Goal: Task Accomplishment & Management: Manage account settings

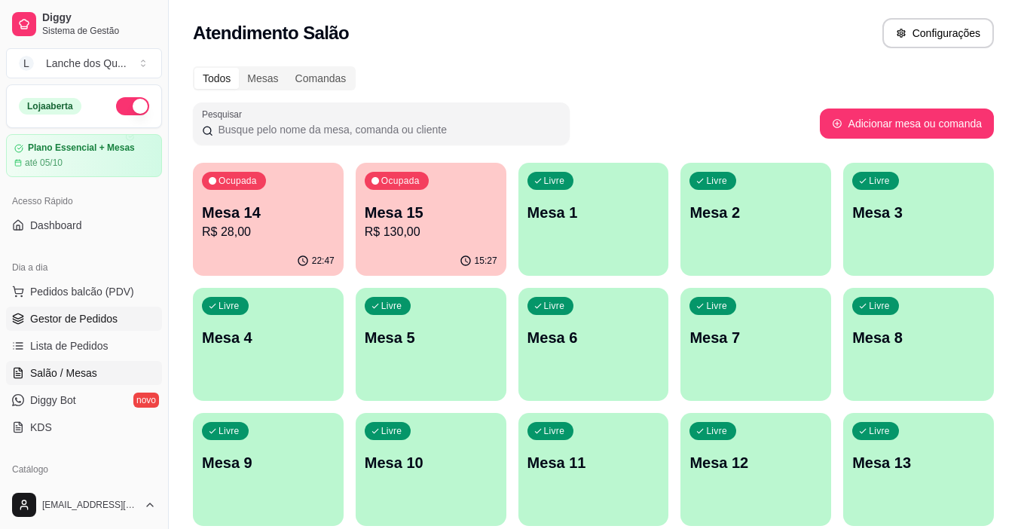
scroll to position [226, 0]
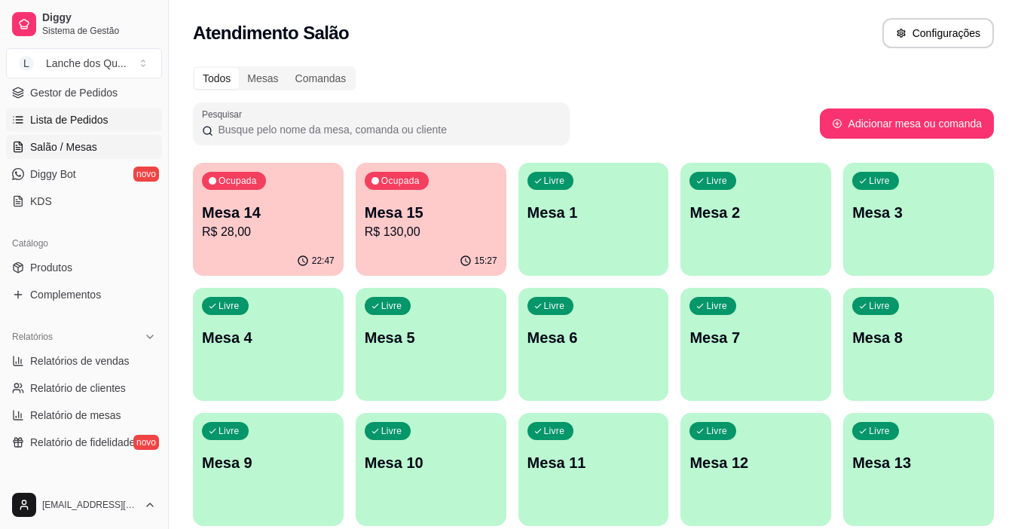
click at [89, 117] on span "Lista de Pedidos" at bounding box center [69, 119] width 78 height 15
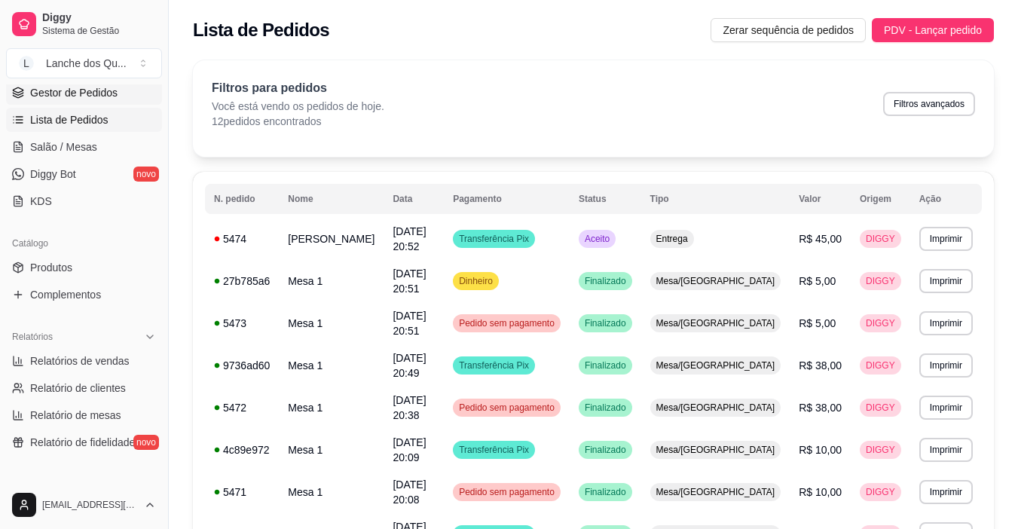
click at [88, 97] on span "Gestor de Pedidos" at bounding box center [73, 92] width 87 height 15
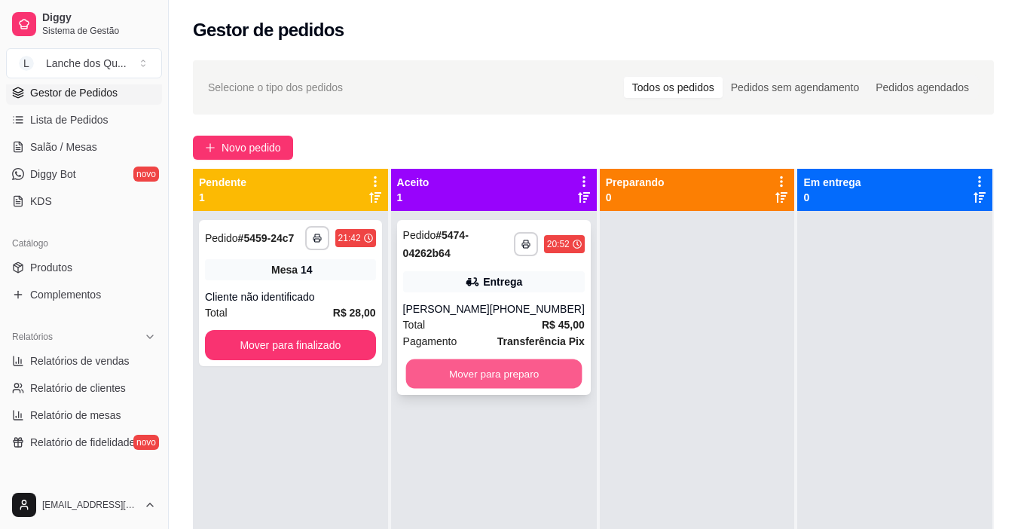
click at [452, 371] on button "Mover para preparo" at bounding box center [493, 373] width 176 height 29
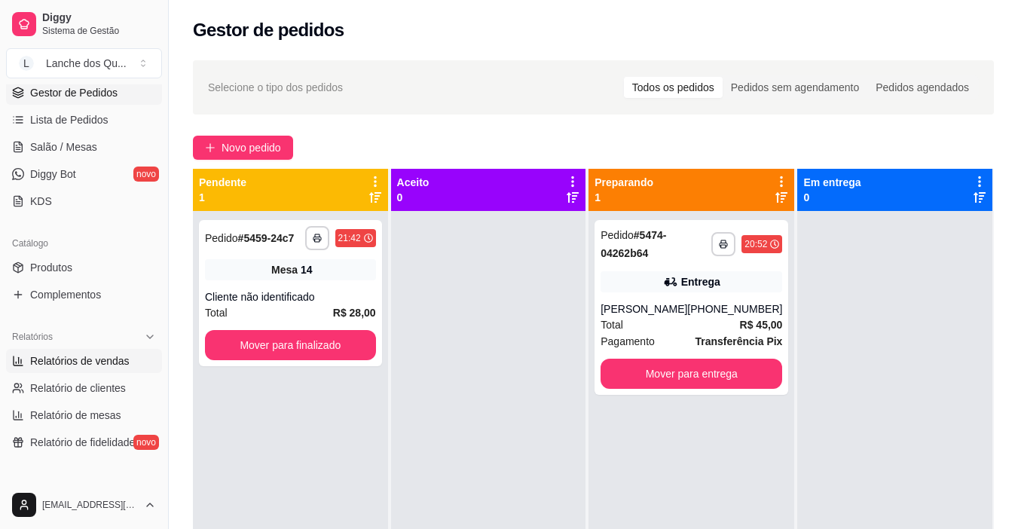
click at [70, 356] on span "Relatórios de vendas" at bounding box center [79, 360] width 99 height 15
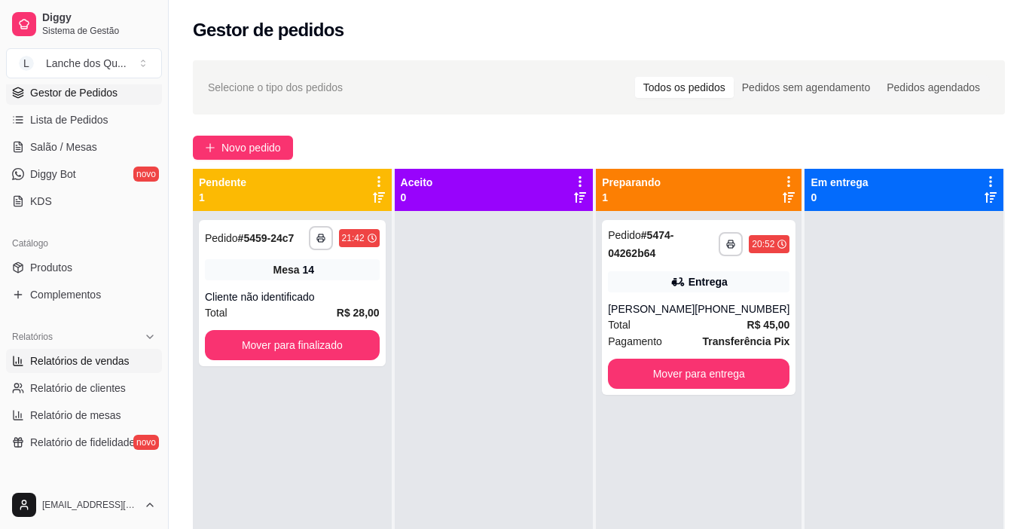
select select "ALL"
select select "0"
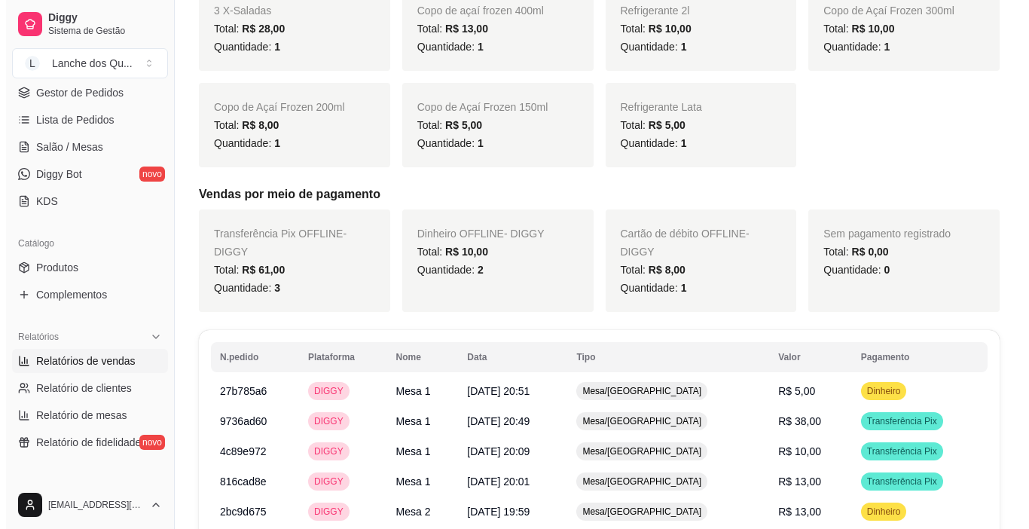
scroll to position [464, 0]
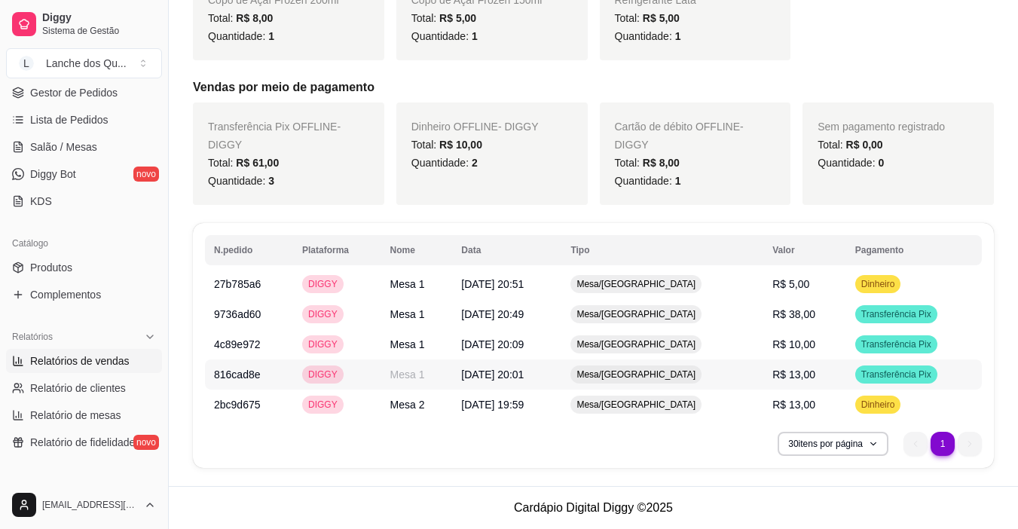
click at [875, 370] on span "Transferência Pix" at bounding box center [896, 374] width 76 height 12
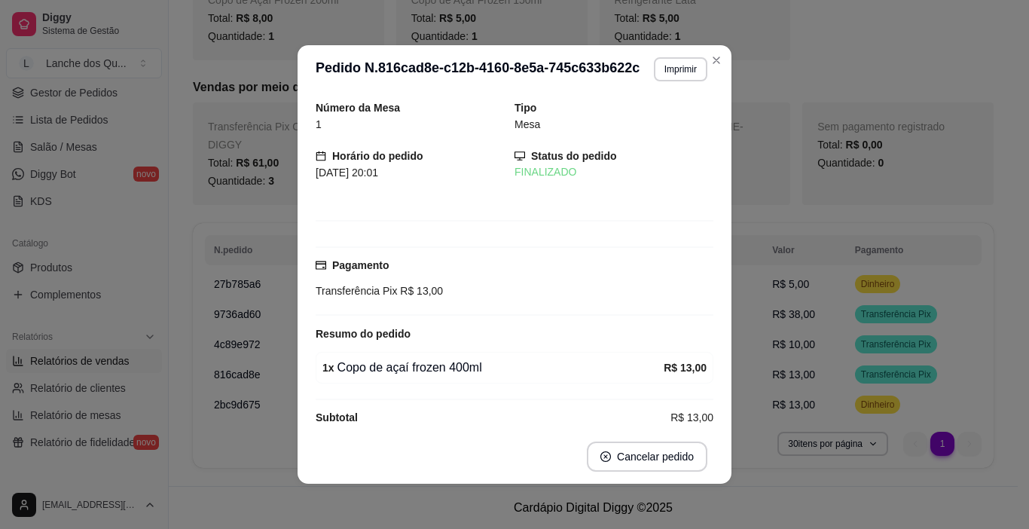
scroll to position [446, 0]
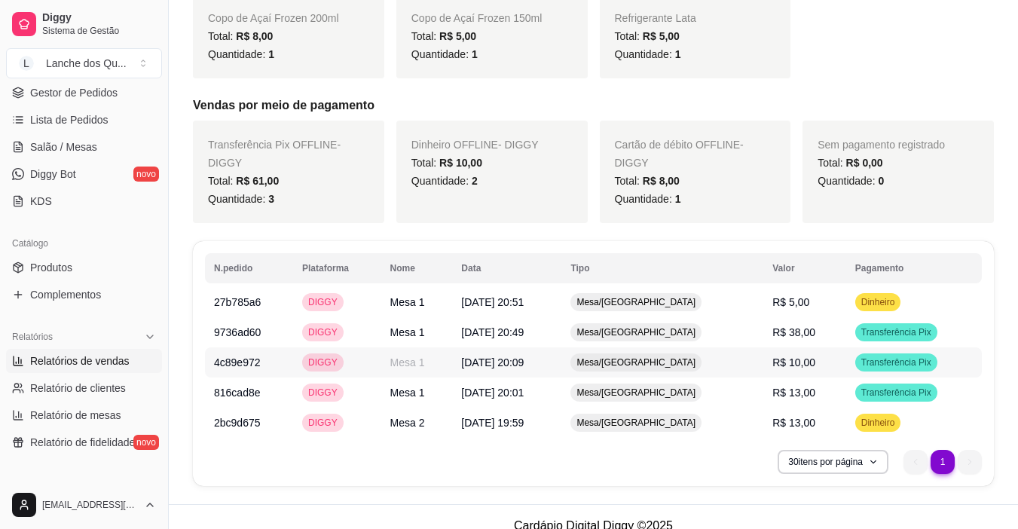
click at [858, 362] on span "Transferência Pix" at bounding box center [896, 362] width 76 height 12
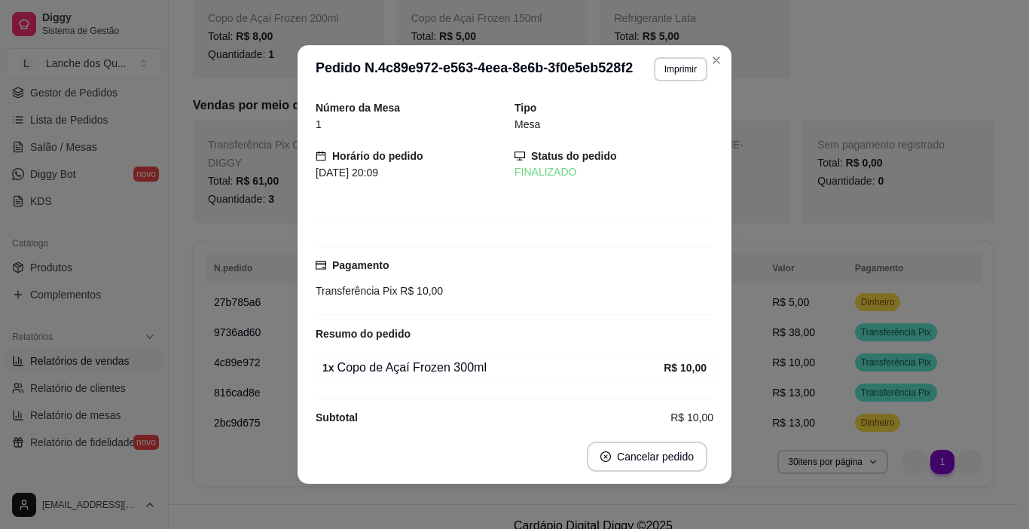
scroll to position [19, 0]
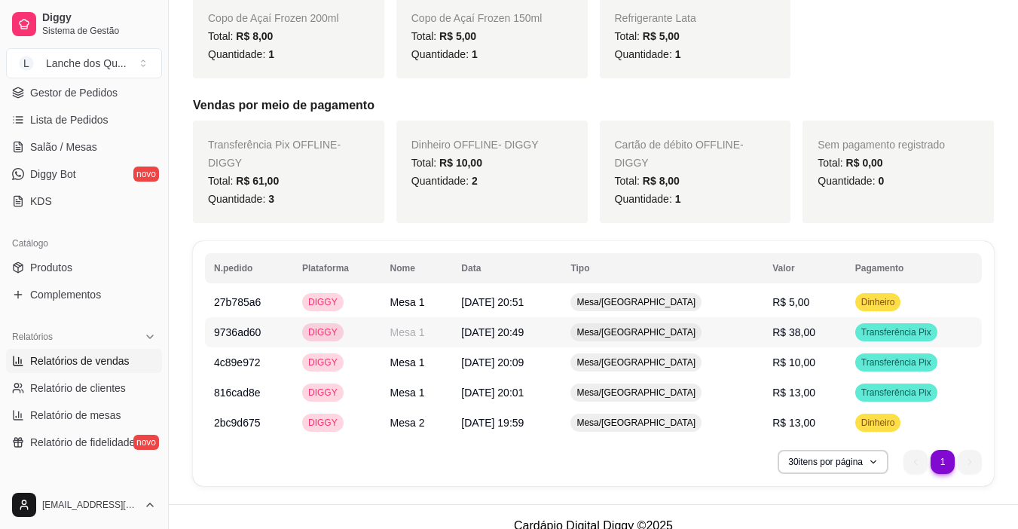
click at [811, 338] on td "R$ 38,00" at bounding box center [804, 332] width 83 height 30
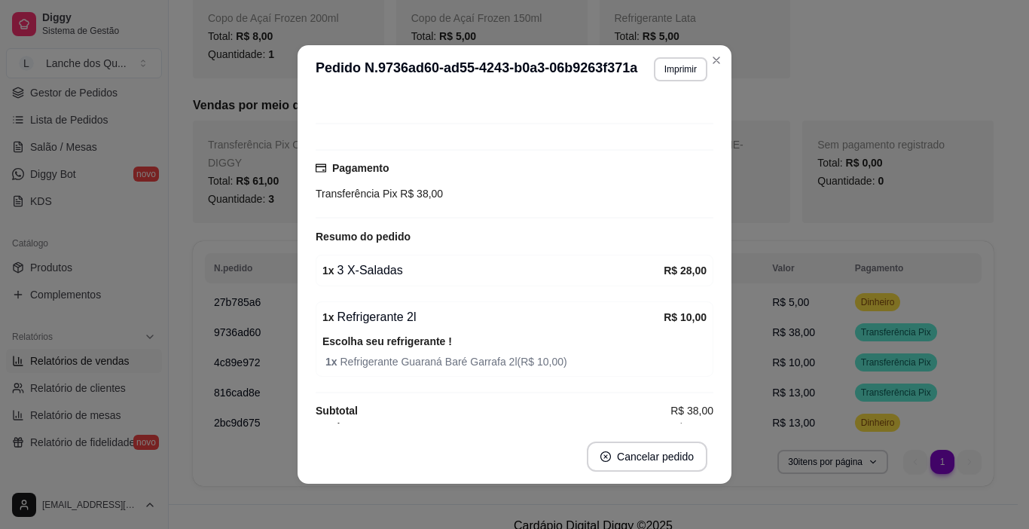
scroll to position [109, 0]
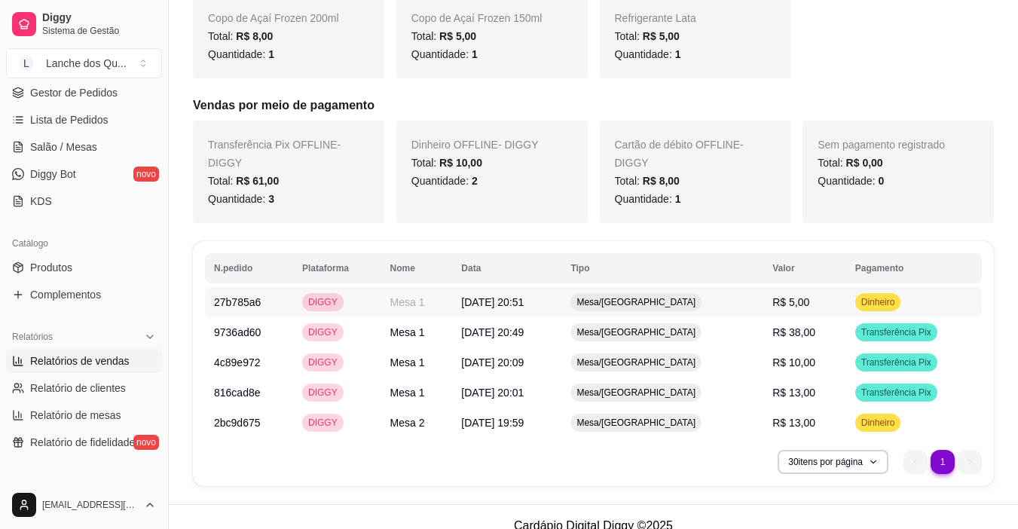
click at [778, 301] on span "R$ 5,00" at bounding box center [790, 302] width 37 height 12
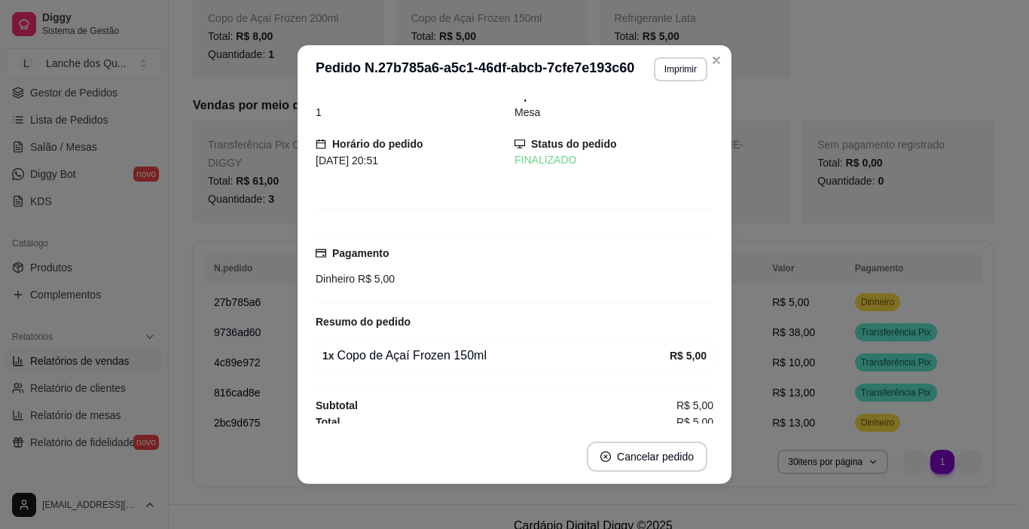
scroll to position [19, 0]
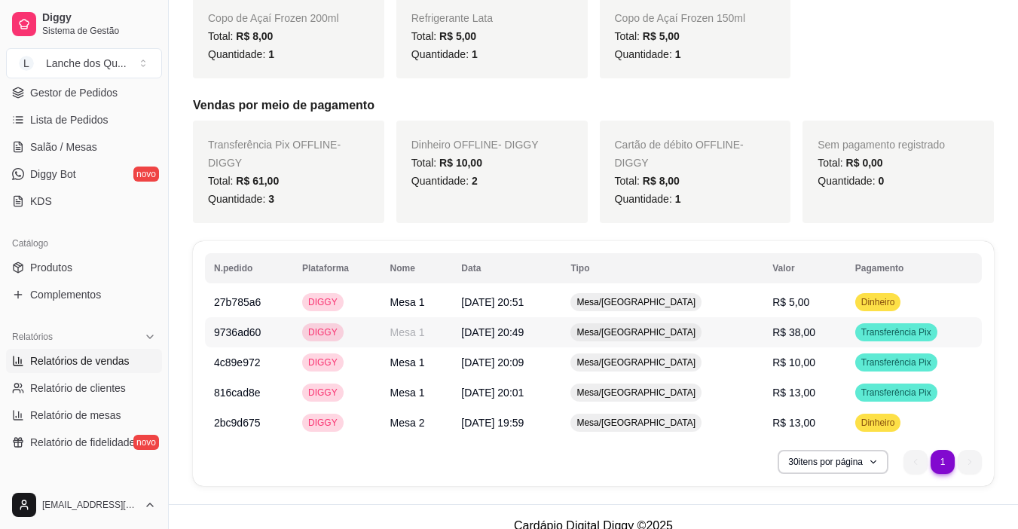
click at [874, 333] on span "Transferência Pix" at bounding box center [896, 332] width 76 height 12
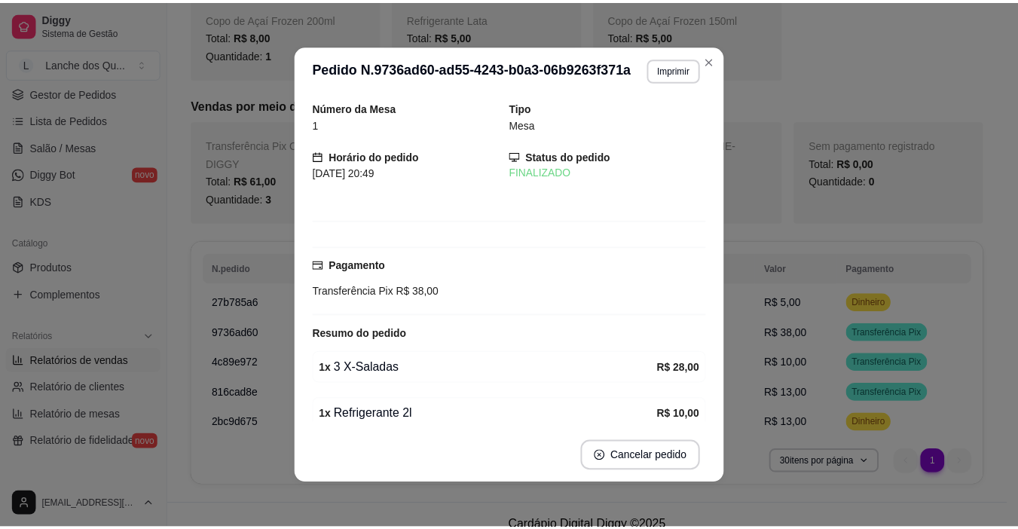
scroll to position [109, 0]
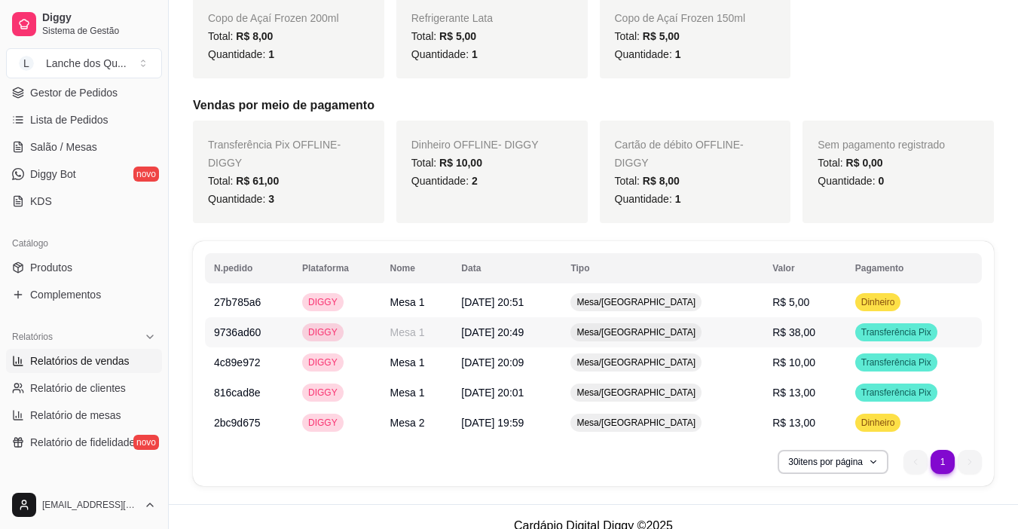
click at [882, 332] on span "Transferência Pix" at bounding box center [896, 332] width 76 height 12
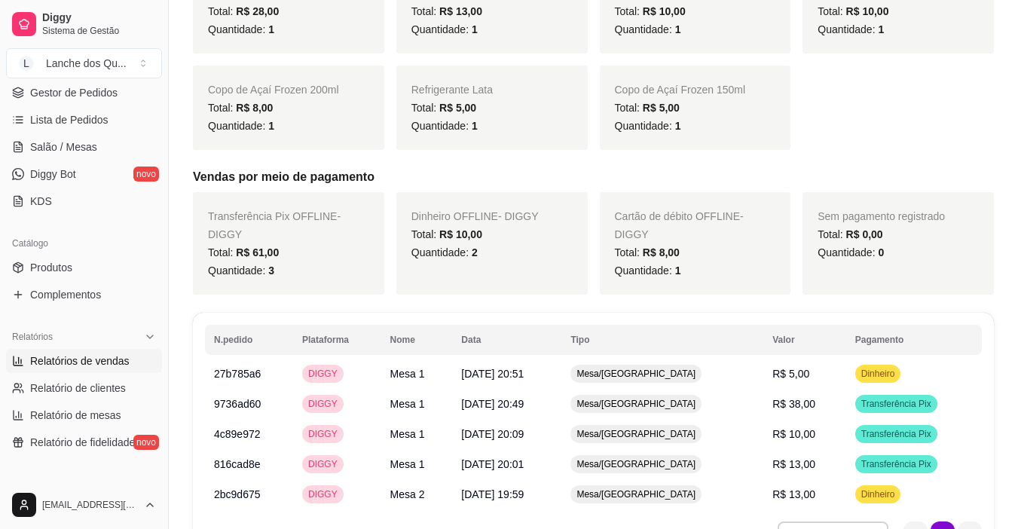
scroll to position [145, 0]
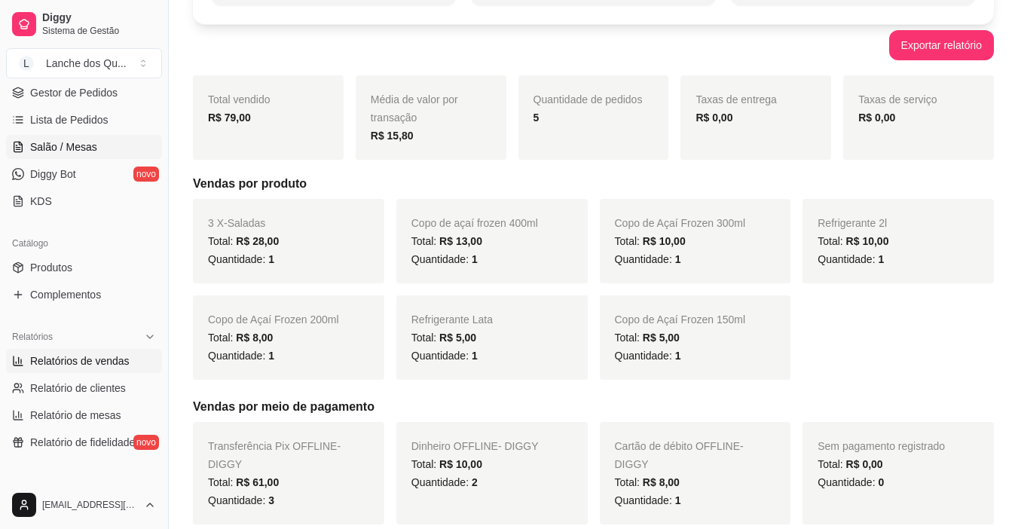
click at [88, 154] on span "Salão / Mesas" at bounding box center [63, 146] width 67 height 15
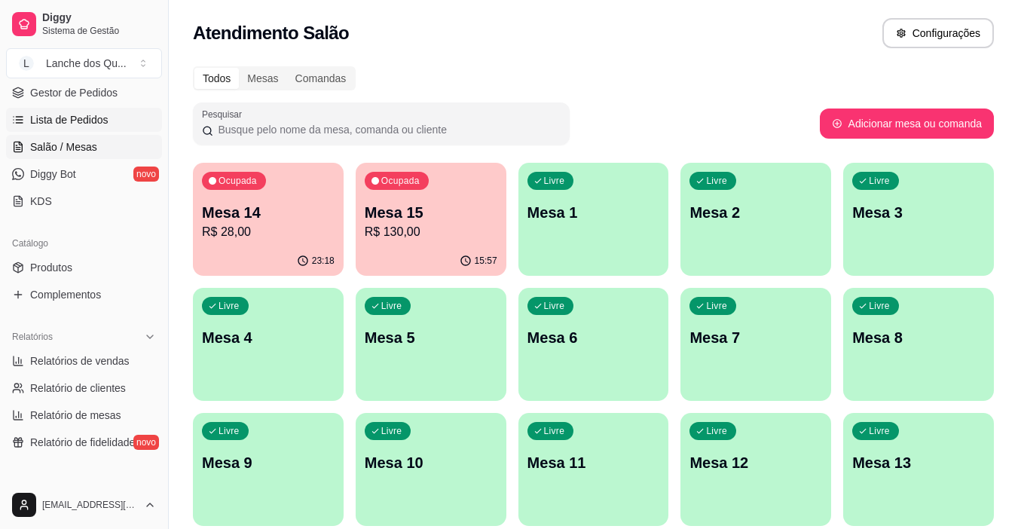
click at [51, 128] on link "Lista de Pedidos" at bounding box center [84, 120] width 156 height 24
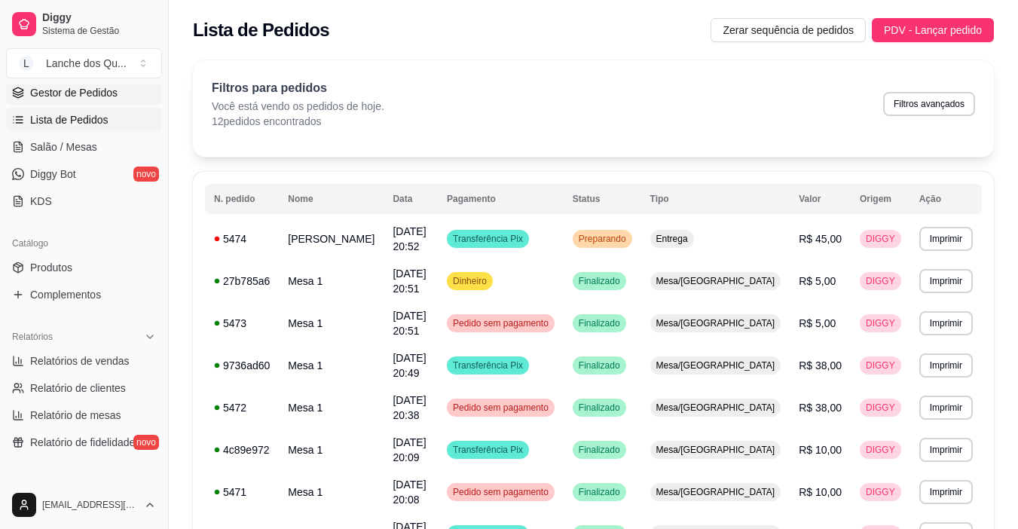
click at [88, 84] on link "Gestor de Pedidos" at bounding box center [84, 93] width 156 height 24
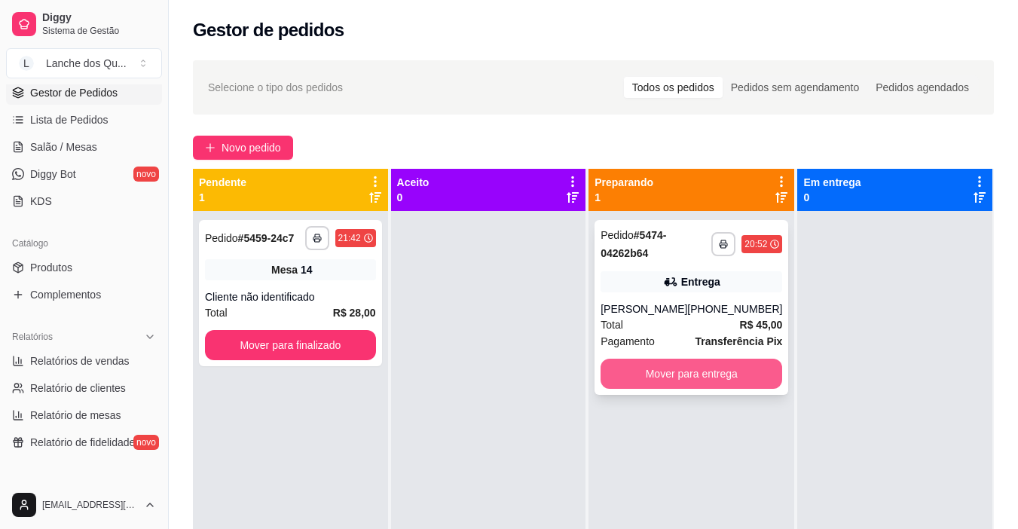
click at [737, 375] on button "Mover para entrega" at bounding box center [692, 374] width 182 height 30
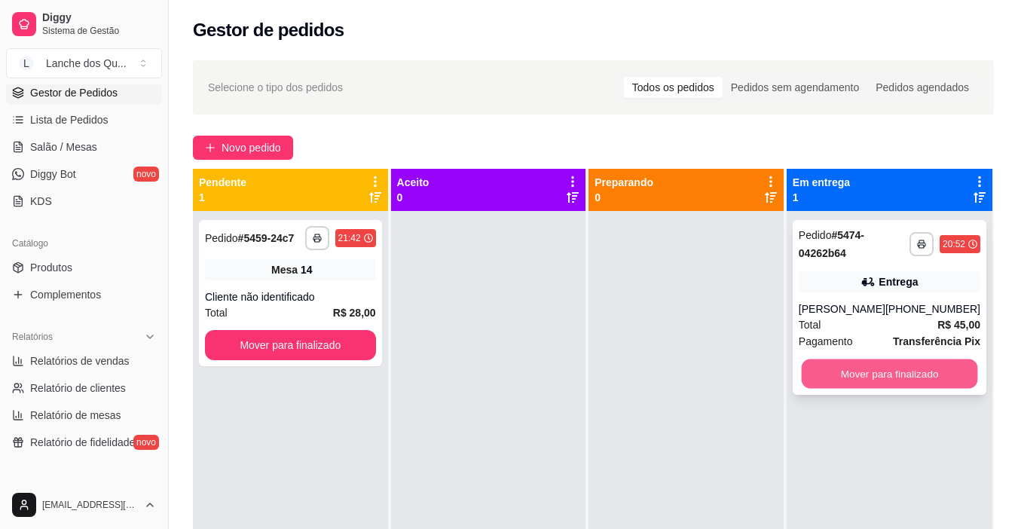
click at [878, 362] on button "Mover para finalizado" at bounding box center [889, 373] width 176 height 29
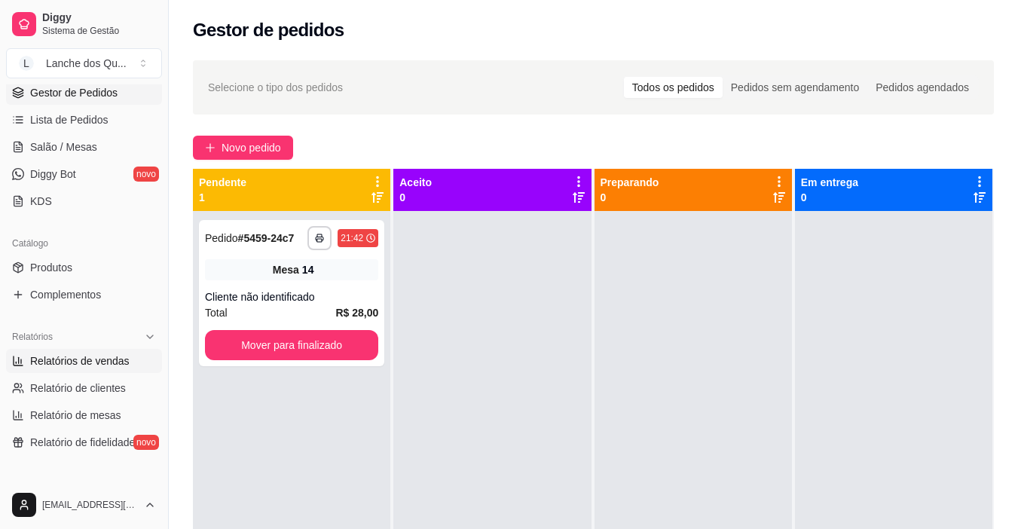
click at [89, 367] on span "Relatórios de vendas" at bounding box center [79, 360] width 99 height 15
select select "ALL"
select select "0"
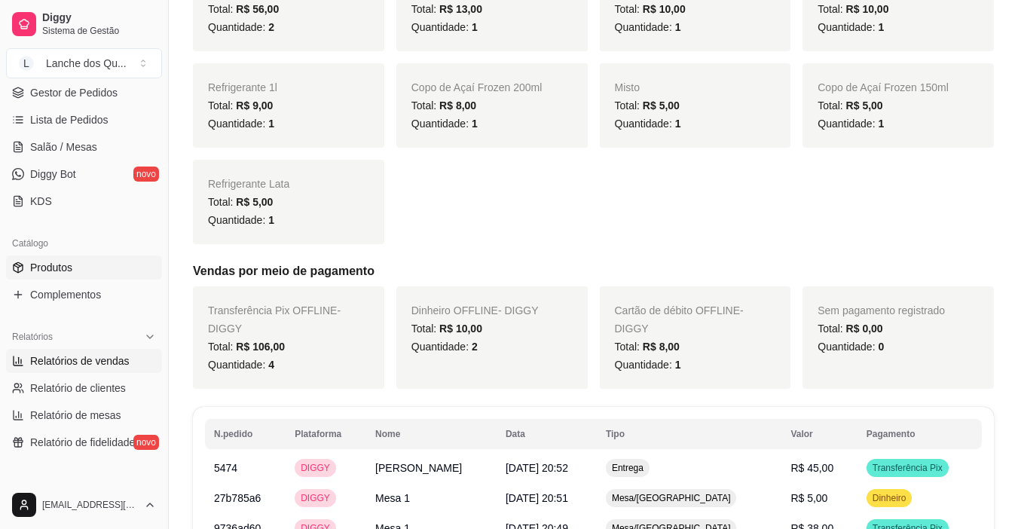
scroll to position [151, 0]
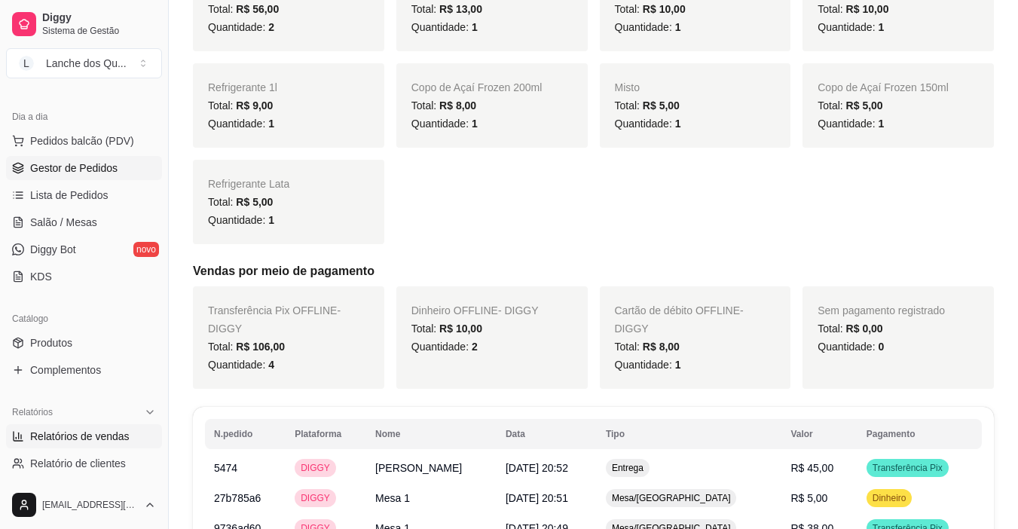
click at [72, 165] on span "Gestor de Pedidos" at bounding box center [73, 168] width 87 height 15
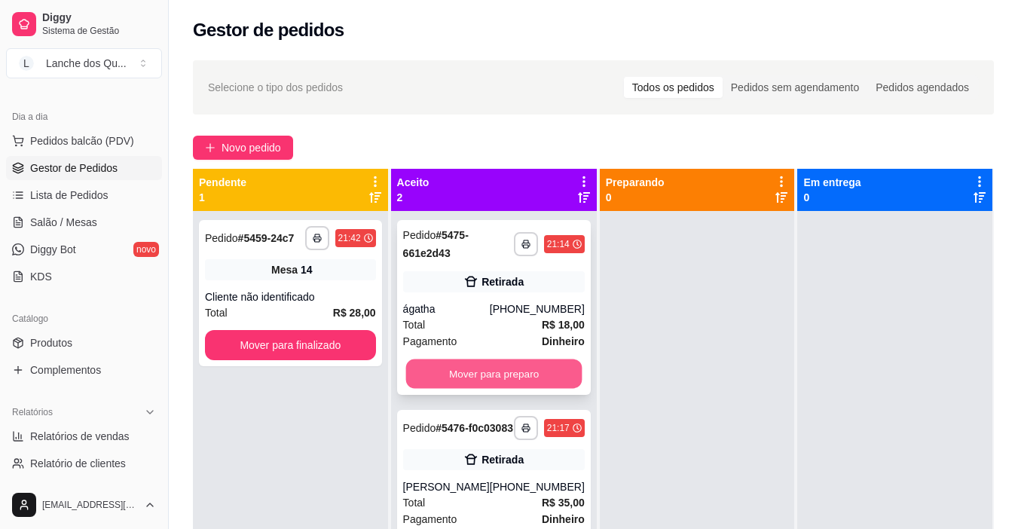
click at [520, 371] on button "Mover para preparo" at bounding box center [493, 373] width 176 height 29
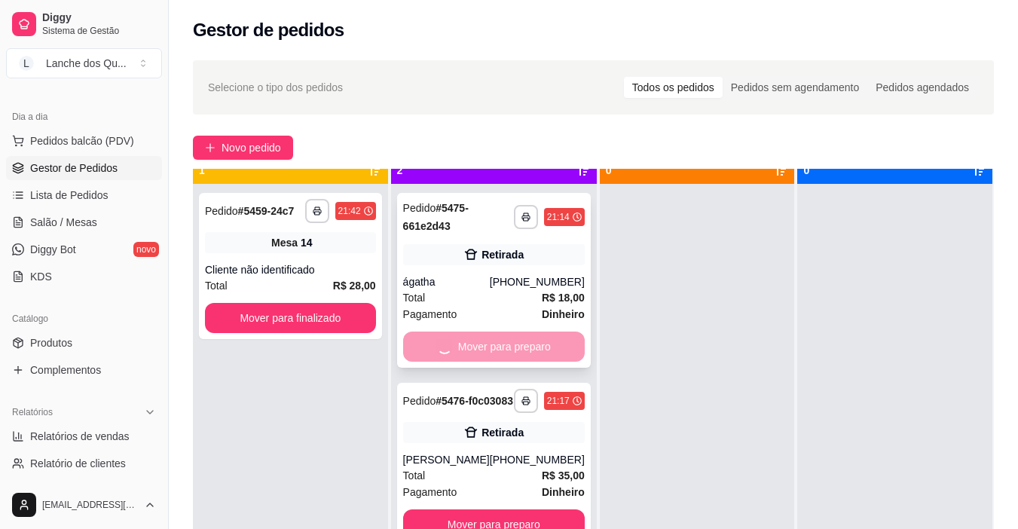
scroll to position [42, 0]
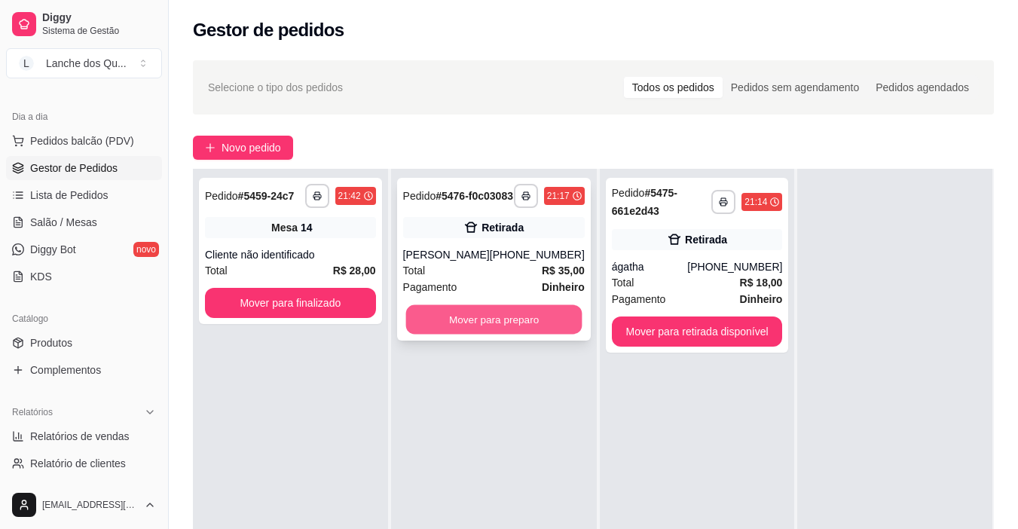
click at [484, 335] on button "Mover para preparo" at bounding box center [493, 319] width 176 height 29
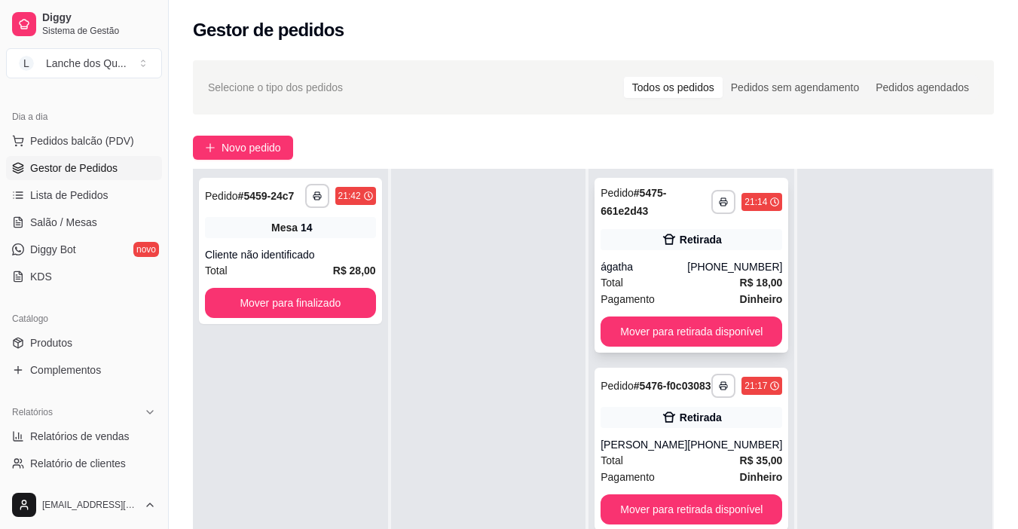
click at [694, 253] on div "**********" at bounding box center [692, 265] width 194 height 175
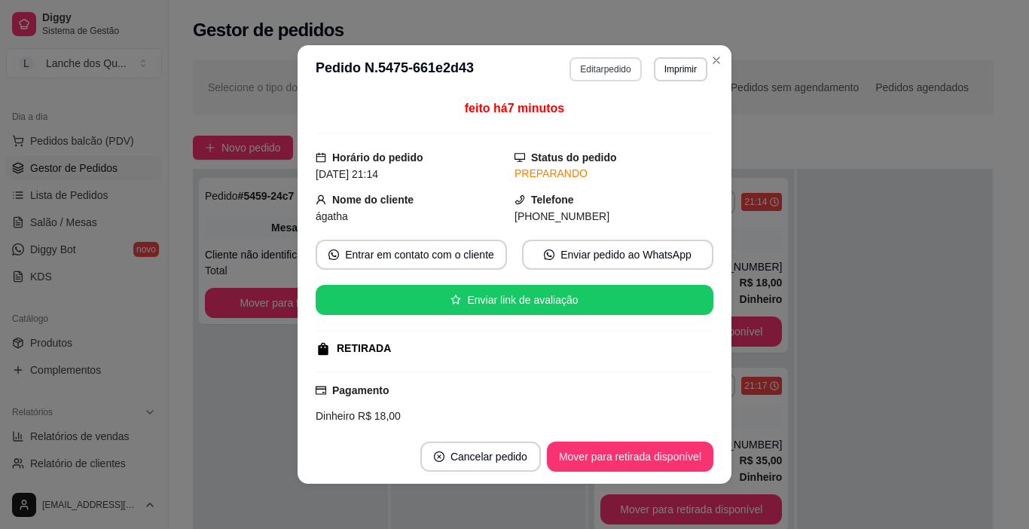
click at [614, 73] on button "Editar pedido" at bounding box center [606, 69] width 72 height 24
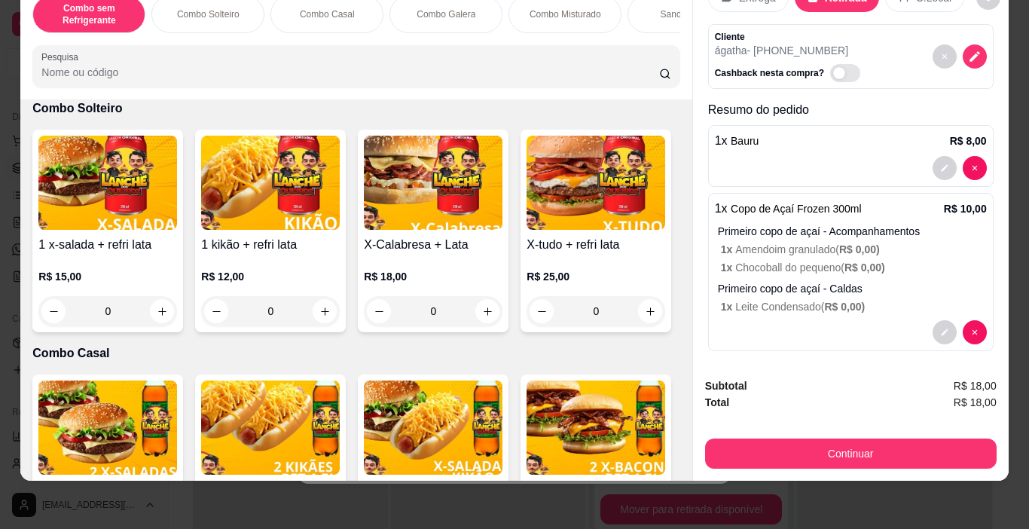
scroll to position [40, 0]
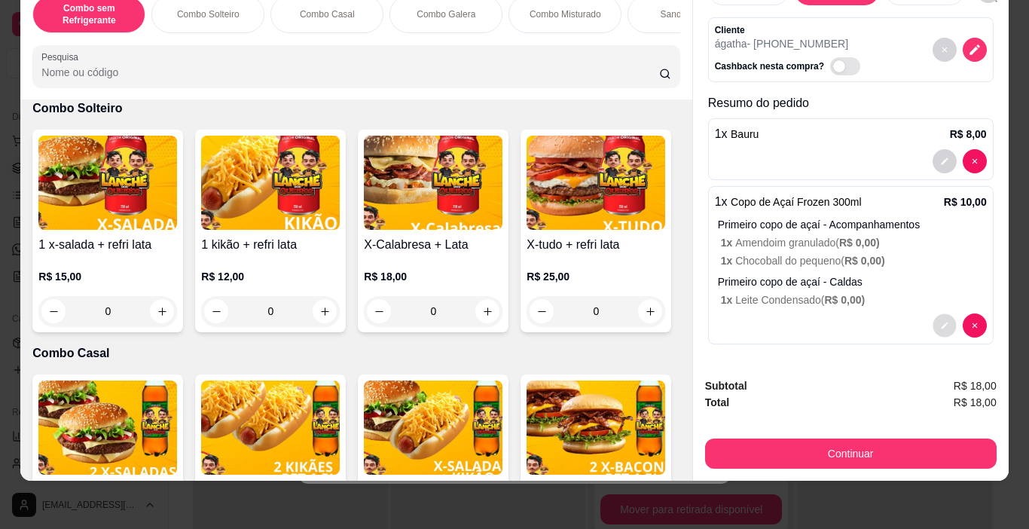
click at [933, 314] on button "decrease-product-quantity" at bounding box center [944, 325] width 23 height 23
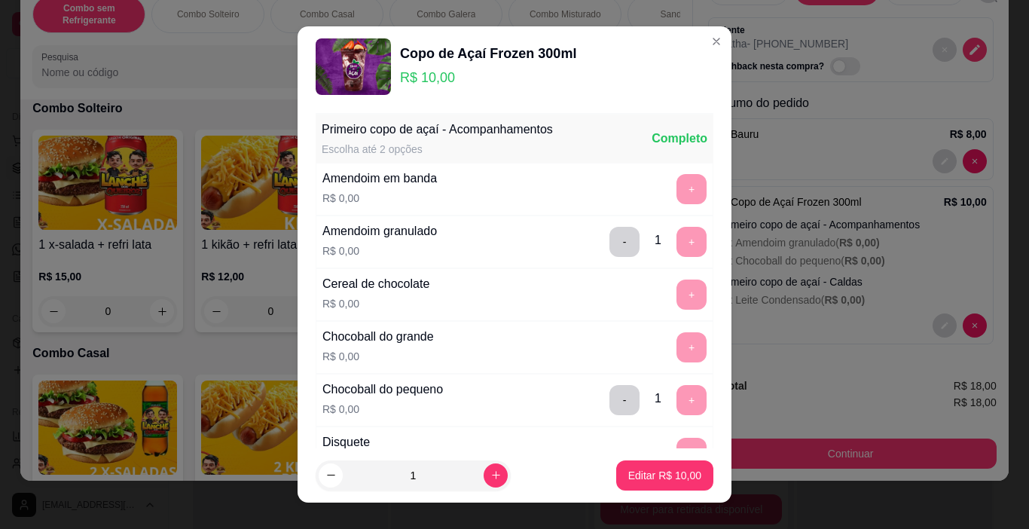
click at [431, 43] on div "Copo de Açaí Frozen 300ml" at bounding box center [488, 53] width 176 height 21
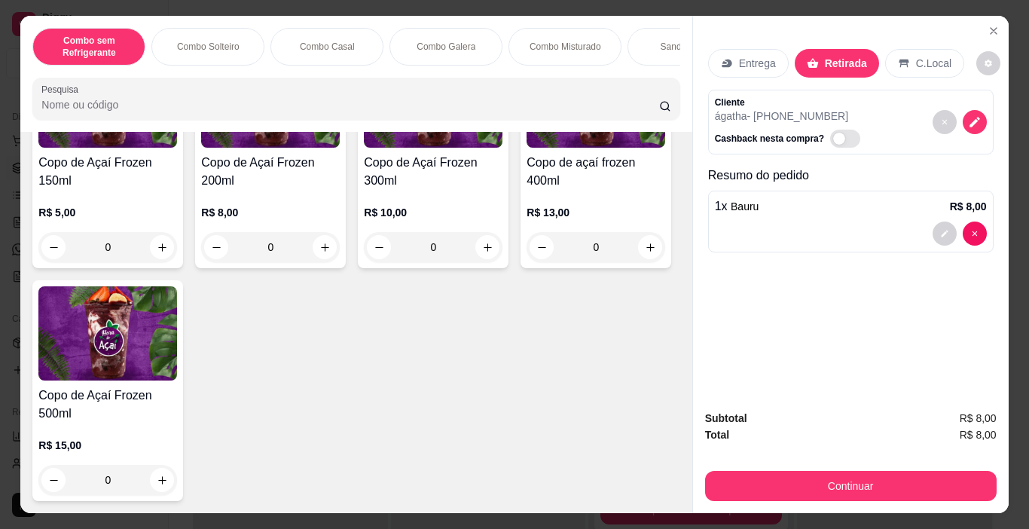
scroll to position [5270, 0]
click at [527, 148] on img at bounding box center [596, 101] width 139 height 94
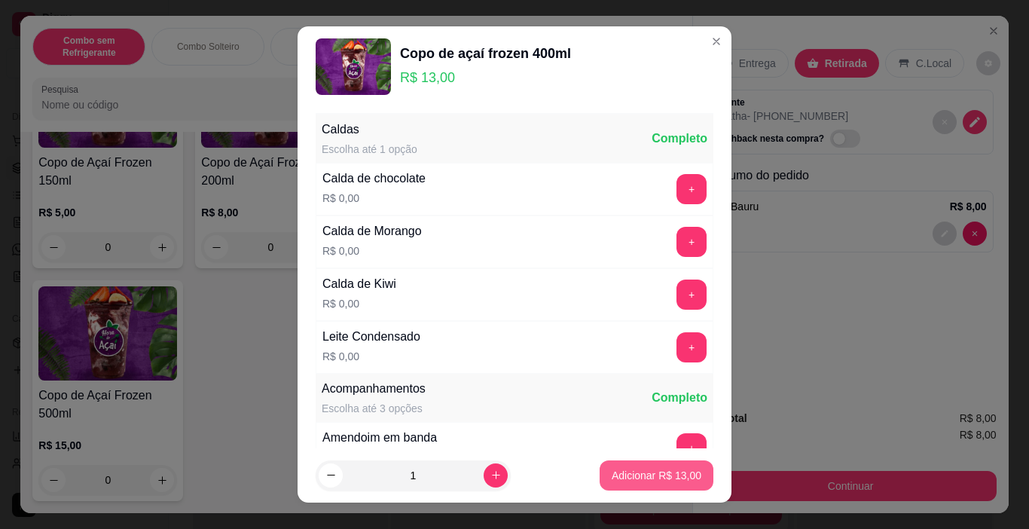
click at [641, 475] on p "Adicionar R$ 13,00" at bounding box center [657, 475] width 90 height 15
type input "1"
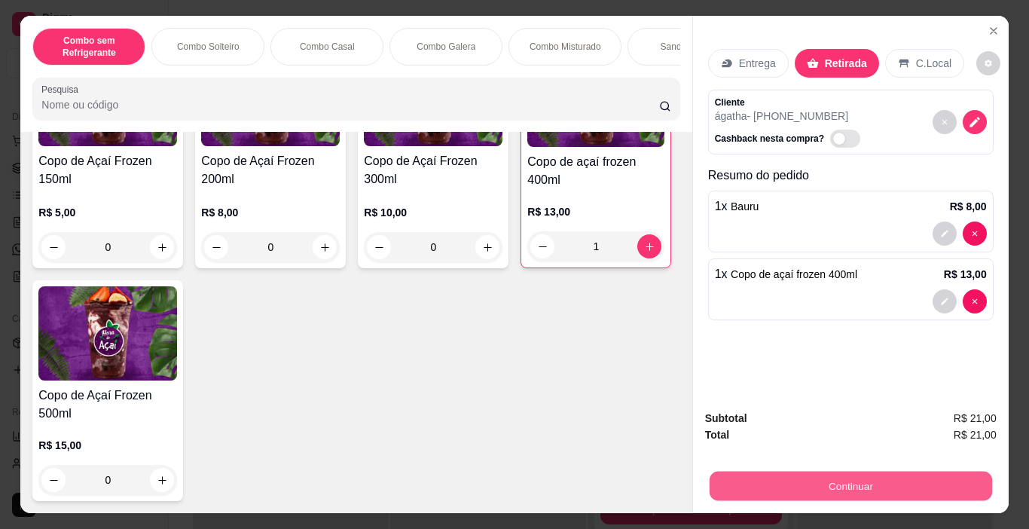
click at [789, 473] on button "Continuar" at bounding box center [850, 486] width 283 height 29
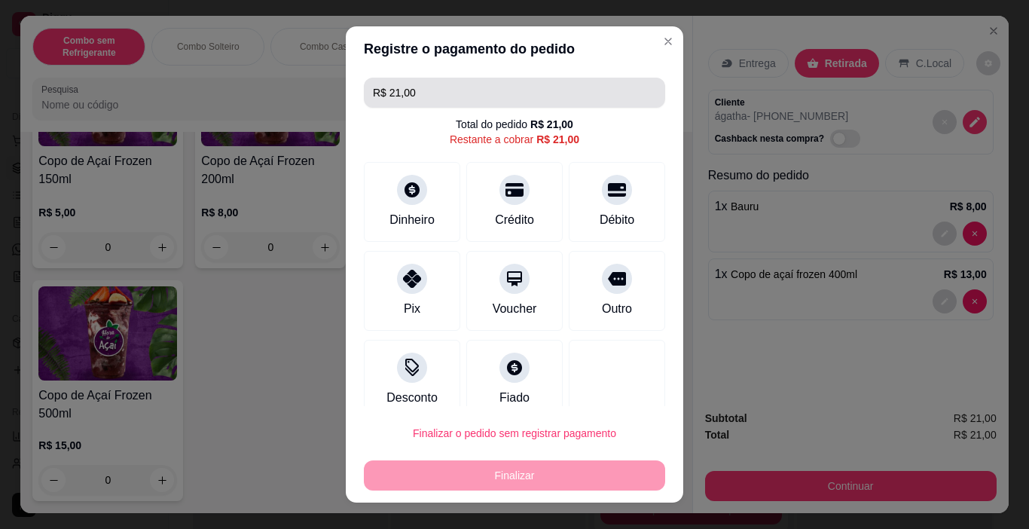
click at [432, 96] on input "R$ 21,00" at bounding box center [514, 93] width 283 height 30
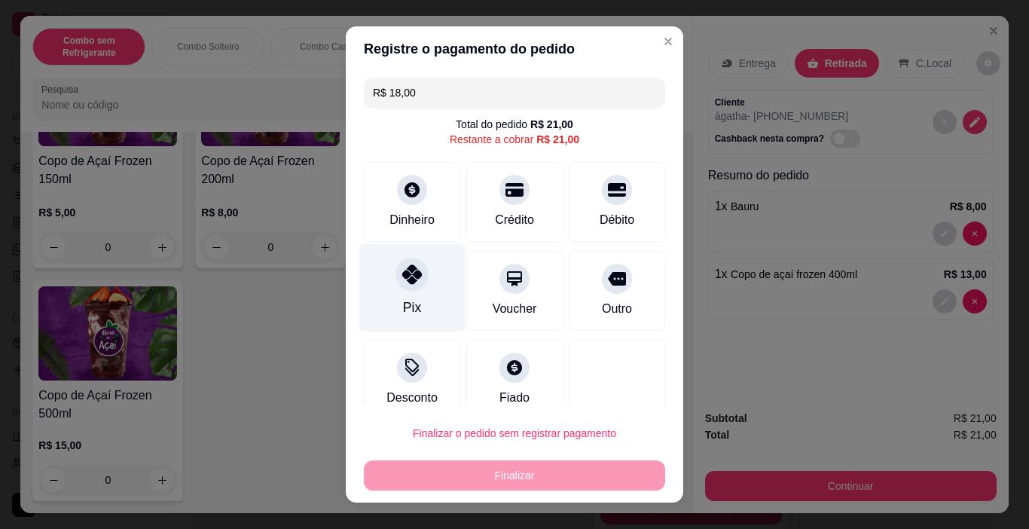
click at [399, 286] on div at bounding box center [412, 274] width 33 height 33
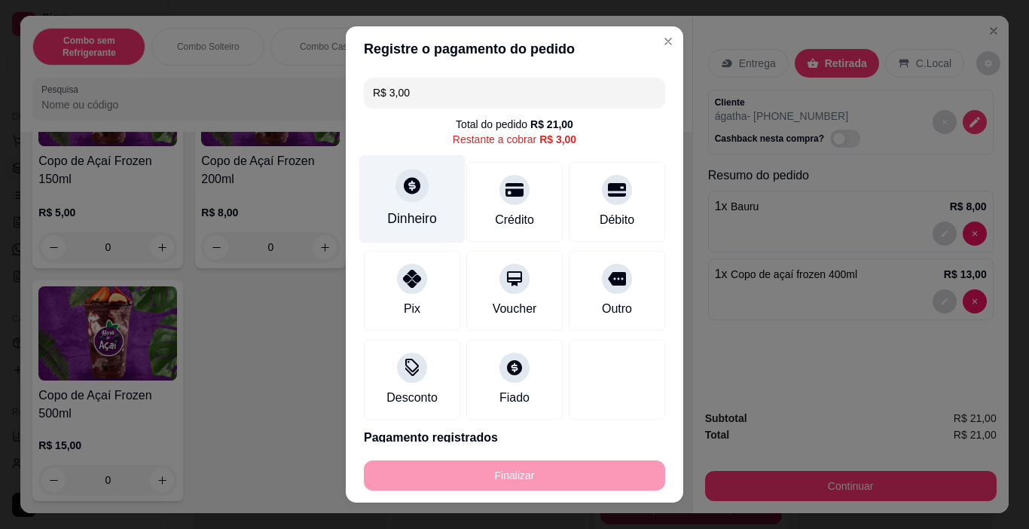
click at [409, 189] on icon at bounding box center [412, 186] width 17 height 17
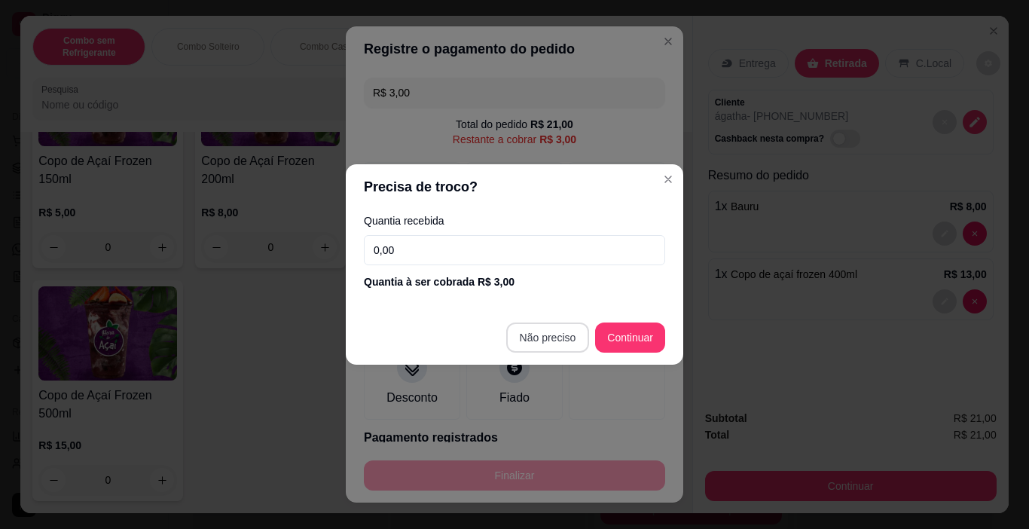
type input "R$ 0,00"
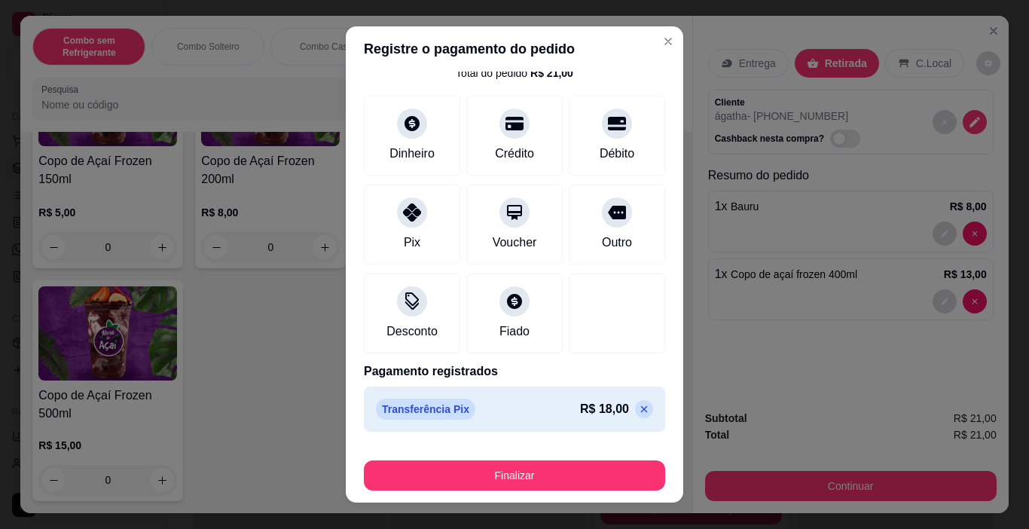
scroll to position [104, 0]
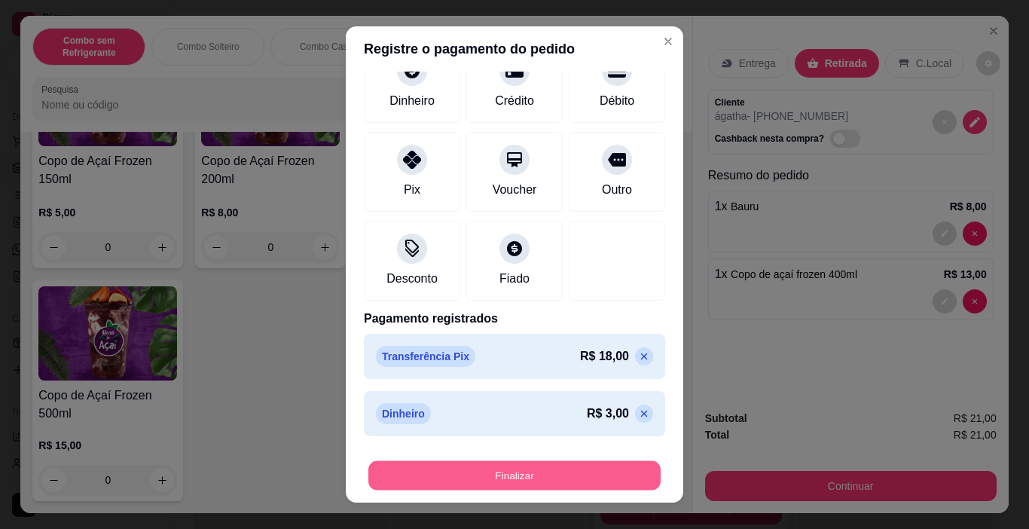
click at [514, 472] on button "Finalizar" at bounding box center [514, 475] width 292 height 29
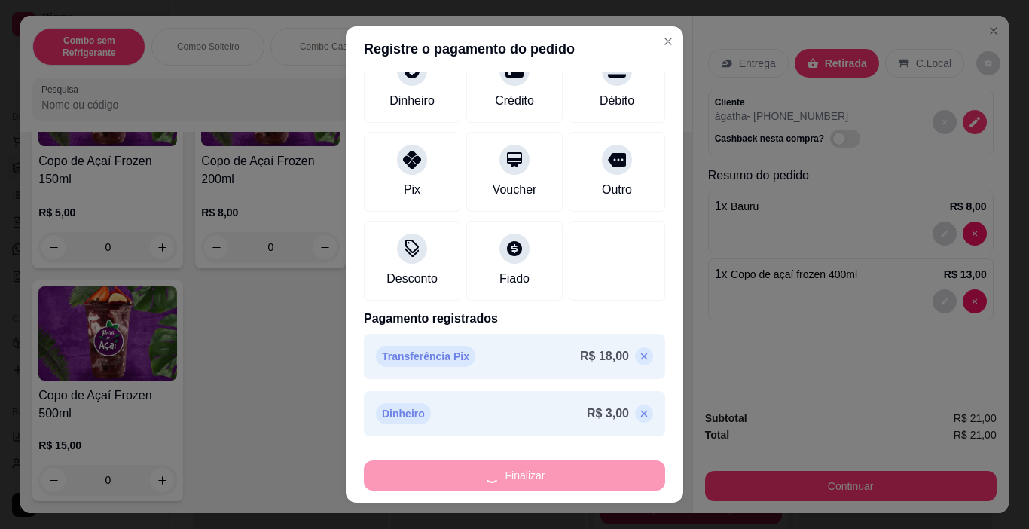
type input "0"
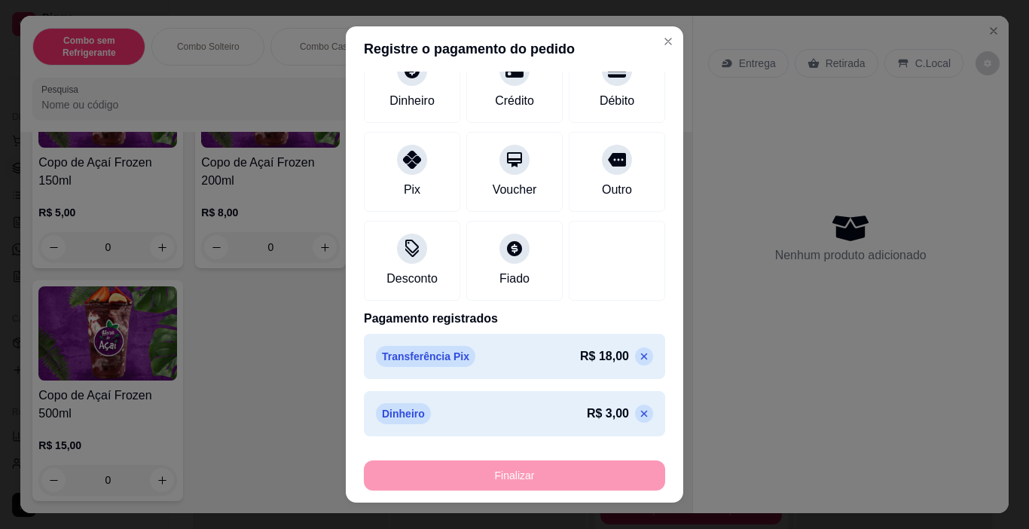
type input "-R$ 21,00"
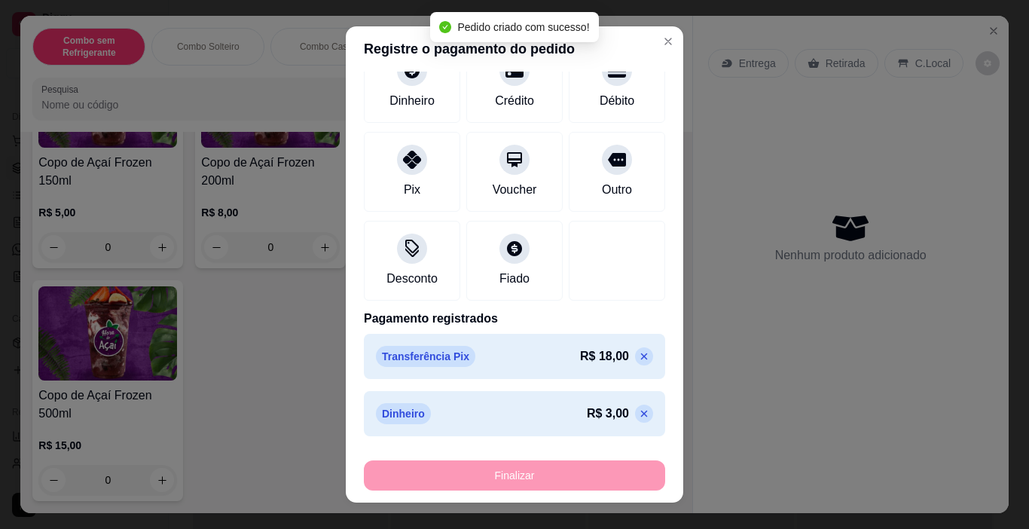
scroll to position [5268, 0]
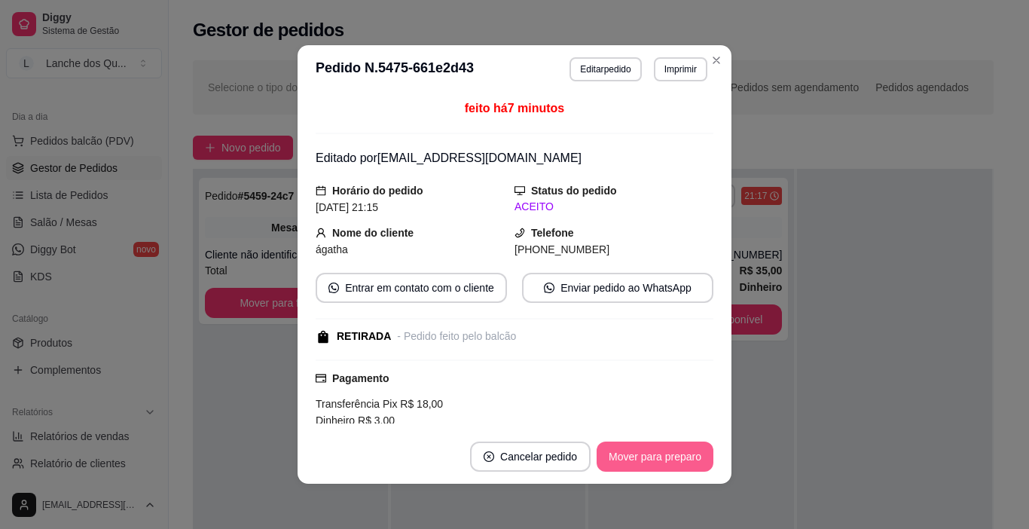
click at [650, 455] on button "Mover para preparo" at bounding box center [655, 457] width 117 height 30
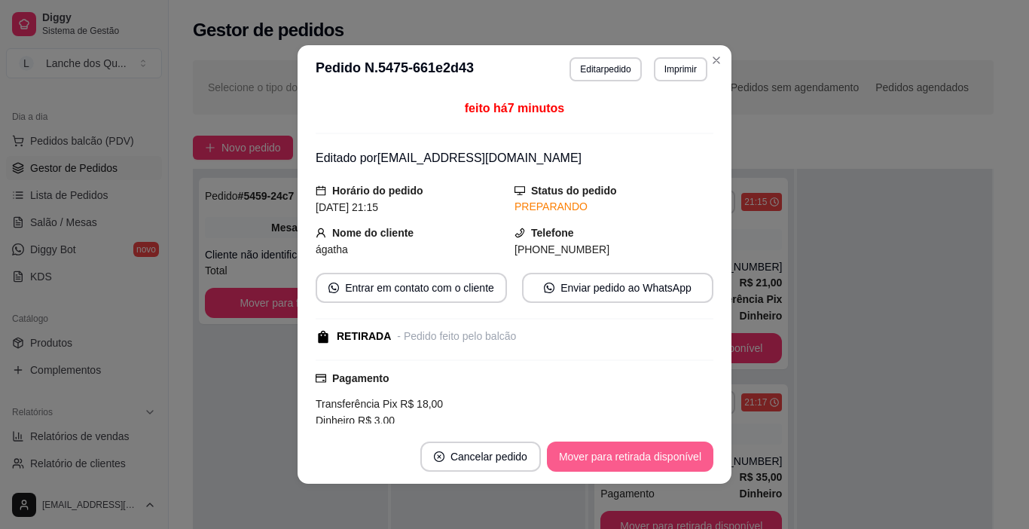
click at [644, 457] on button "Mover para retirada disponível" at bounding box center [630, 457] width 167 height 30
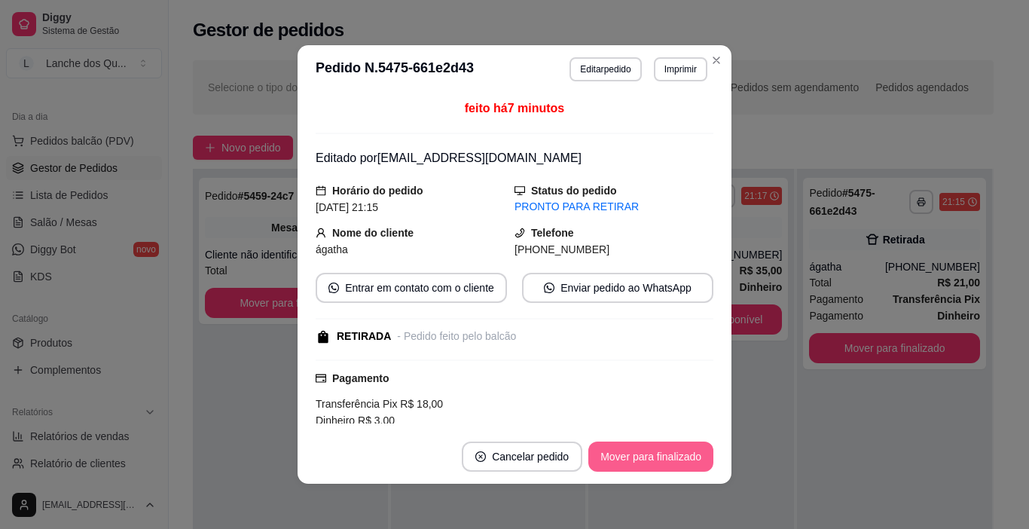
click at [660, 456] on button "Mover para finalizado" at bounding box center [651, 457] width 125 height 30
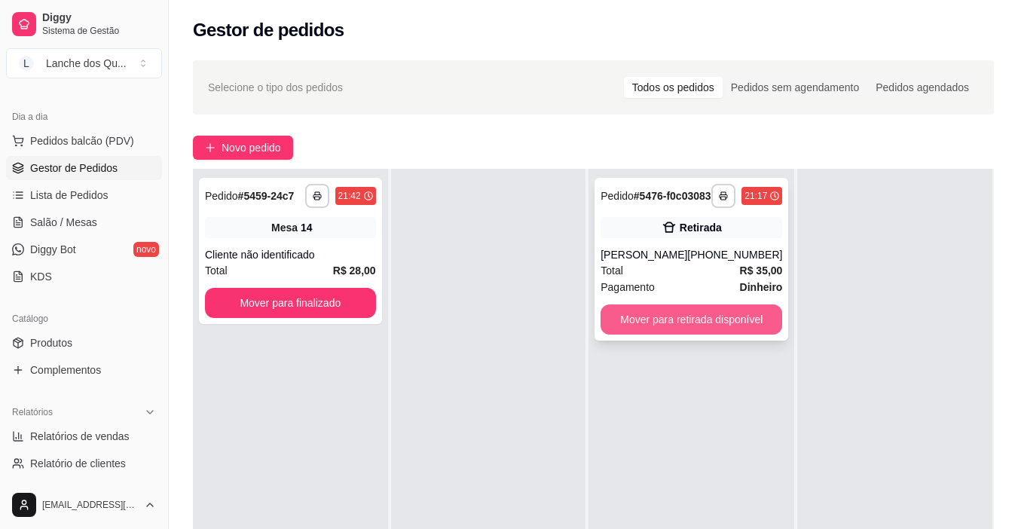
click at [699, 331] on button "Mover para retirada disponível" at bounding box center [692, 319] width 182 height 30
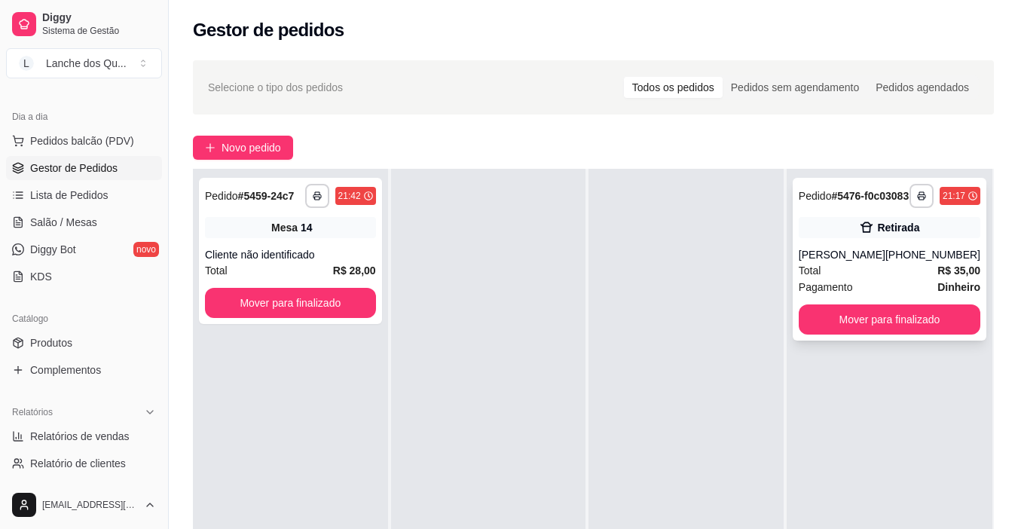
click at [882, 293] on div "Pagamento Dinheiro" at bounding box center [890, 287] width 182 height 17
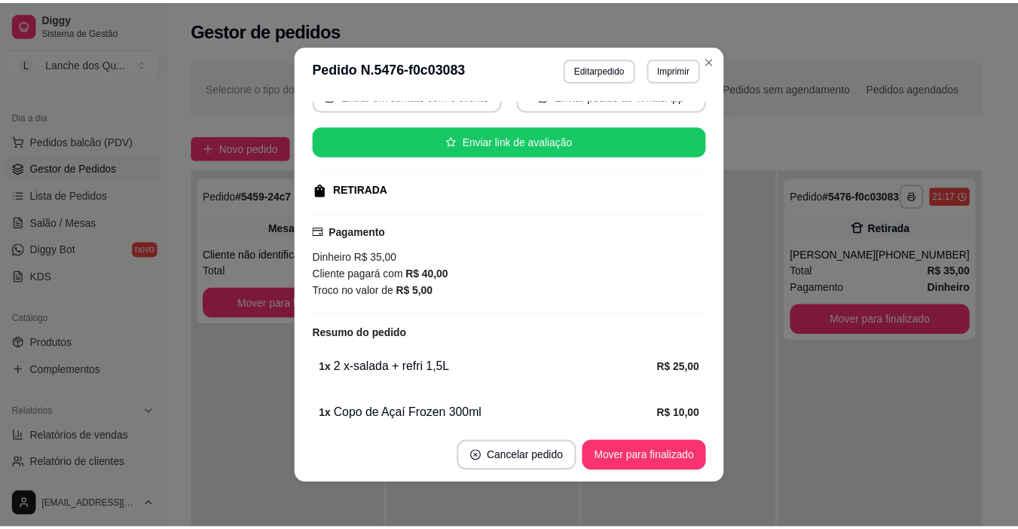
scroll to position [287, 0]
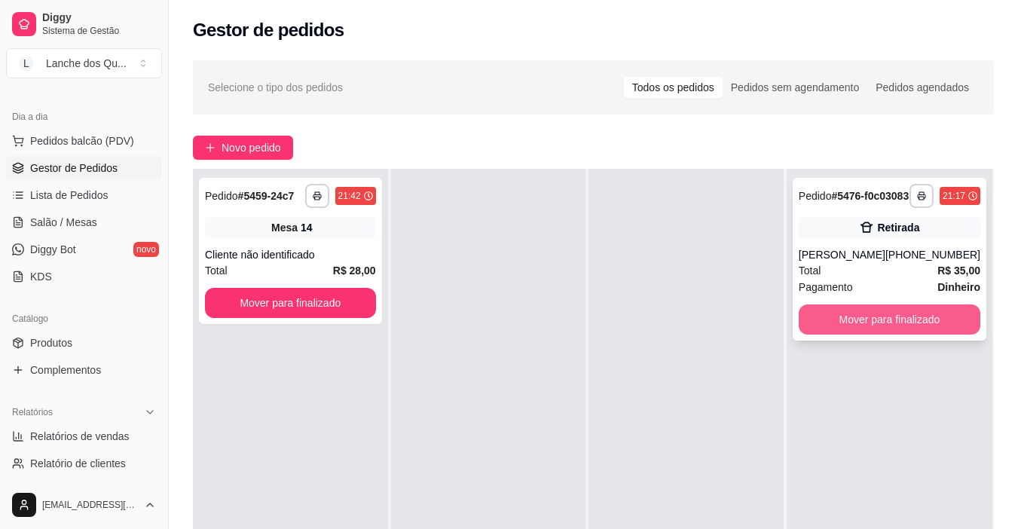
click at [860, 332] on button "Mover para finalizado" at bounding box center [890, 319] width 182 height 30
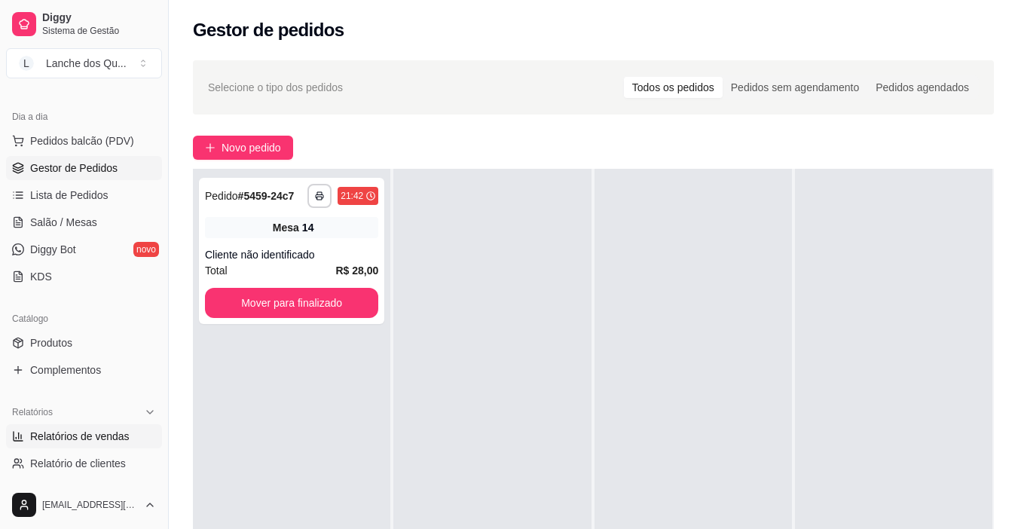
click at [105, 440] on span "Relatórios de vendas" at bounding box center [79, 436] width 99 height 15
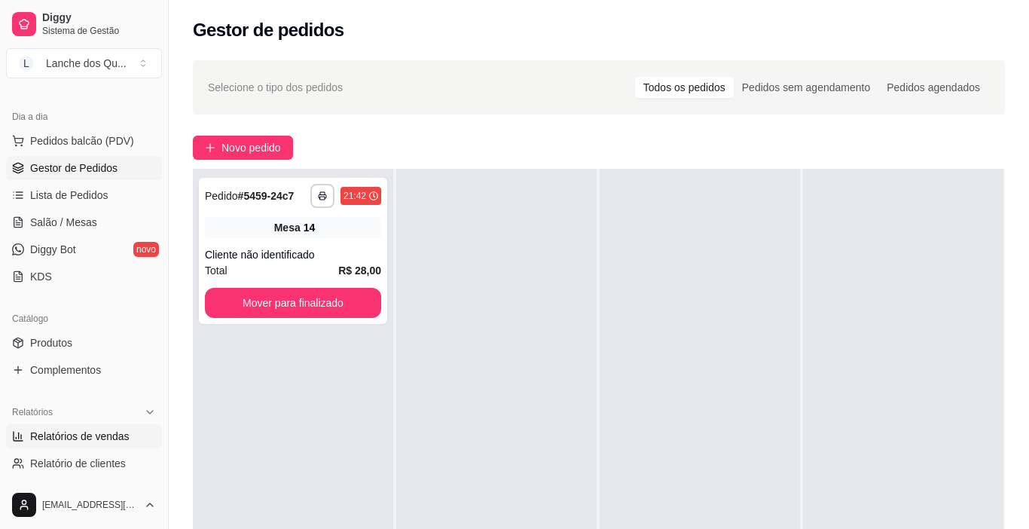
select select "ALL"
select select "0"
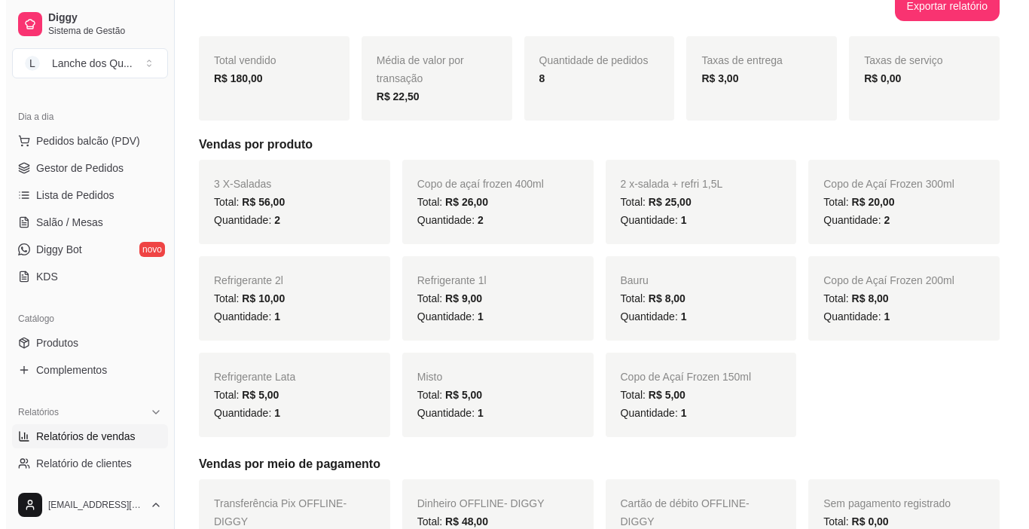
scroll to position [527, 0]
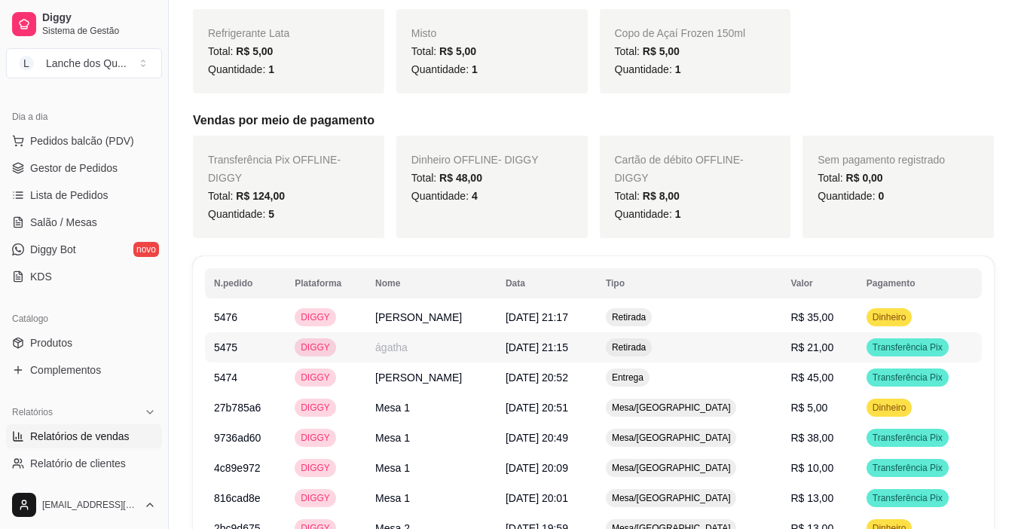
click at [796, 344] on span "R$ 21,00" at bounding box center [811, 347] width 43 height 12
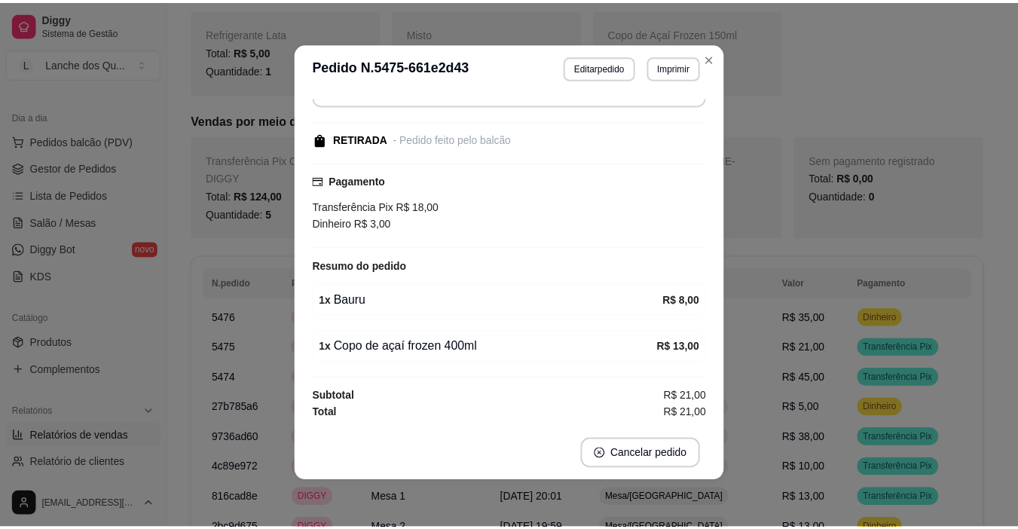
scroll to position [3, 0]
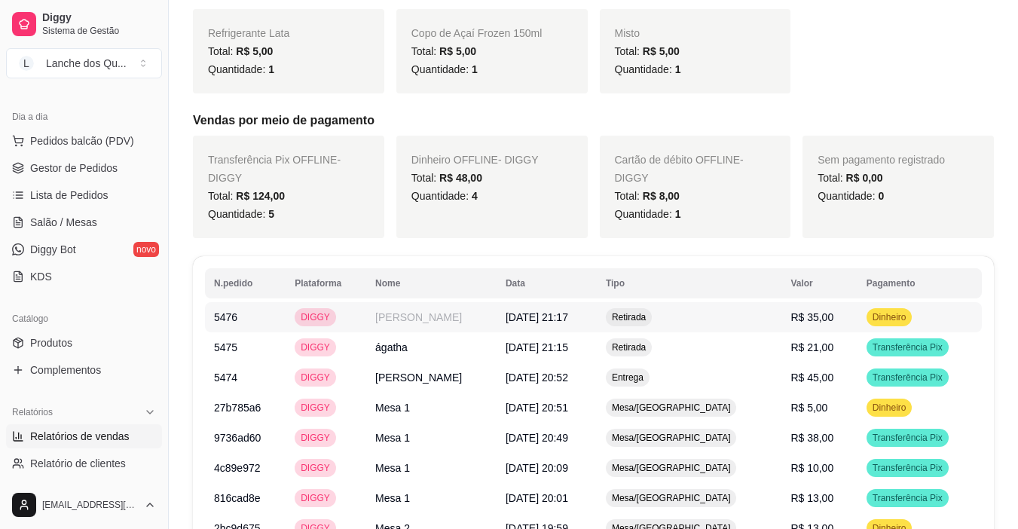
click at [818, 319] on td "R$ 35,00" at bounding box center [818, 317] width 75 height 30
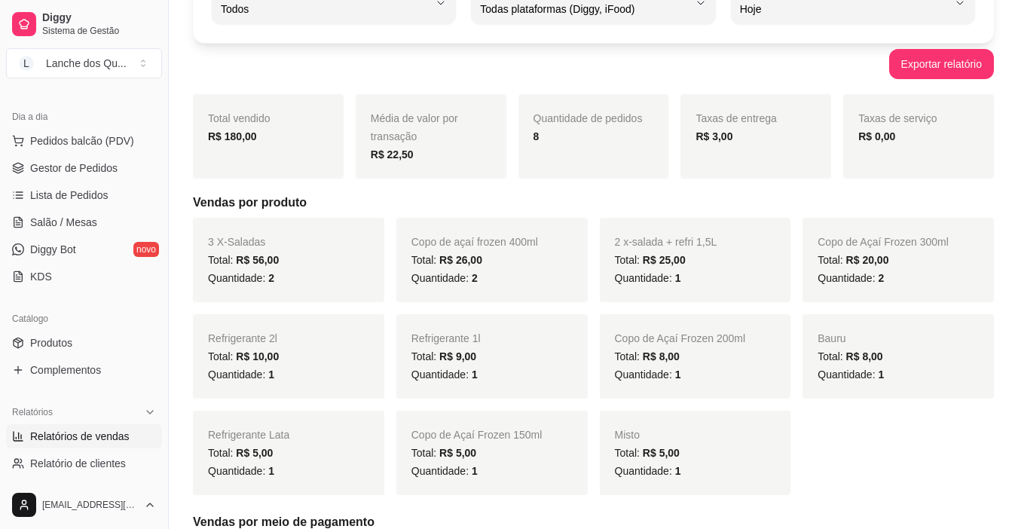
scroll to position [0, 0]
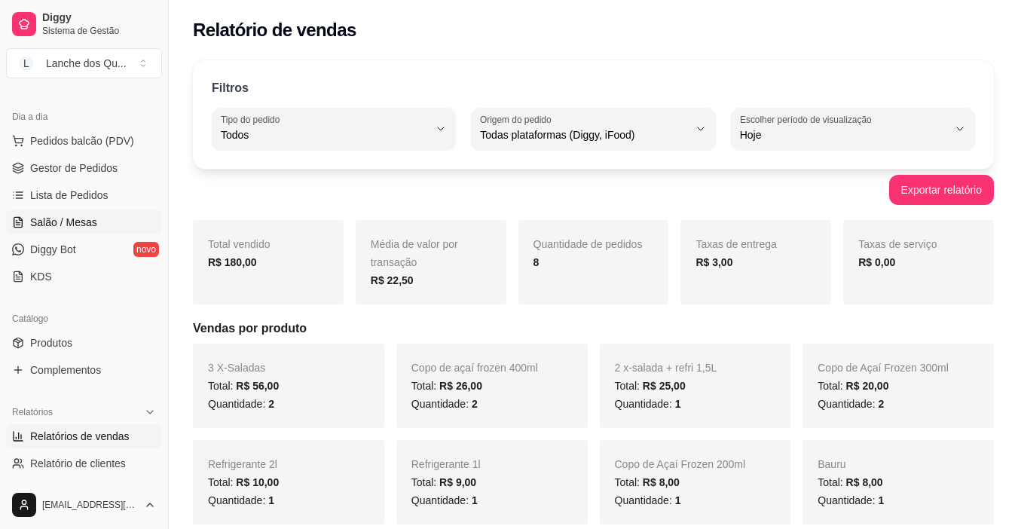
click at [63, 222] on span "Salão / Mesas" at bounding box center [63, 222] width 67 height 15
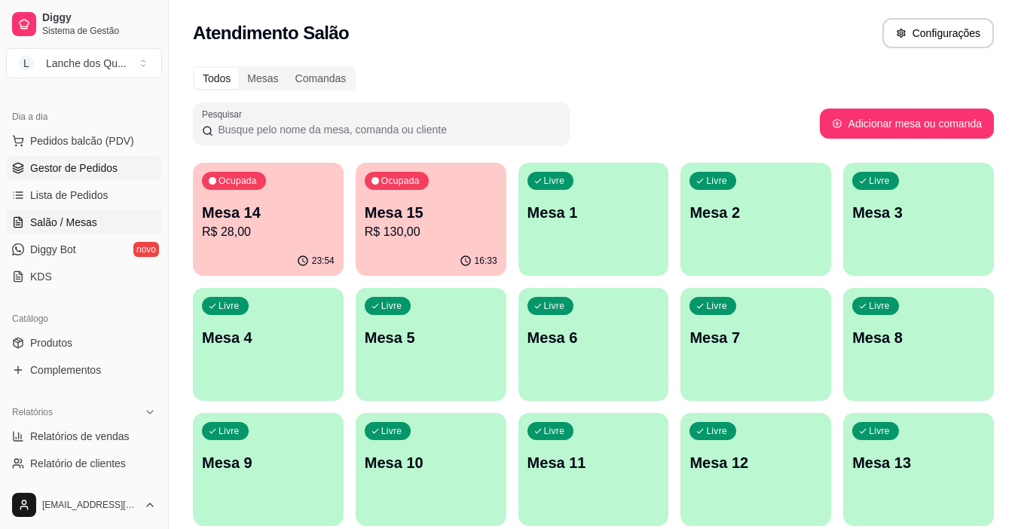
click at [68, 167] on span "Gestor de Pedidos" at bounding box center [73, 168] width 87 height 15
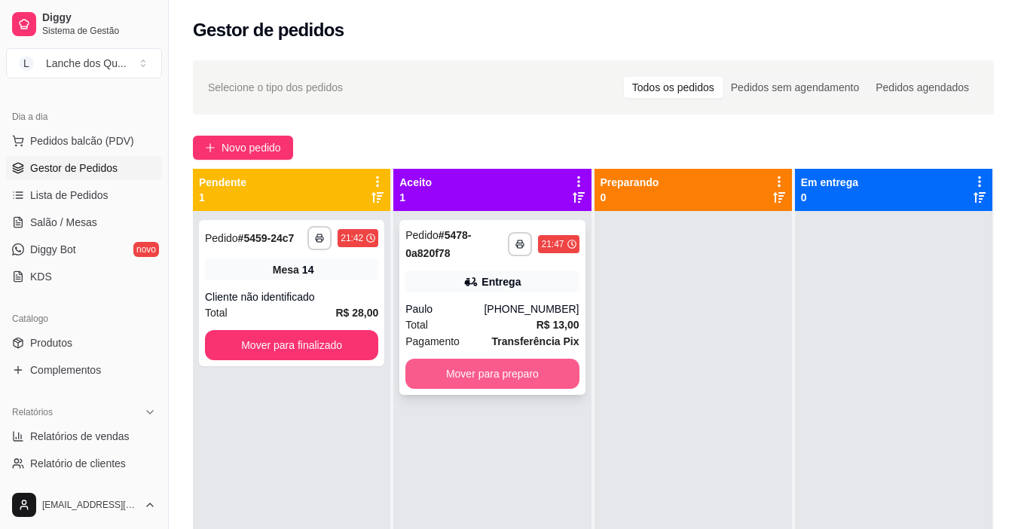
click at [548, 375] on button "Mover para preparo" at bounding box center [491, 374] width 173 height 30
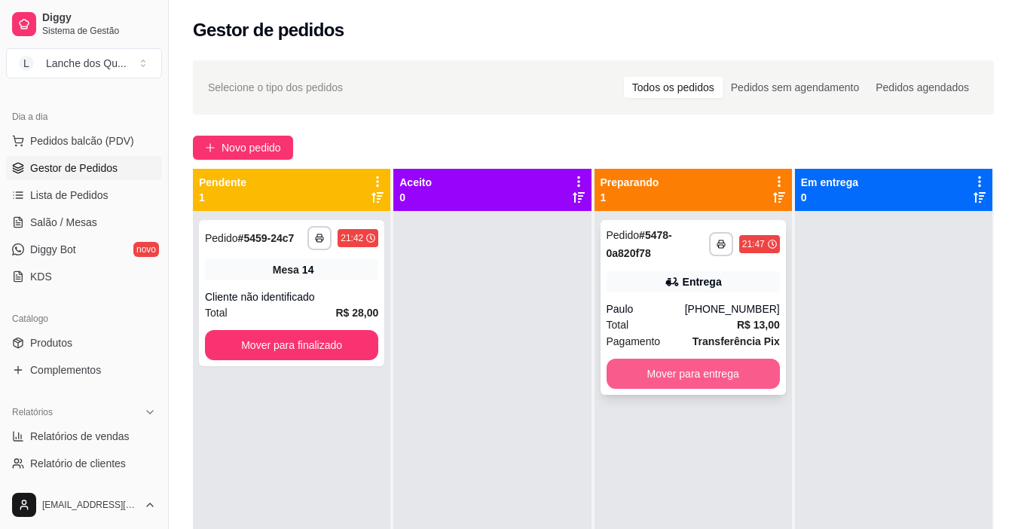
click at [686, 372] on button "Mover para entrega" at bounding box center [693, 374] width 173 height 30
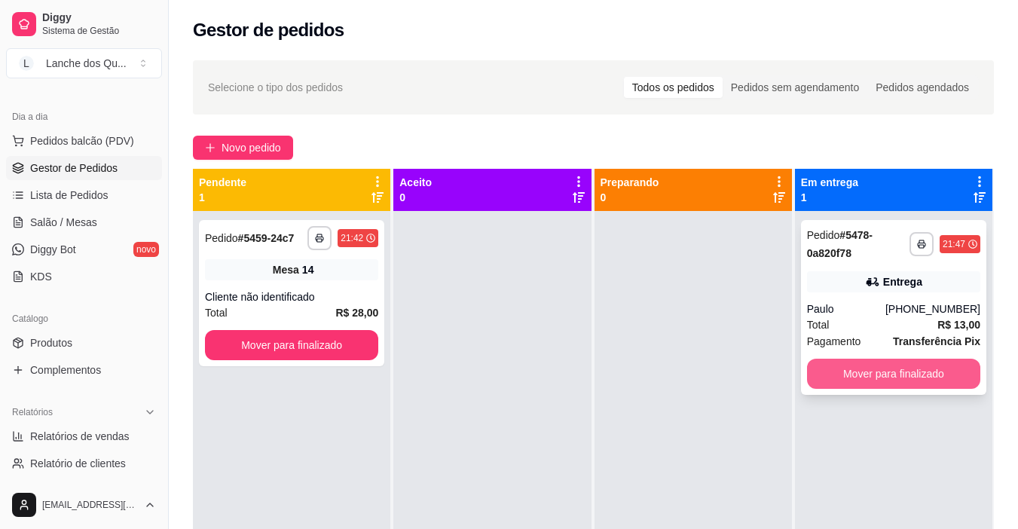
click at [864, 369] on button "Mover para finalizado" at bounding box center [893, 374] width 173 height 30
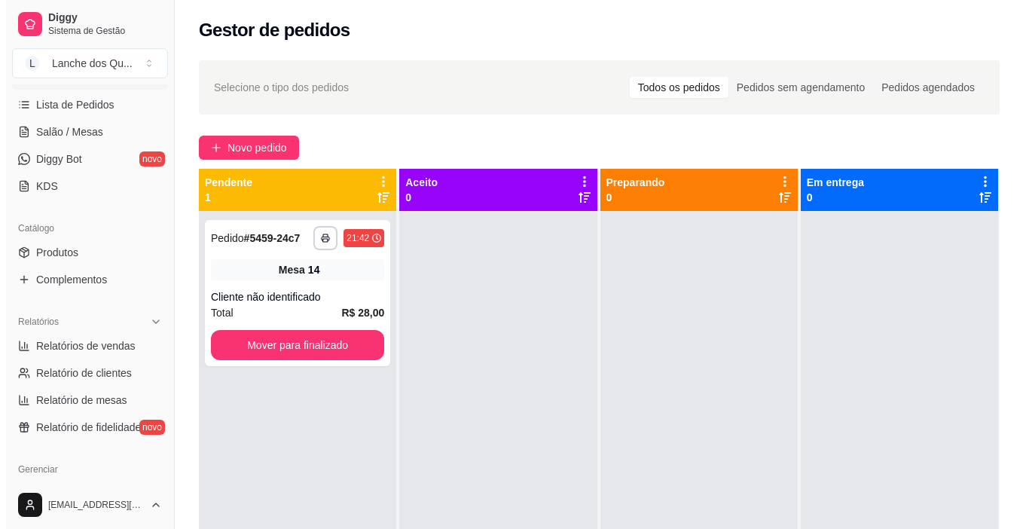
scroll to position [377, 0]
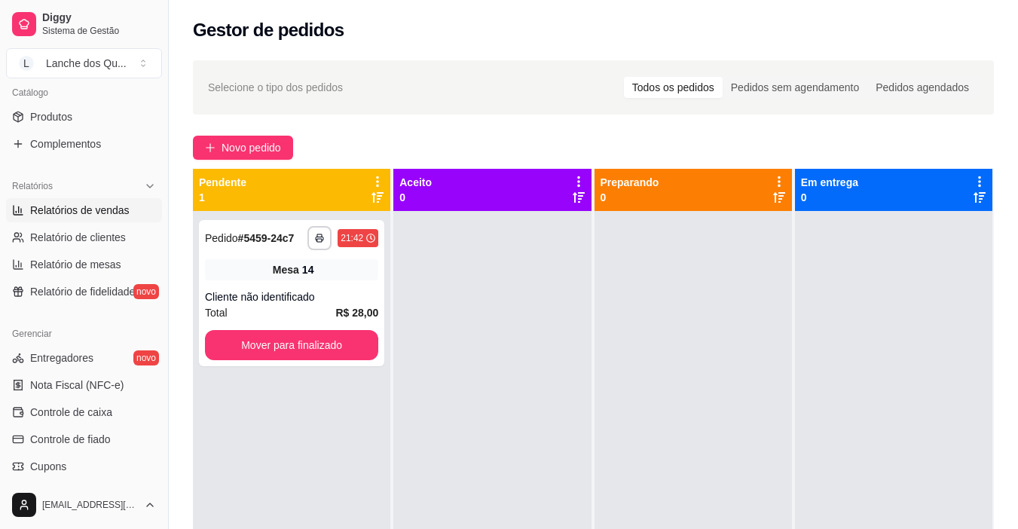
click at [75, 220] on link "Relatórios de vendas" at bounding box center [84, 210] width 156 height 24
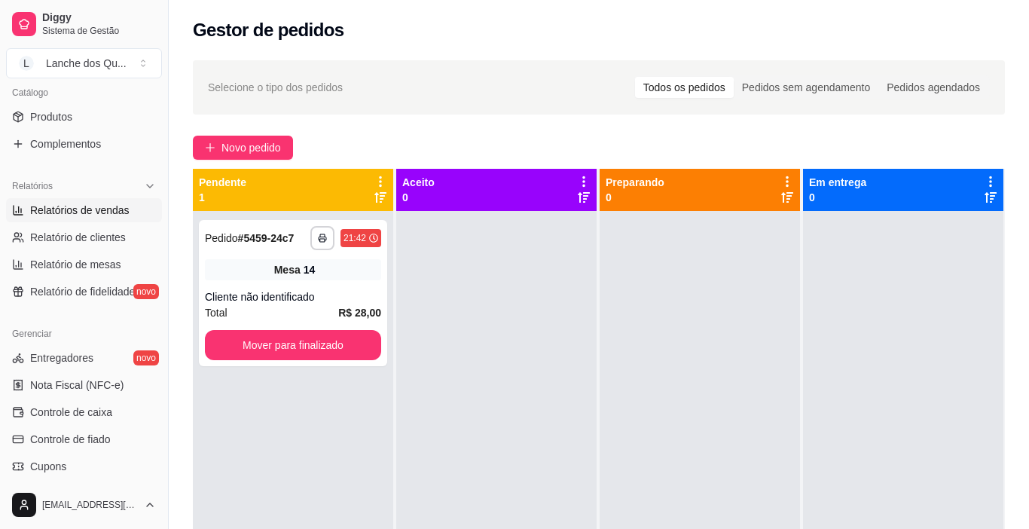
select select "ALL"
select select "0"
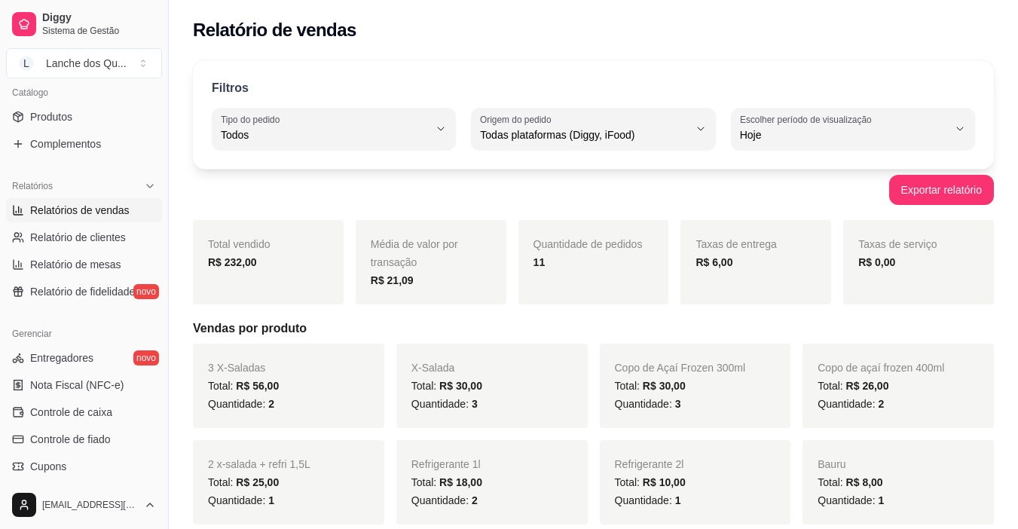
click at [76, 278] on ul "Relatórios de vendas Relatório de clientes Relatório de mesas Relatório de fide…" at bounding box center [84, 250] width 156 height 105
click at [77, 271] on span "Relatório de mesas" at bounding box center [75, 264] width 91 height 15
select select "TOTAL_OF_ORDERS"
select select "7"
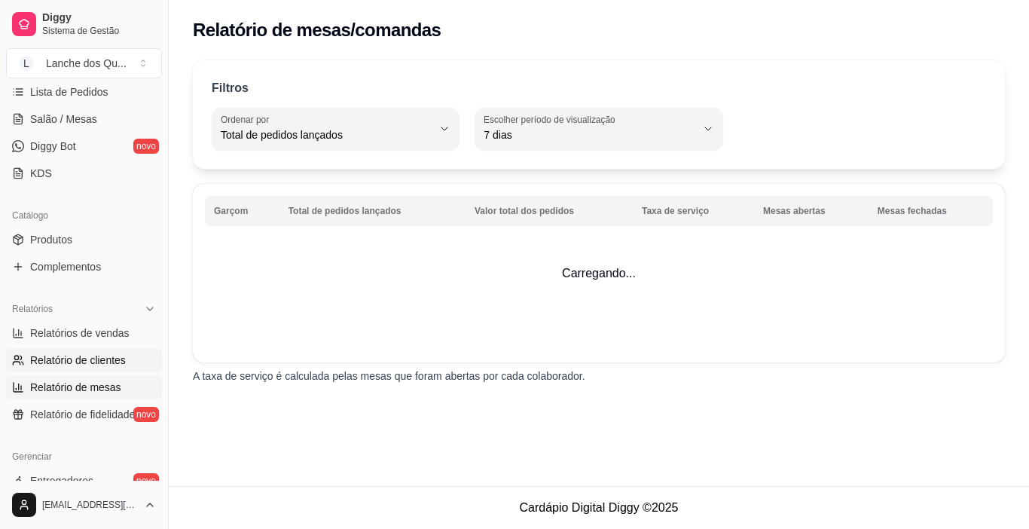
scroll to position [103, 0]
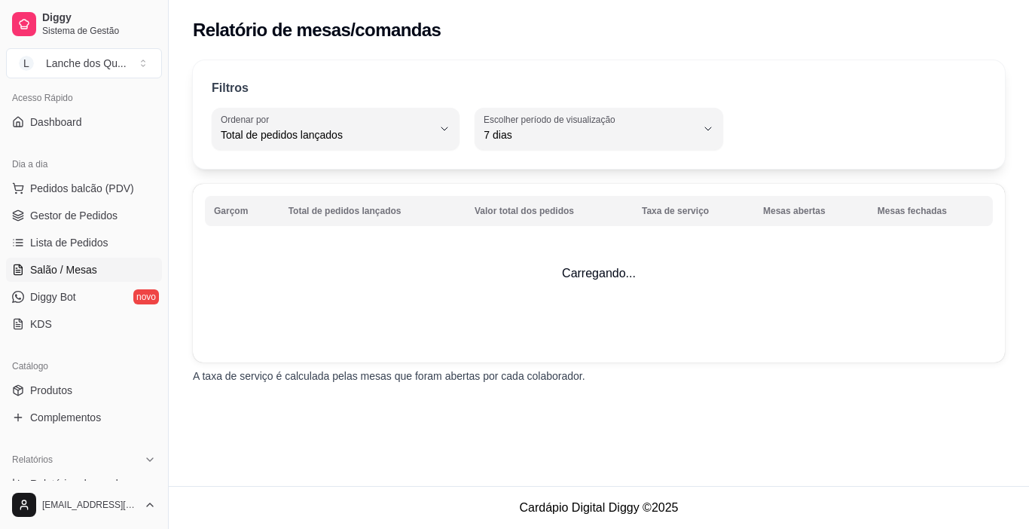
click at [98, 264] on link "Salão / Mesas" at bounding box center [84, 270] width 156 height 24
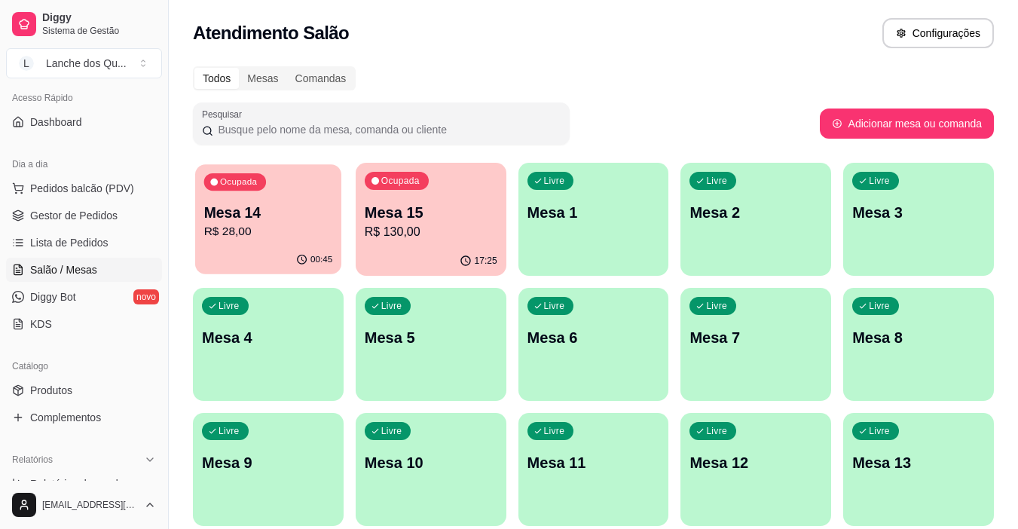
click at [277, 216] on p "Mesa 14" at bounding box center [268, 213] width 129 height 20
click at [469, 223] on p "R$ 130,00" at bounding box center [430, 231] width 129 height 17
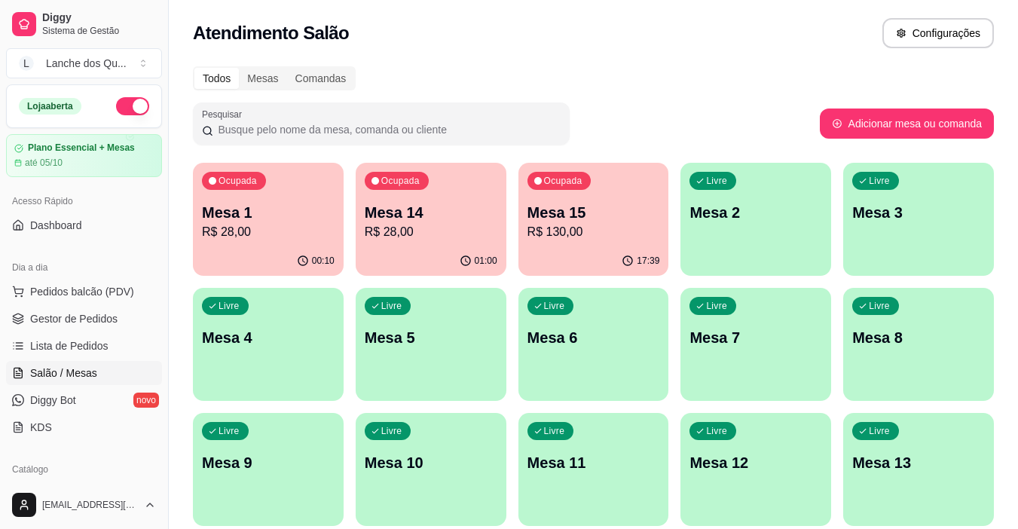
click at [257, 227] on p "R$ 28,00" at bounding box center [268, 232] width 133 height 18
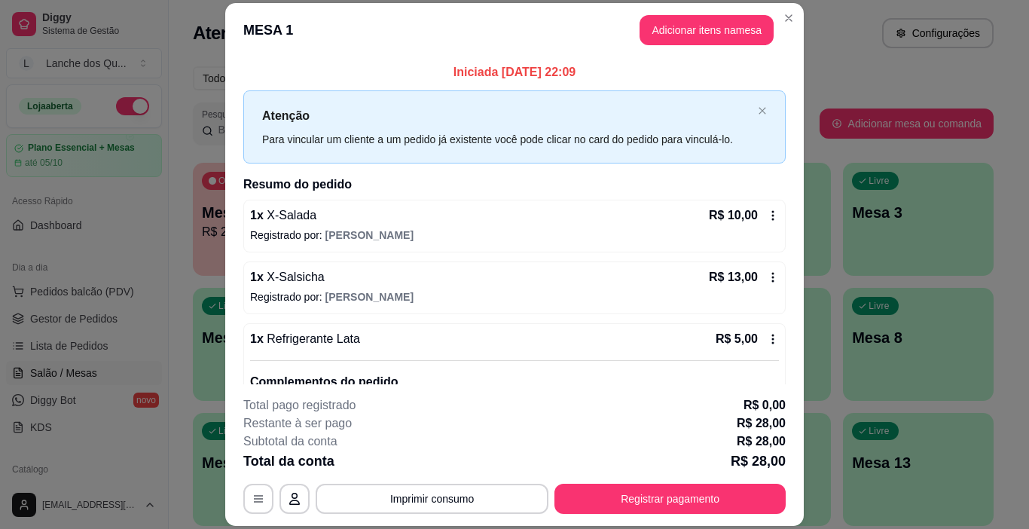
click at [350, 281] on div "1 x X-Salsicha R$ 13,00" at bounding box center [514, 277] width 529 height 18
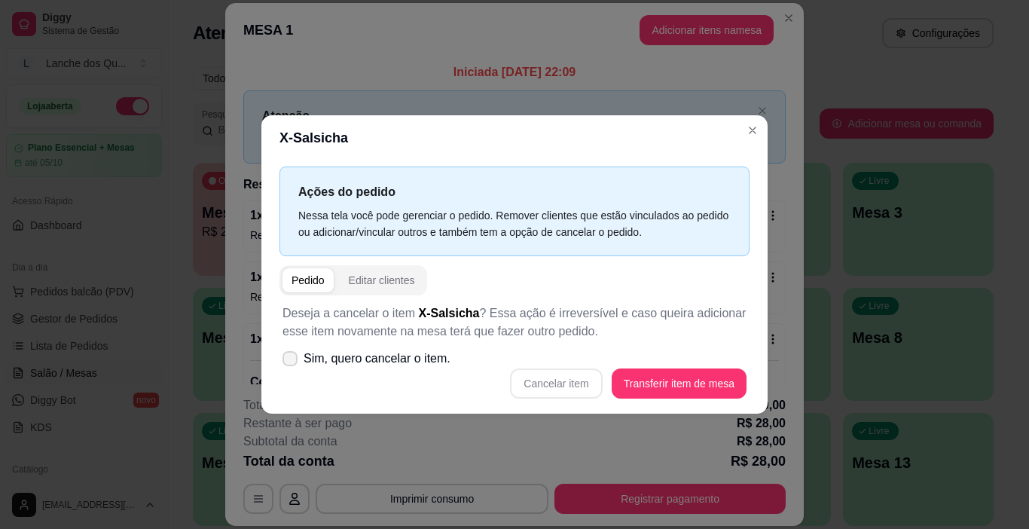
click at [288, 359] on icon at bounding box center [290, 358] width 12 height 9
click at [288, 362] on input "Sim, quero cancelar o item." at bounding box center [287, 367] width 10 height 10
checkbox input "true"
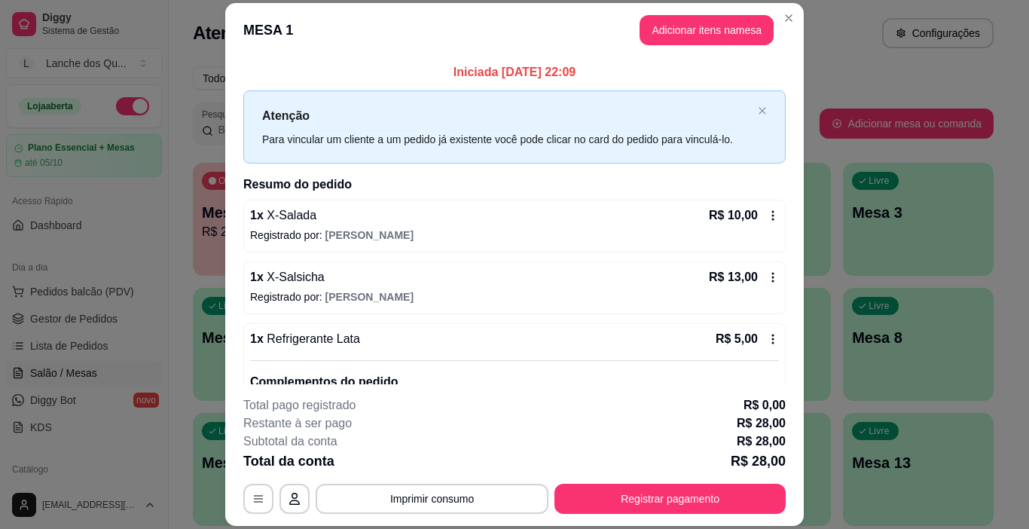
click at [349, 291] on span "[PERSON_NAME]" at bounding box center [370, 297] width 88 height 12
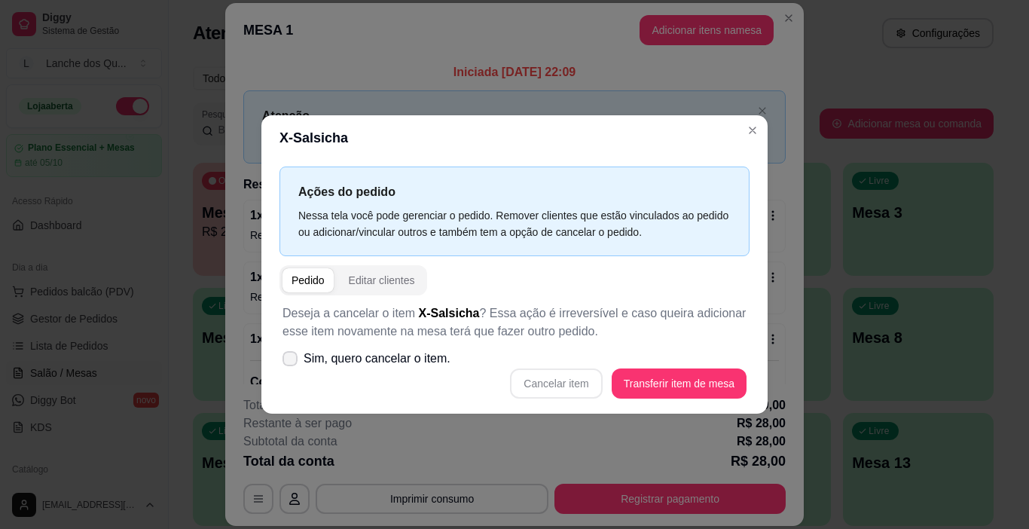
click at [307, 358] on span "Sim, quero cancelar o item." at bounding box center [377, 359] width 147 height 18
click at [292, 362] on input "Sim, quero cancelar o item." at bounding box center [287, 367] width 10 height 10
checkbox input "true"
click at [561, 382] on button "Cancelar item" at bounding box center [557, 383] width 90 height 29
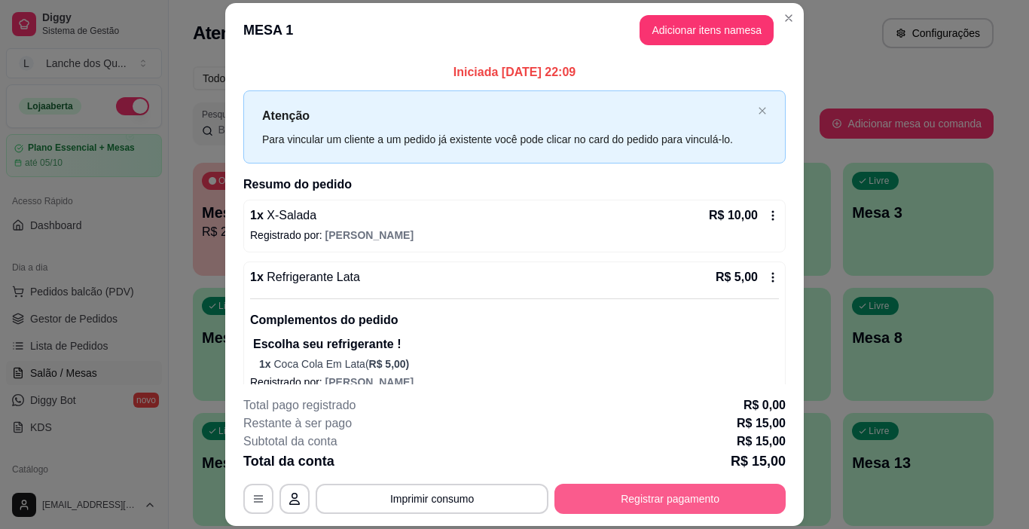
click at [652, 491] on button "Registrar pagamento" at bounding box center [670, 499] width 231 height 30
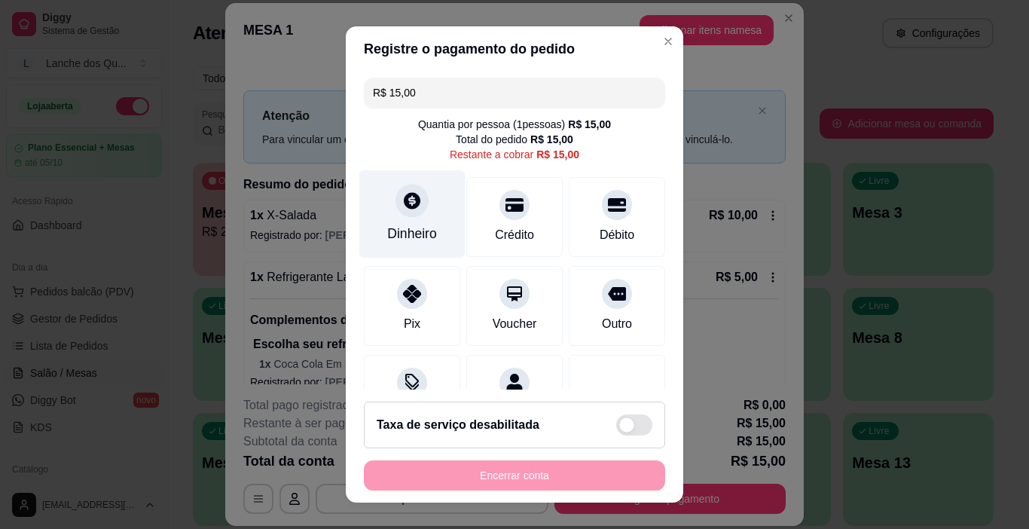
click at [417, 204] on div at bounding box center [412, 201] width 33 height 33
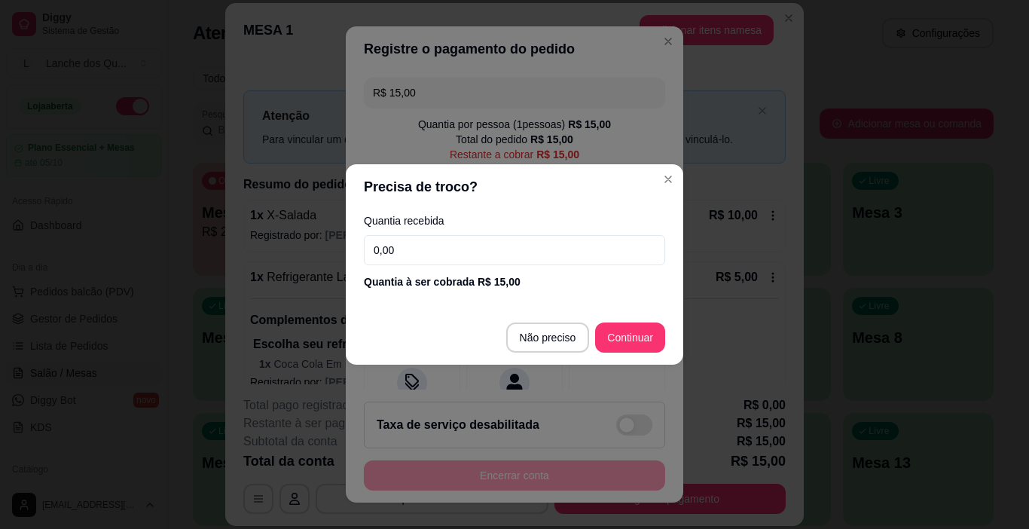
click at [416, 255] on input "0,00" at bounding box center [514, 250] width 301 height 30
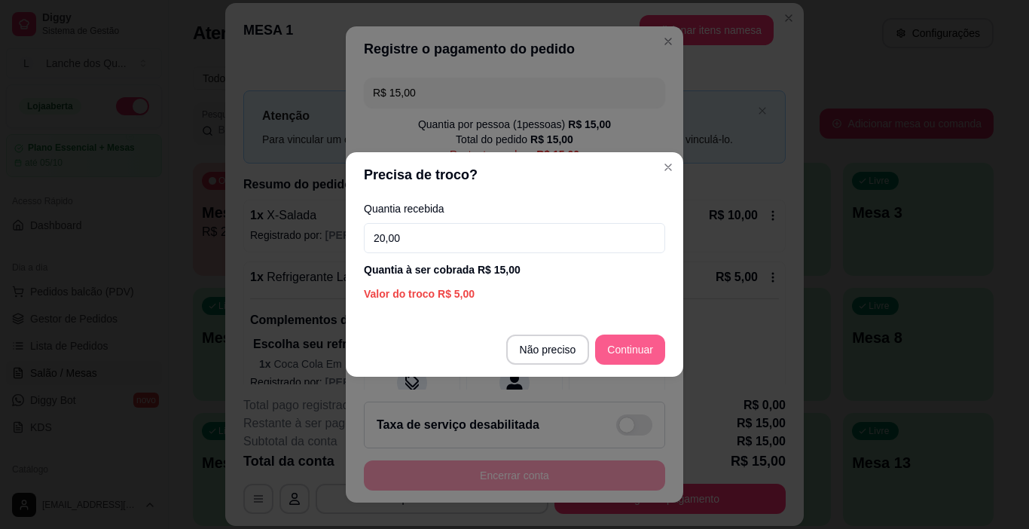
type input "20,00"
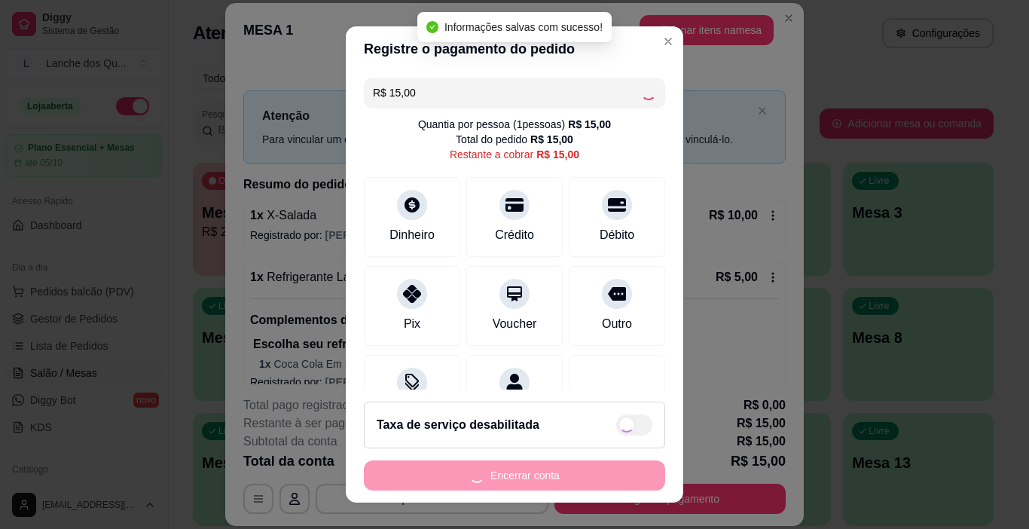
type input "R$ 0,00"
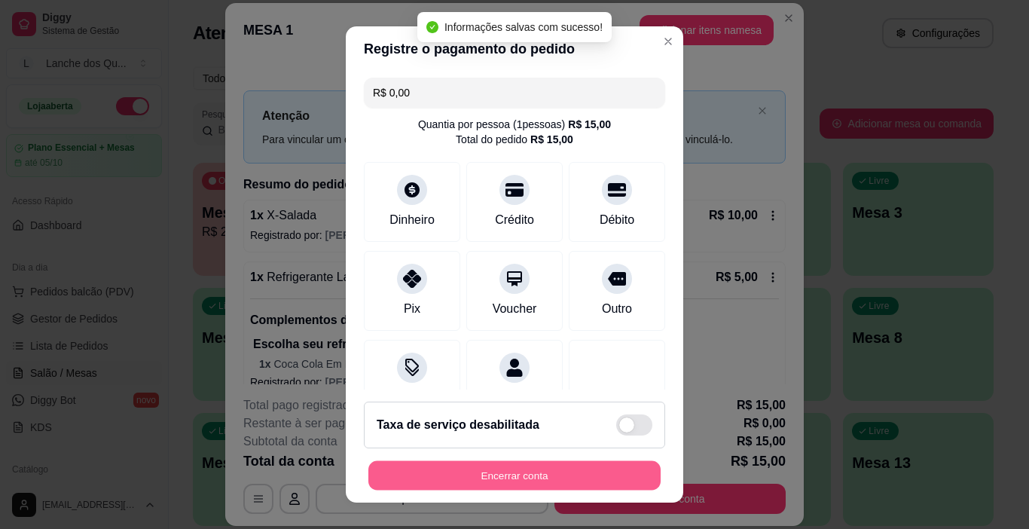
click at [515, 475] on button "Encerrar conta" at bounding box center [514, 475] width 292 height 29
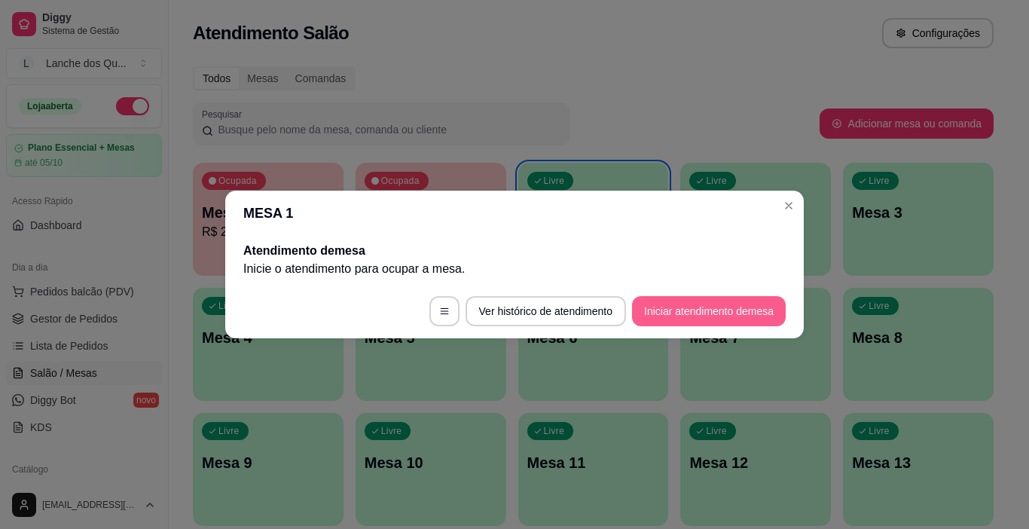
click at [708, 313] on button "Iniciar atendimento de mesa" at bounding box center [709, 311] width 154 height 30
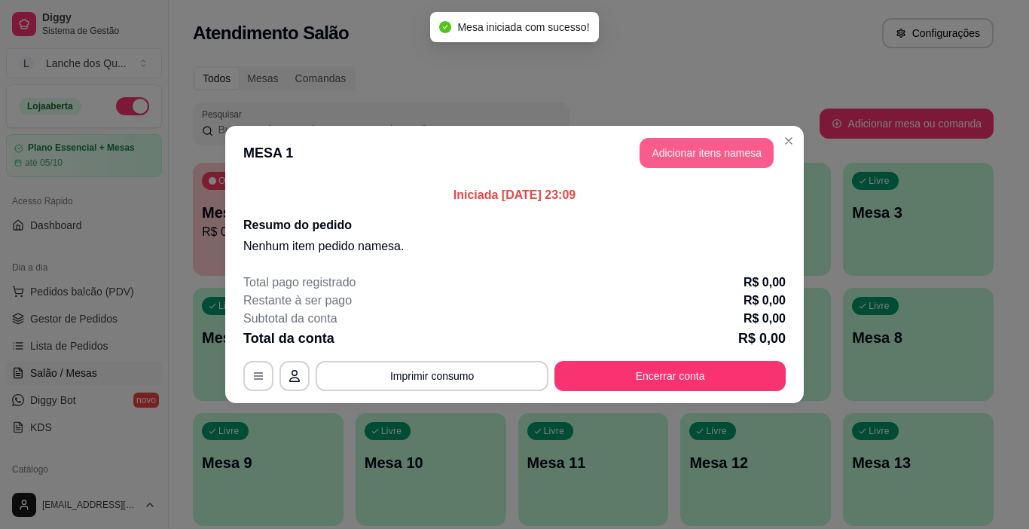
click at [732, 149] on button "Adicionar itens na mesa" at bounding box center [707, 153] width 134 height 30
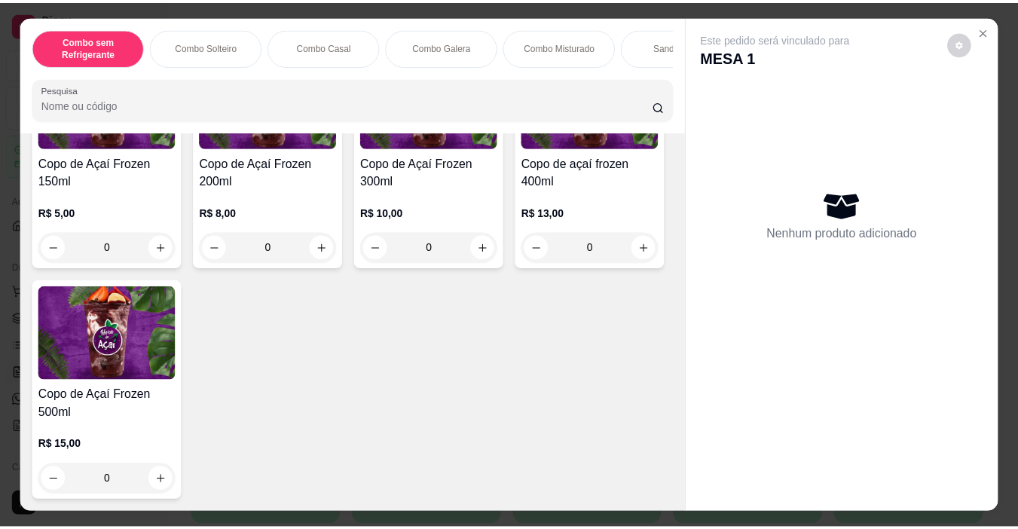
scroll to position [5199, 0]
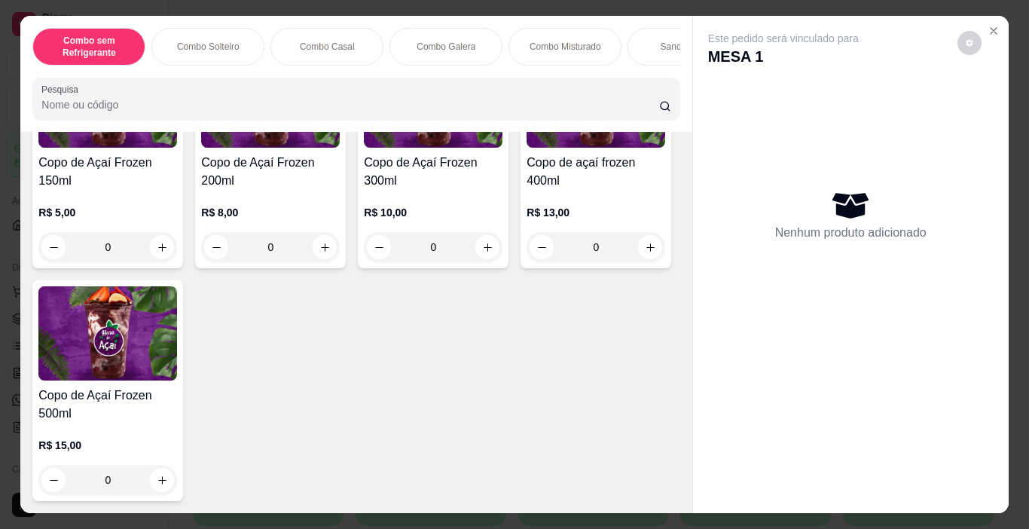
click at [258, 190] on h4 "Copo de Açaí Frozen 200ml" at bounding box center [270, 172] width 139 height 36
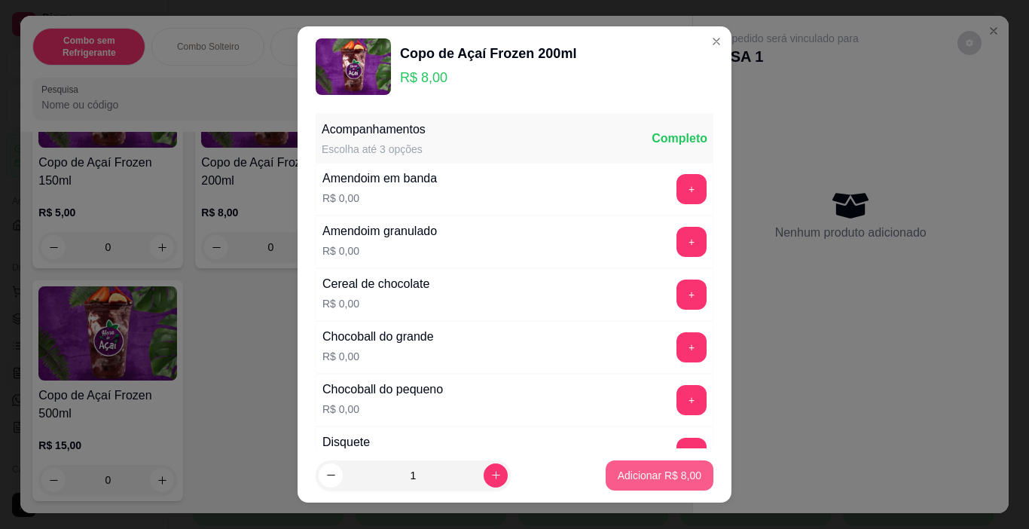
click at [625, 478] on p "Adicionar R$ 8,00" at bounding box center [660, 475] width 84 height 15
type input "1"
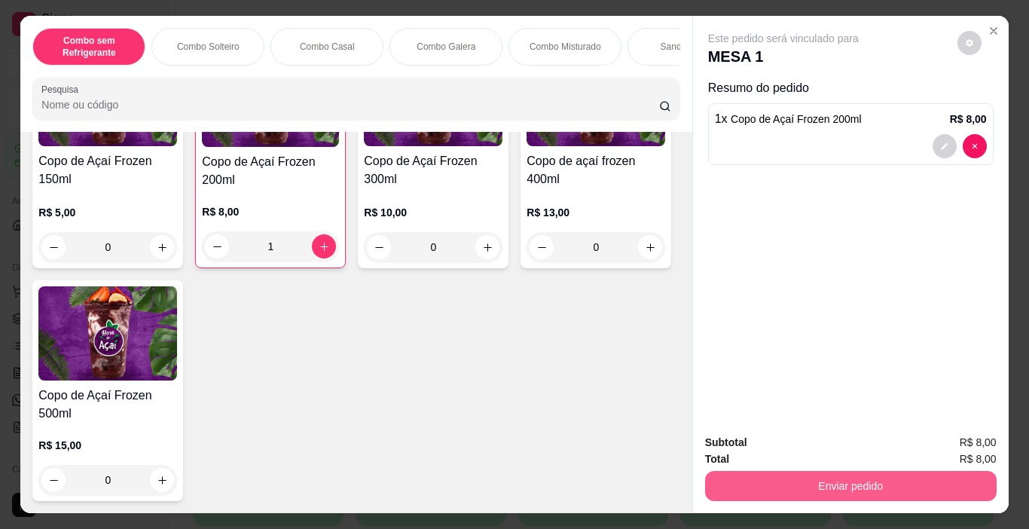
click at [808, 481] on button "Enviar pedido" at bounding box center [851, 486] width 292 height 30
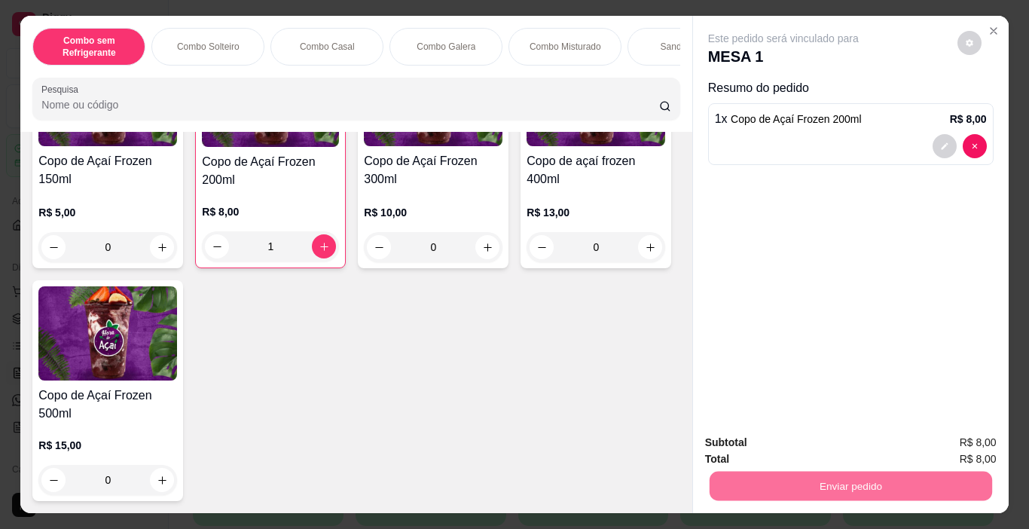
click at [763, 439] on button "Não registrar e enviar pedido" at bounding box center [801, 443] width 157 height 29
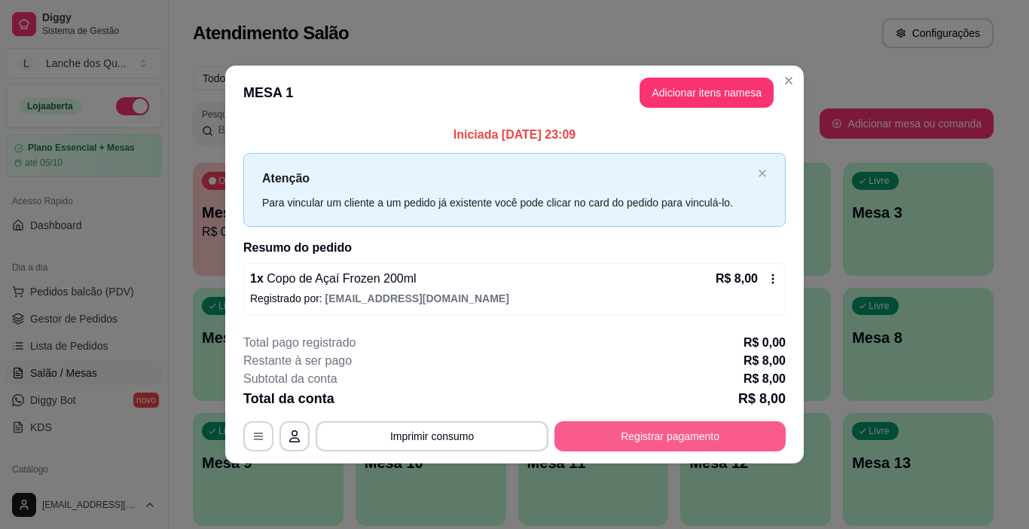
click at [607, 436] on button "Registrar pagamento" at bounding box center [670, 436] width 231 height 30
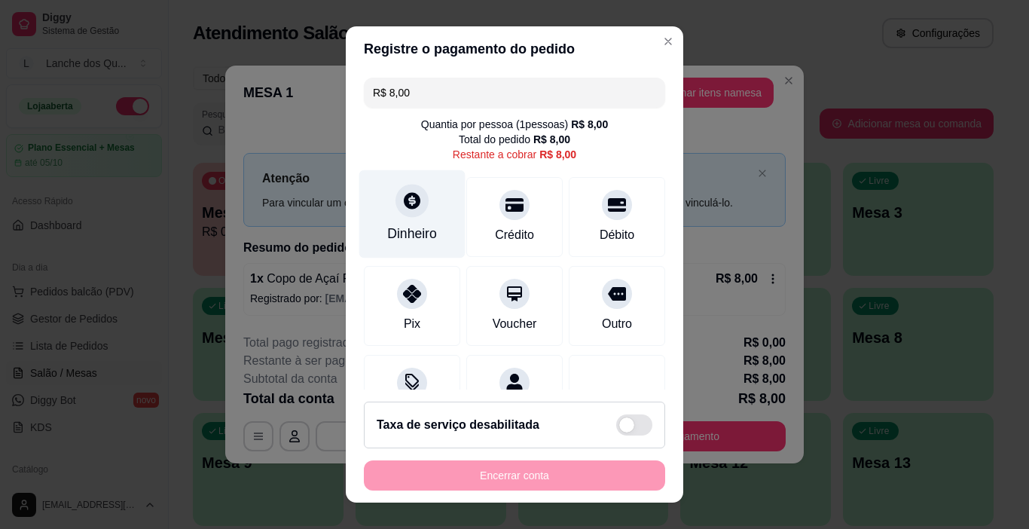
click at [391, 225] on div "Dinheiro" at bounding box center [412, 234] width 50 height 20
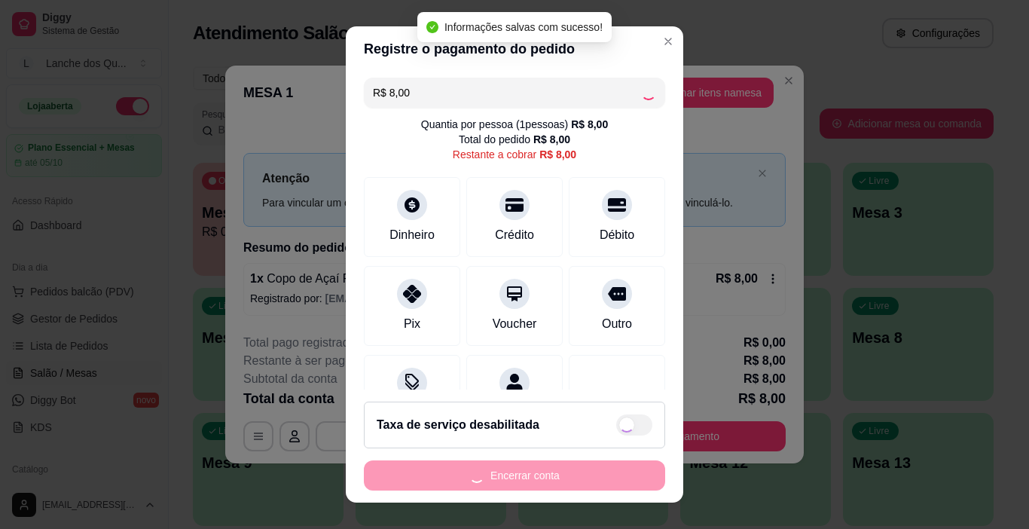
type input "R$ 0,00"
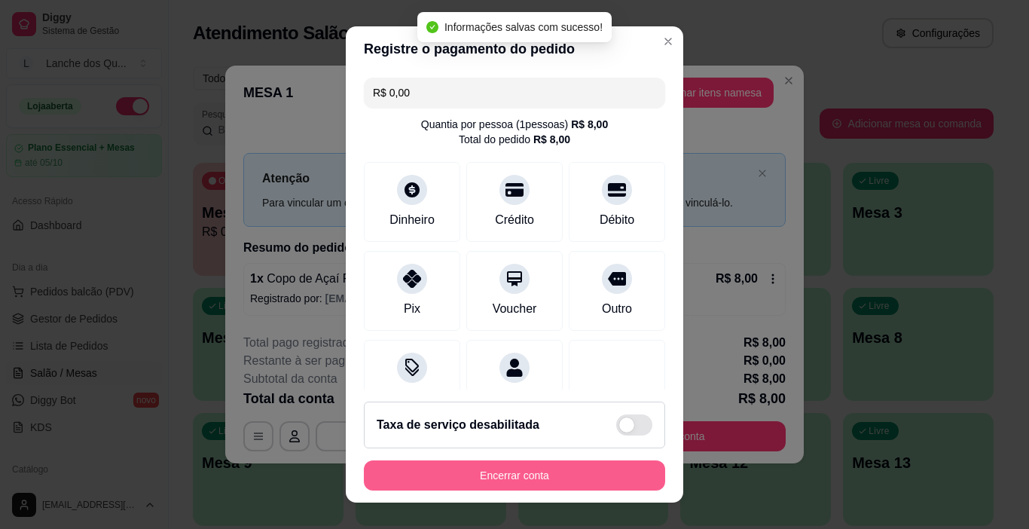
click at [464, 468] on button "Encerrar conta" at bounding box center [514, 475] width 301 height 30
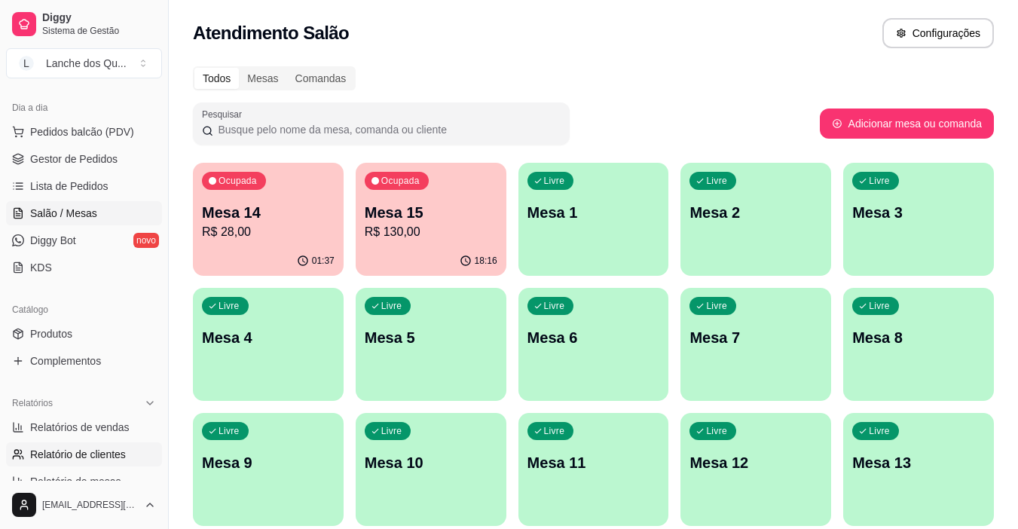
scroll to position [226, 0]
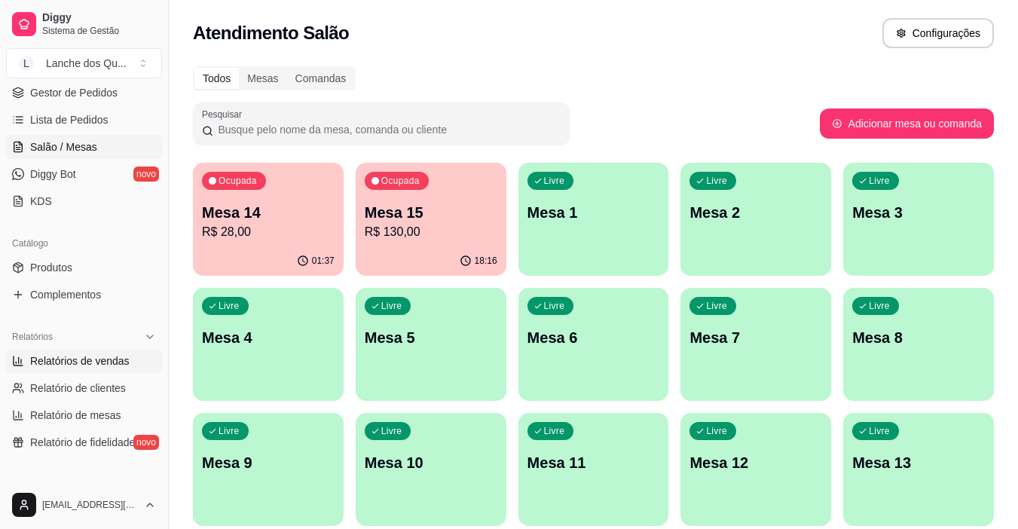
click at [115, 357] on span "Relatórios de vendas" at bounding box center [79, 360] width 99 height 15
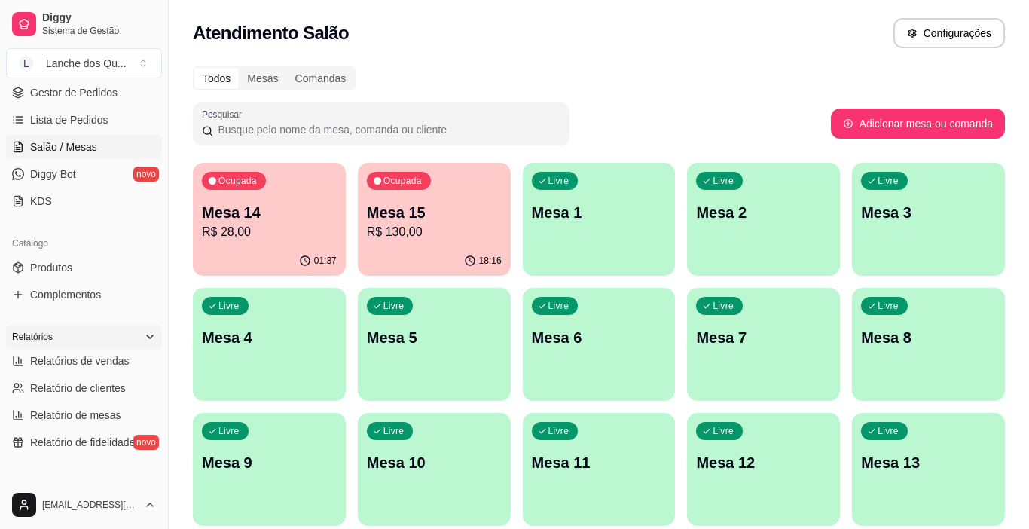
select select "ALL"
select select "0"
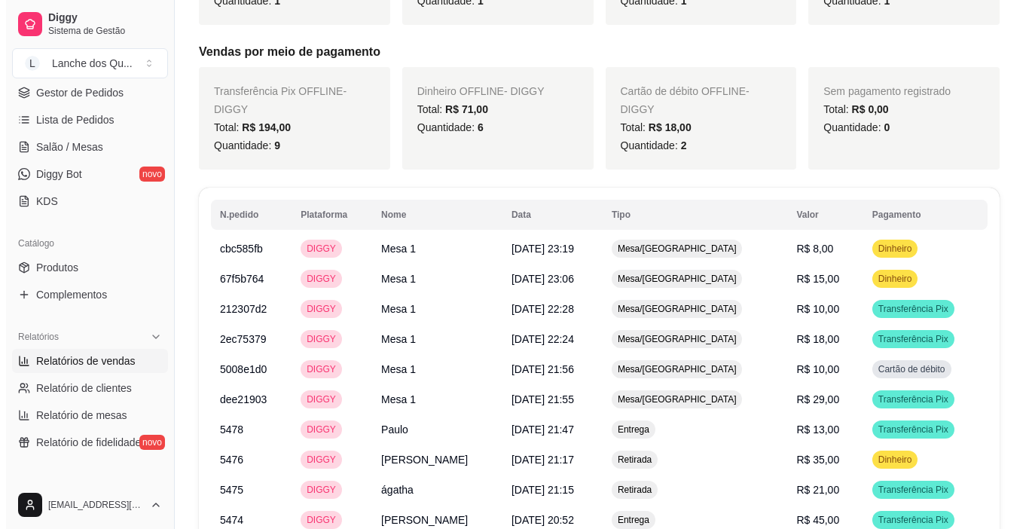
scroll to position [603, 0]
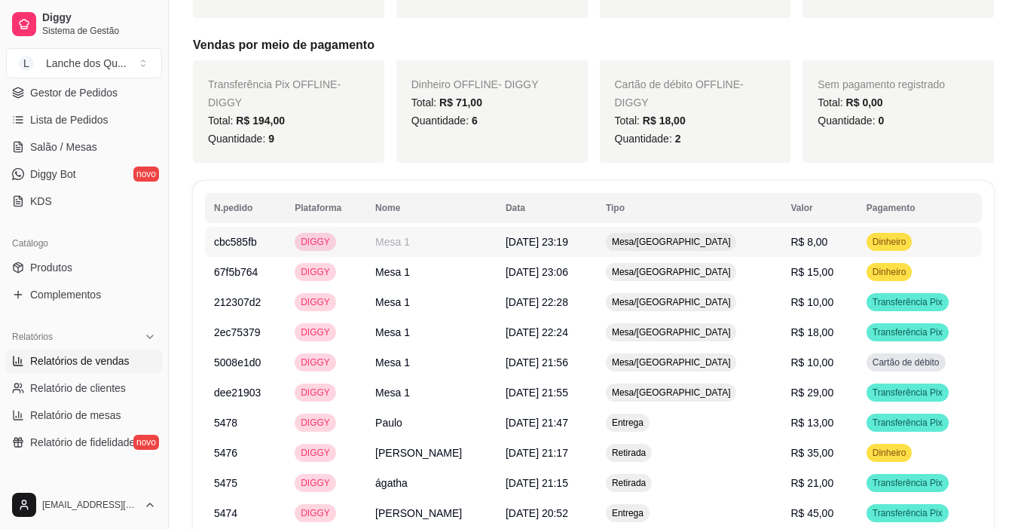
click at [818, 237] on td "R$ 8,00" at bounding box center [818, 242] width 75 height 30
click at [808, 274] on td "R$ 15,00" at bounding box center [818, 272] width 75 height 30
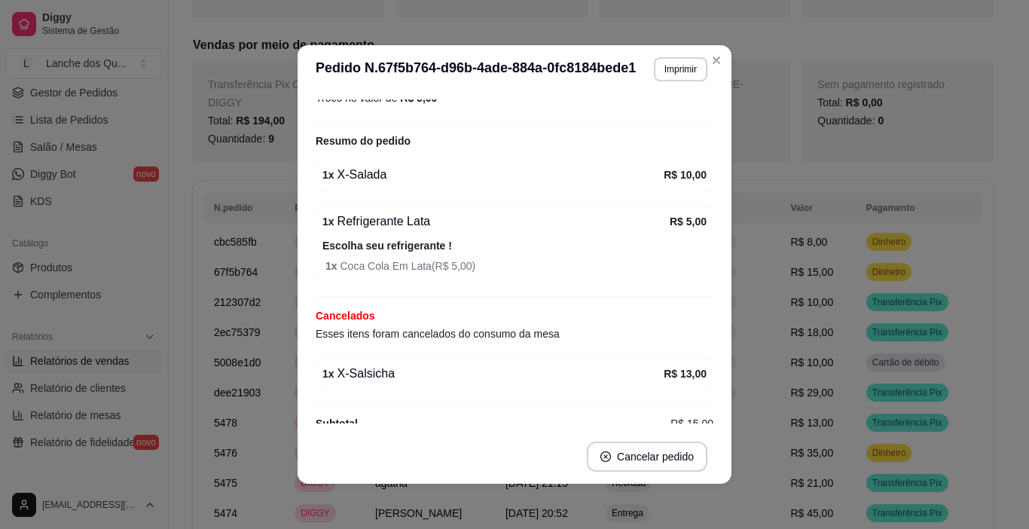
scroll to position [251, 0]
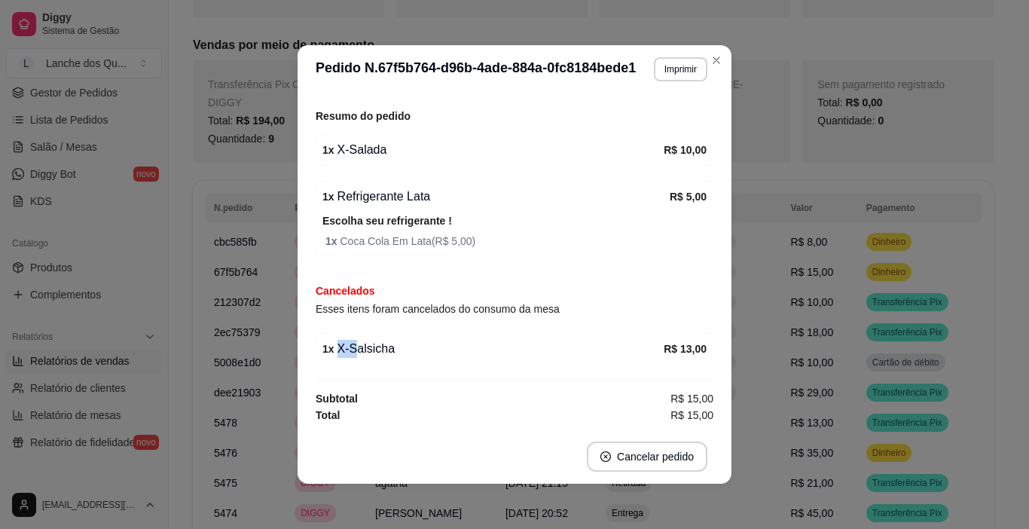
drag, startPoint x: 350, startPoint y: 347, endPoint x: 407, endPoint y: 348, distance: 56.5
click at [407, 348] on div "1 x X-Salsicha" at bounding box center [493, 349] width 341 height 18
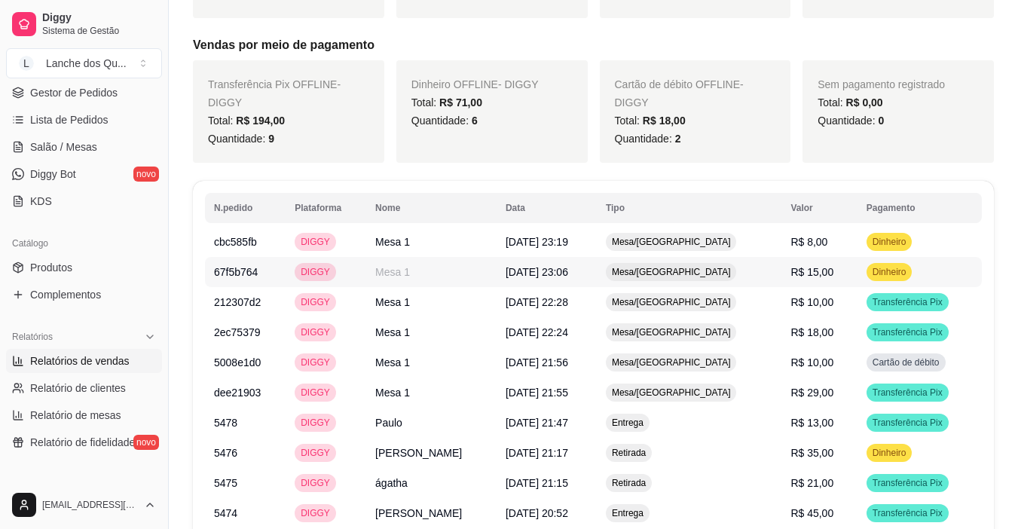
click at [821, 277] on td "R$ 15,00" at bounding box center [818, 272] width 75 height 30
click at [831, 303] on td "R$ 10,00" at bounding box center [818, 302] width 75 height 30
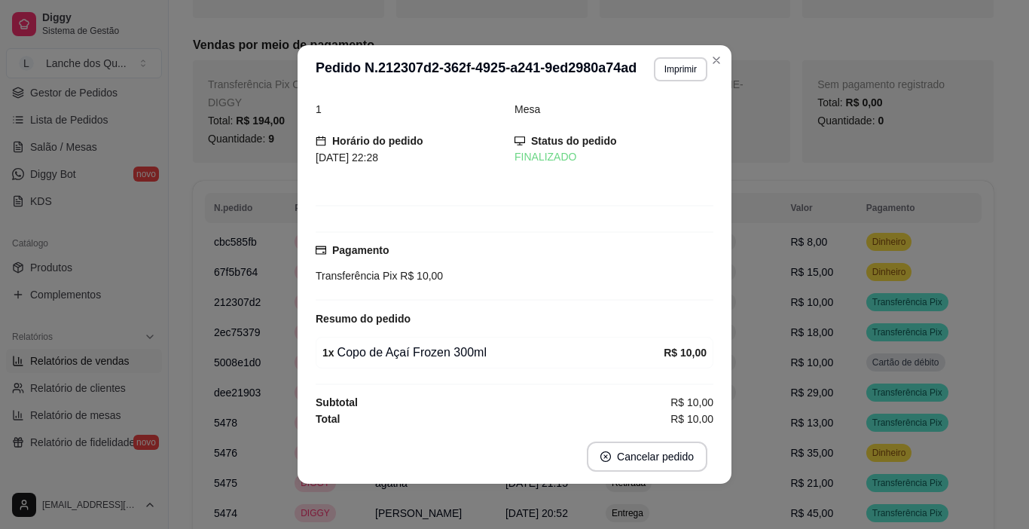
scroll to position [19, 0]
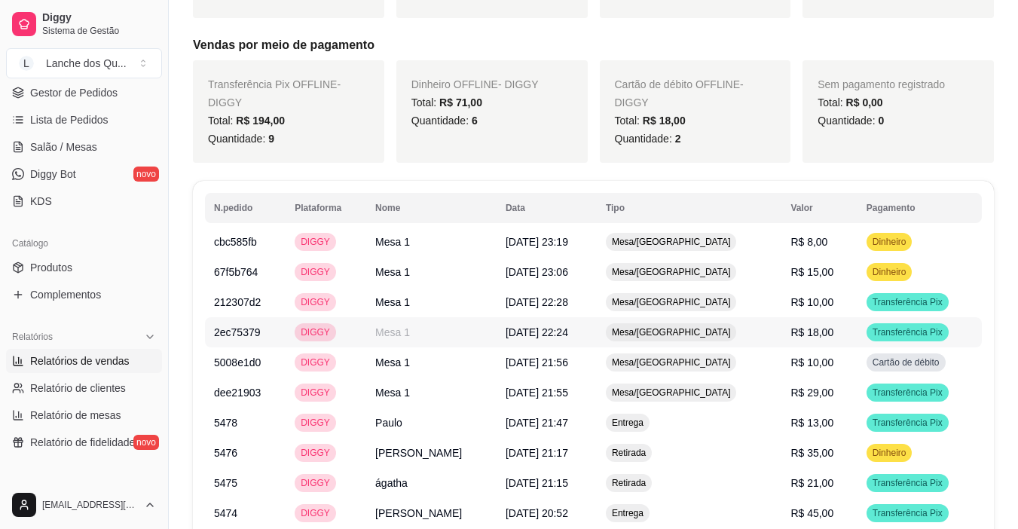
click at [840, 323] on td "R$ 18,00" at bounding box center [818, 332] width 75 height 30
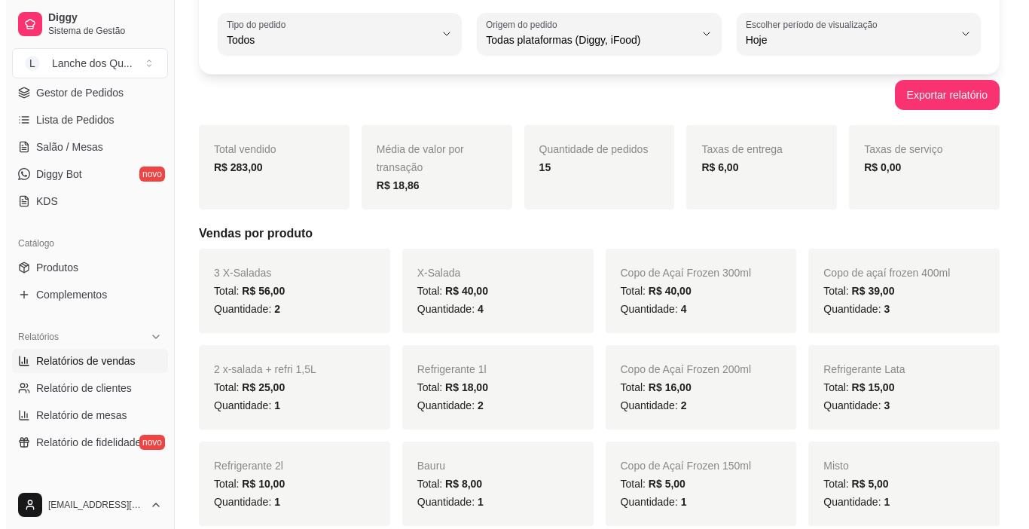
scroll to position [0, 0]
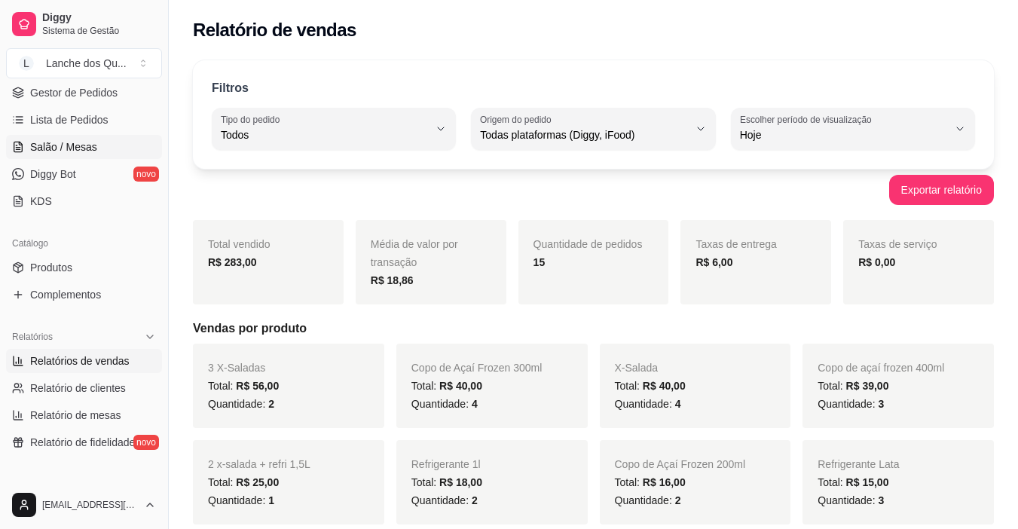
click at [63, 146] on span "Salão / Mesas" at bounding box center [63, 146] width 67 height 15
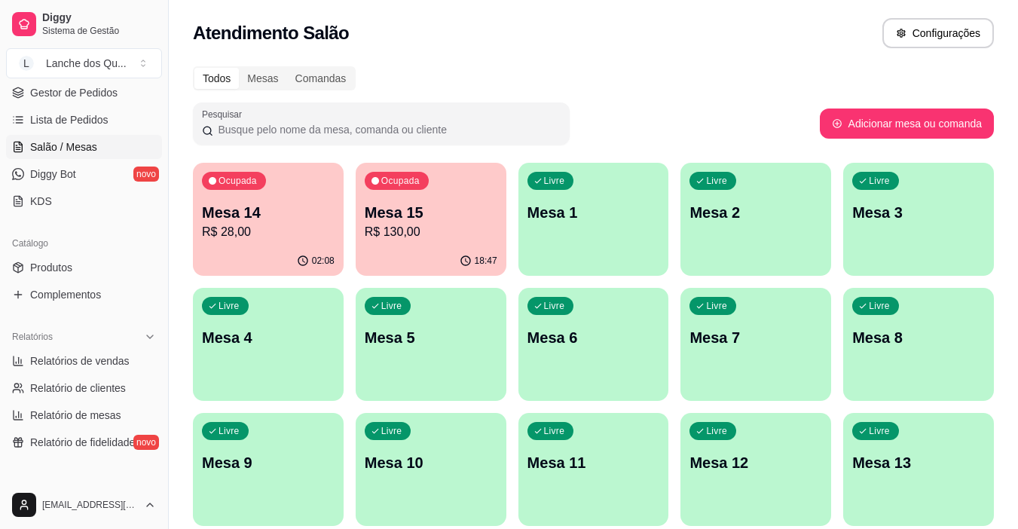
click at [295, 212] on p "Mesa 14" at bounding box center [268, 212] width 133 height 21
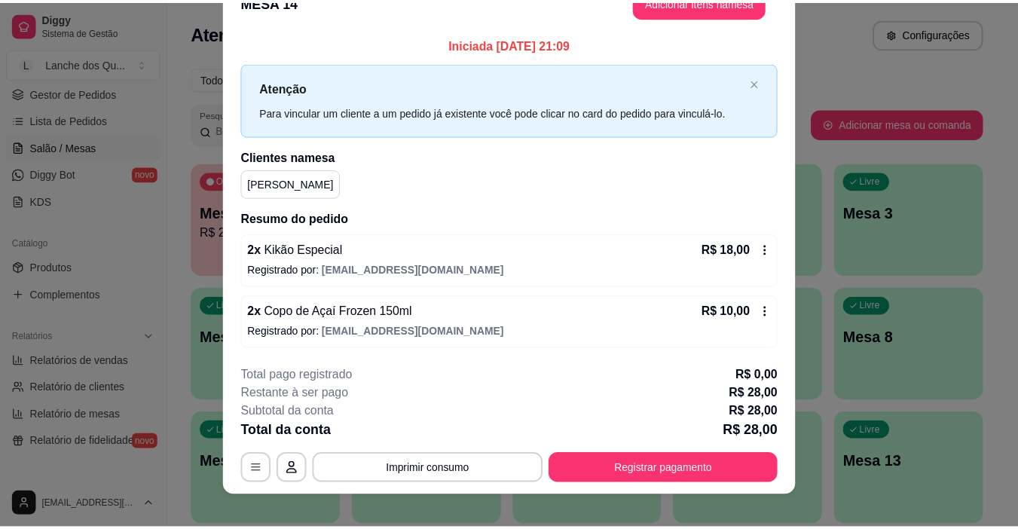
scroll to position [44, 0]
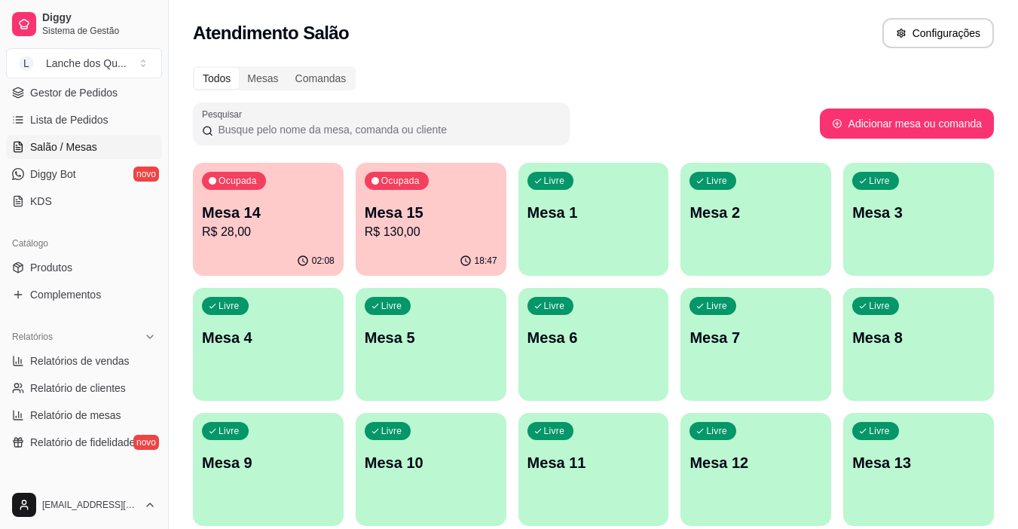
click at [485, 190] on div "Ocupada Mesa 15 R$ 130,00" at bounding box center [431, 205] width 151 height 84
click at [113, 358] on span "Relatórios de vendas" at bounding box center [79, 360] width 99 height 15
select select "ALL"
select select "0"
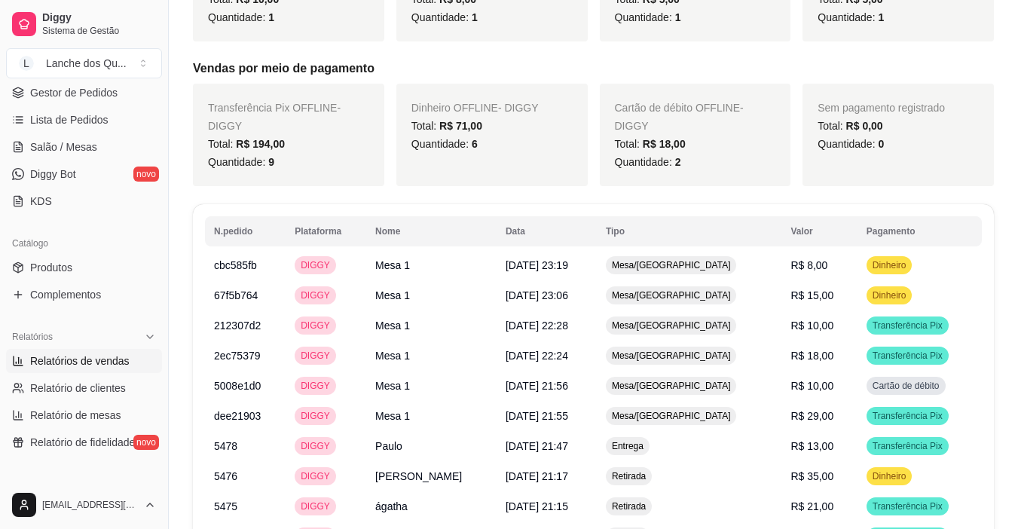
scroll to position [485, 0]
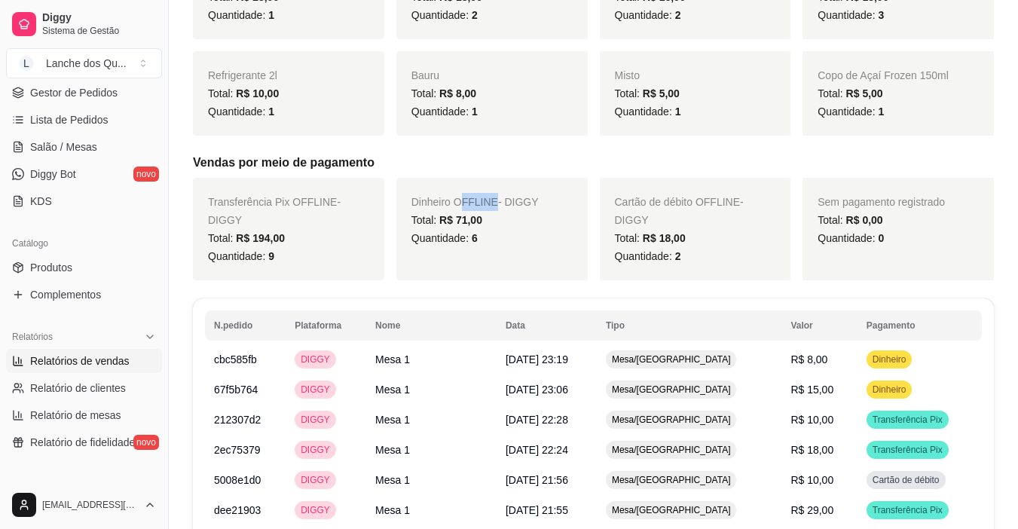
drag, startPoint x: 475, startPoint y: 200, endPoint x: 549, endPoint y: 193, distance: 74.9
click at [526, 196] on span "Dinheiro OFFLINE - DIGGY" at bounding box center [474, 202] width 127 height 12
click at [552, 193] on div "Dinheiro OFFLINE - DIGGY Total: R$ 71,00 Quantidade: 6" at bounding box center [491, 229] width 191 height 102
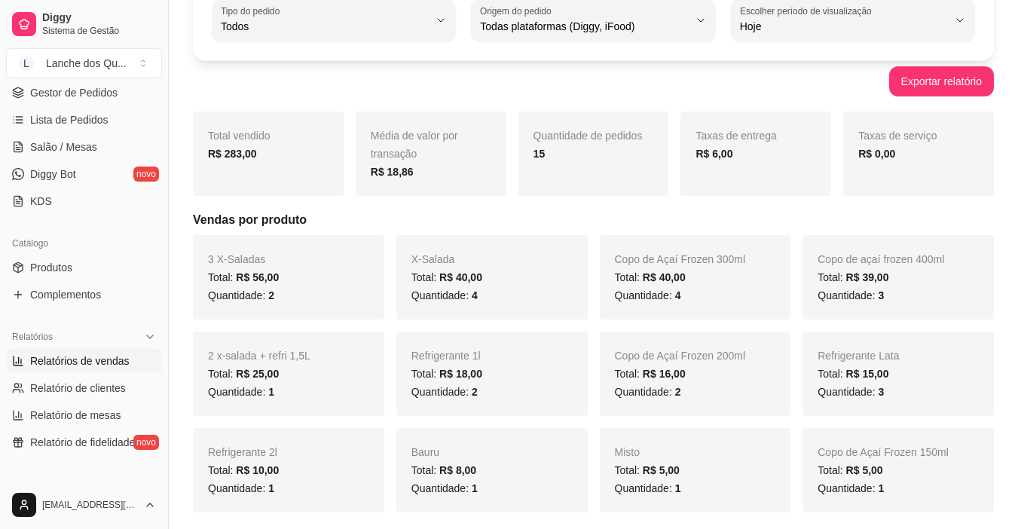
scroll to position [0, 0]
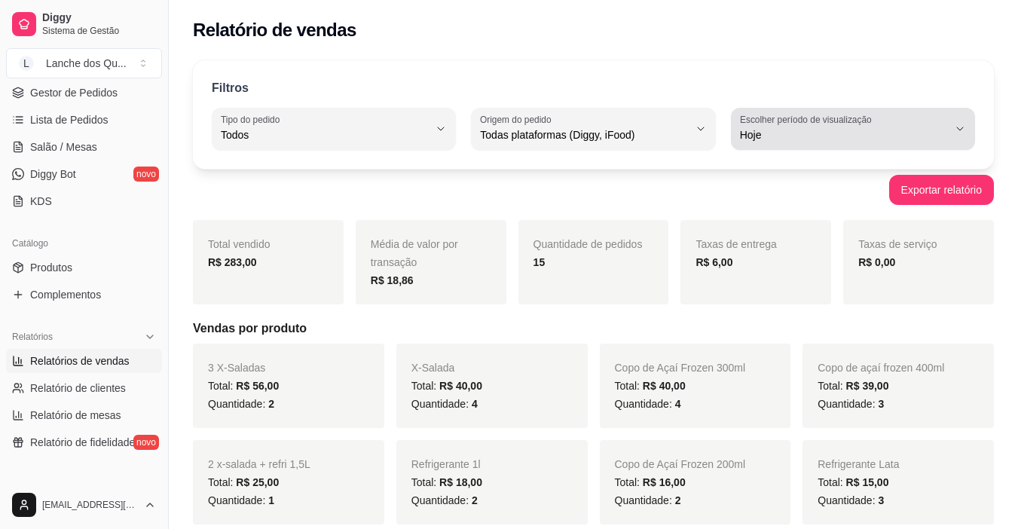
click at [841, 121] on label "Escolher período de visualização" at bounding box center [808, 119] width 136 height 13
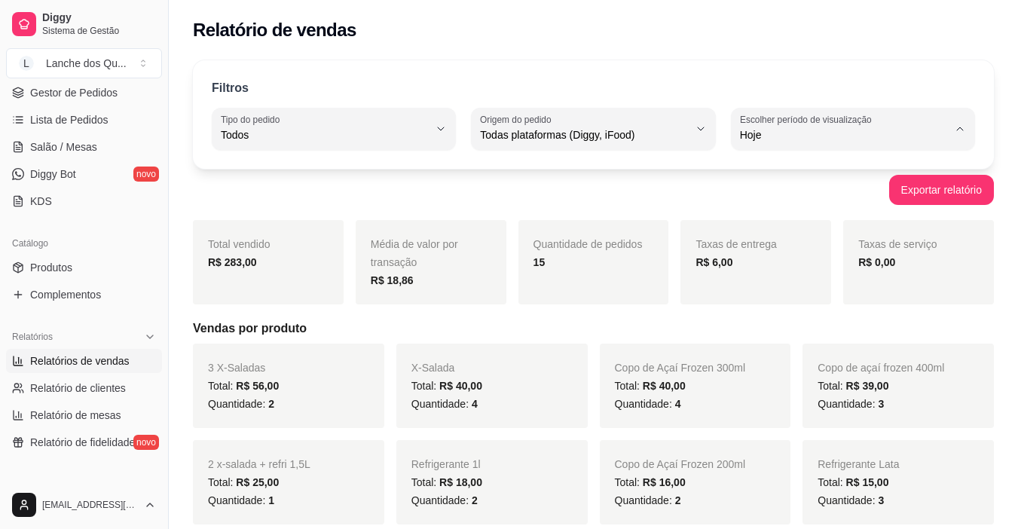
click at [778, 198] on span "Ontem" at bounding box center [845, 195] width 197 height 14
type input "1"
select select "1"
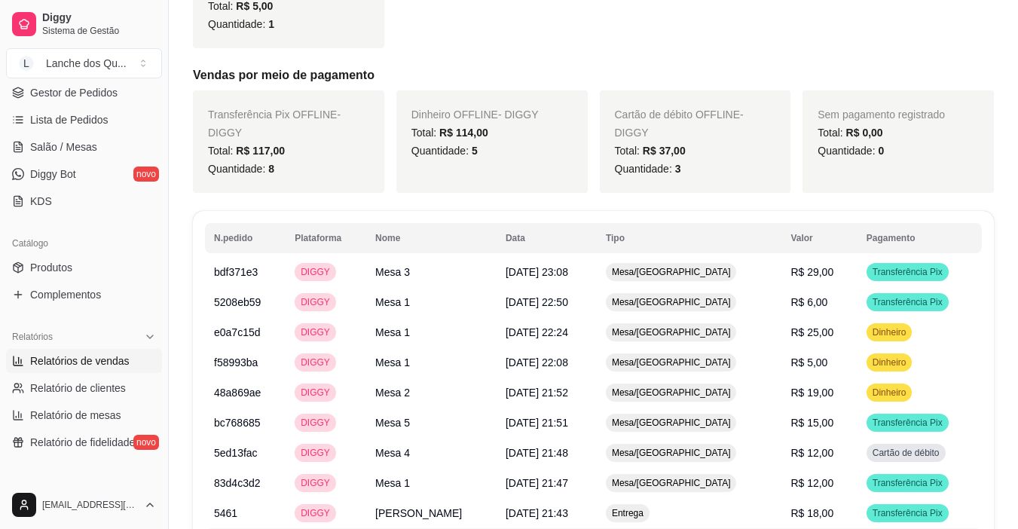
scroll to position [452, 0]
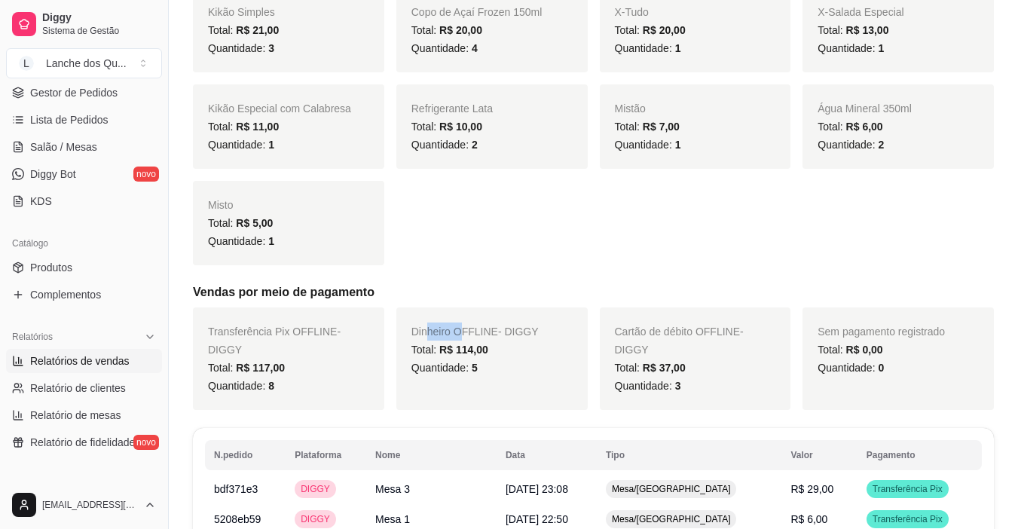
drag, startPoint x: 426, startPoint y: 332, endPoint x: 485, endPoint y: 336, distance: 58.9
click at [484, 335] on span "Dinheiro OFFLINE - DIGGY" at bounding box center [474, 332] width 127 height 12
click at [485, 336] on span "Dinheiro OFFLINE - DIGGY" at bounding box center [474, 332] width 127 height 12
click at [477, 349] on span "R$ 114,00" at bounding box center [463, 350] width 49 height 12
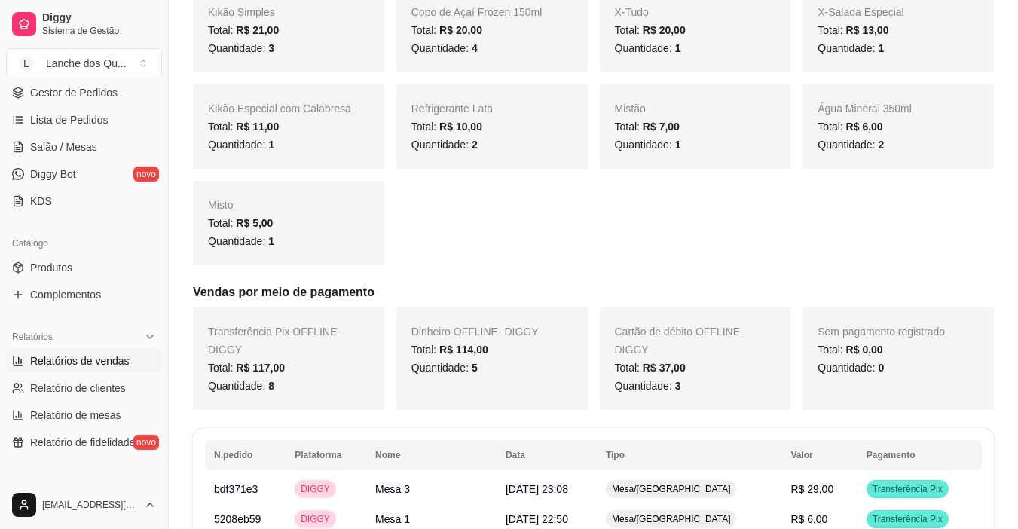
click at [508, 340] on div "Dinheiro OFFLINE - DIGGY Total: R$ 114,00 Quantidade: 5" at bounding box center [491, 358] width 191 height 102
click at [682, 249] on div "Copo de Açaí Frozen 500ml Total: R$ 45,00 Quantidade: 3 X-Salada Total: R$ 40,0…" at bounding box center [593, 78] width 801 height 374
drag, startPoint x: 402, startPoint y: 353, endPoint x: 463, endPoint y: 353, distance: 61.8
click at [463, 353] on div "Dinheiro OFFLINE - DIGGY Total: R$ 114,00 Quantidade: 5" at bounding box center [491, 358] width 191 height 102
click at [463, 353] on span "R$ 114,00" at bounding box center [463, 350] width 49 height 12
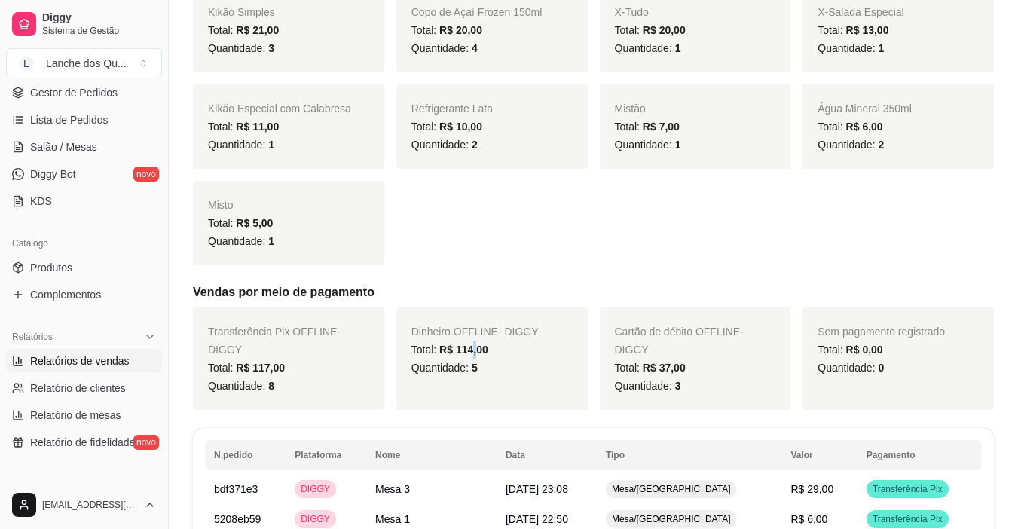
click at [475, 341] on div "Total: R$ 114,00" at bounding box center [491, 350] width 161 height 18
click at [478, 335] on span "Dinheiro OFFLINE - DIGGY" at bounding box center [474, 332] width 127 height 12
click at [476, 349] on span "R$ 114,00" at bounding box center [463, 350] width 49 height 12
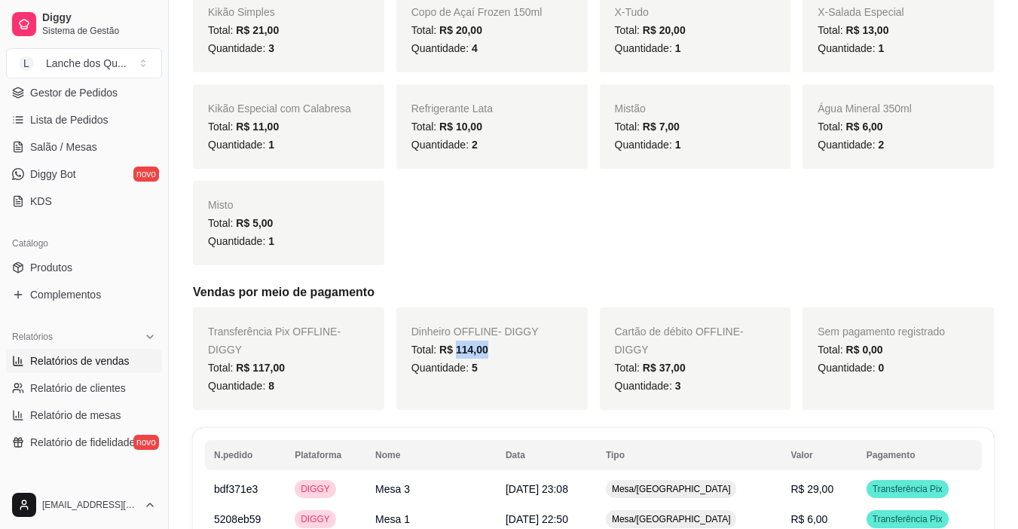
click at [476, 349] on span "R$ 114,00" at bounding box center [463, 350] width 49 height 12
click at [481, 333] on span "Dinheiro OFFLINE - DIGGY" at bounding box center [474, 332] width 127 height 12
click at [481, 334] on span "Dinheiro OFFLINE - DIGGY" at bounding box center [474, 332] width 127 height 12
click at [476, 345] on span "R$ 114,00" at bounding box center [463, 350] width 49 height 12
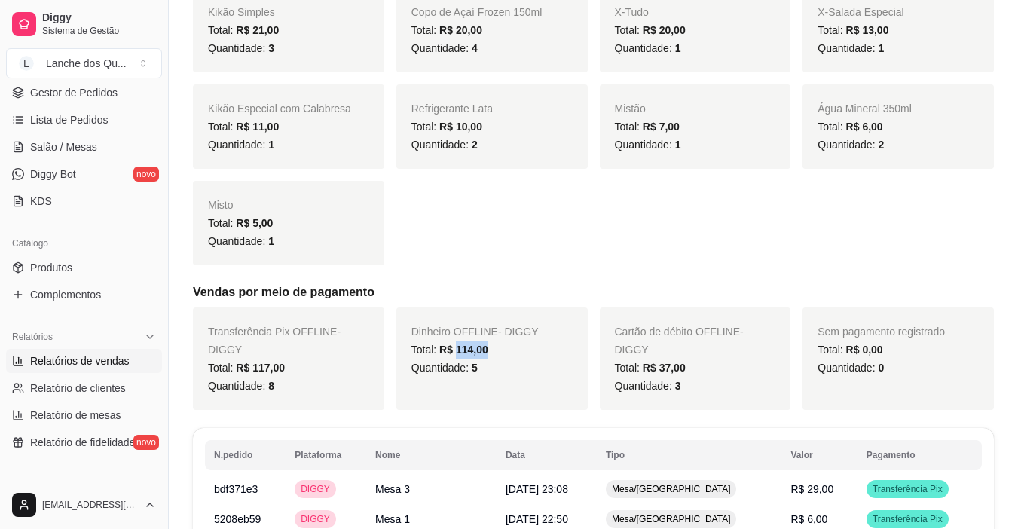
click at [476, 345] on span "R$ 114,00" at bounding box center [463, 350] width 49 height 12
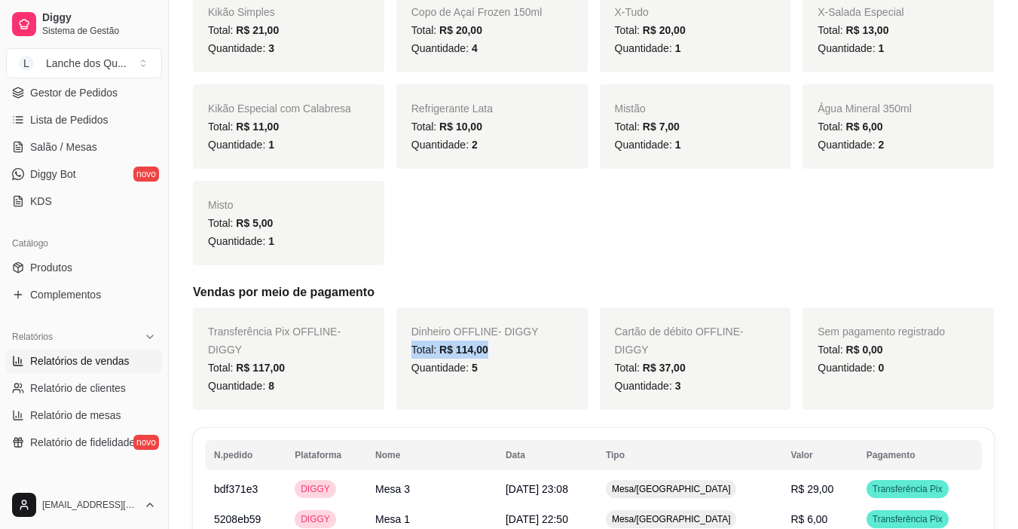
click at [476, 345] on span "R$ 114,00" at bounding box center [463, 350] width 49 height 12
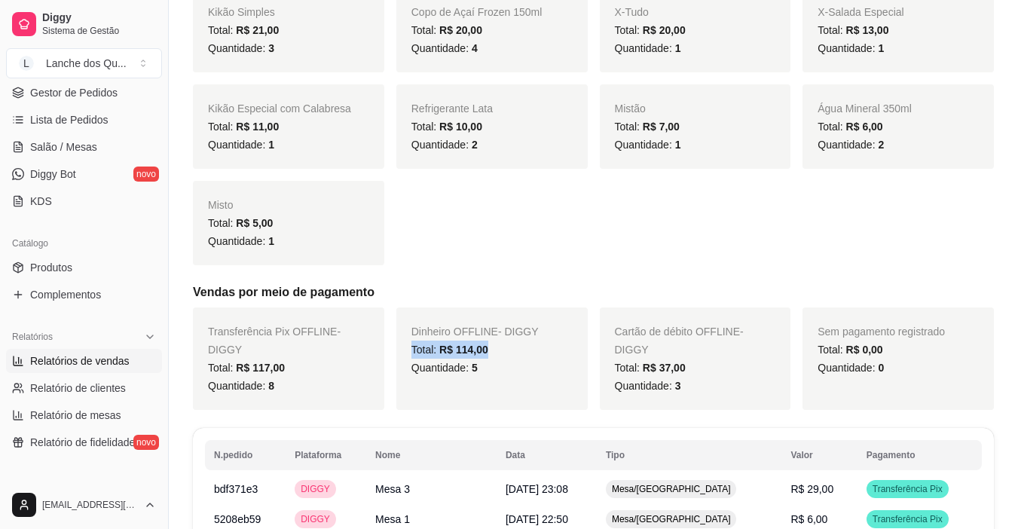
click at [476, 345] on span "R$ 114,00" at bounding box center [463, 350] width 49 height 12
click at [478, 349] on span "R$ 114,00" at bounding box center [463, 350] width 49 height 12
click at [478, 353] on span "R$ 114,00" at bounding box center [463, 350] width 49 height 12
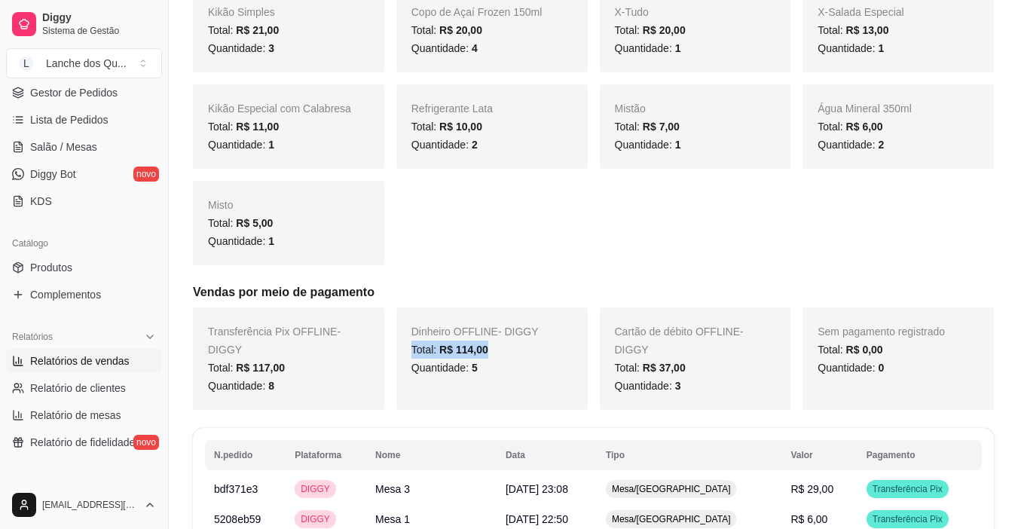
click at [478, 353] on span "R$ 114,00" at bounding box center [463, 350] width 49 height 12
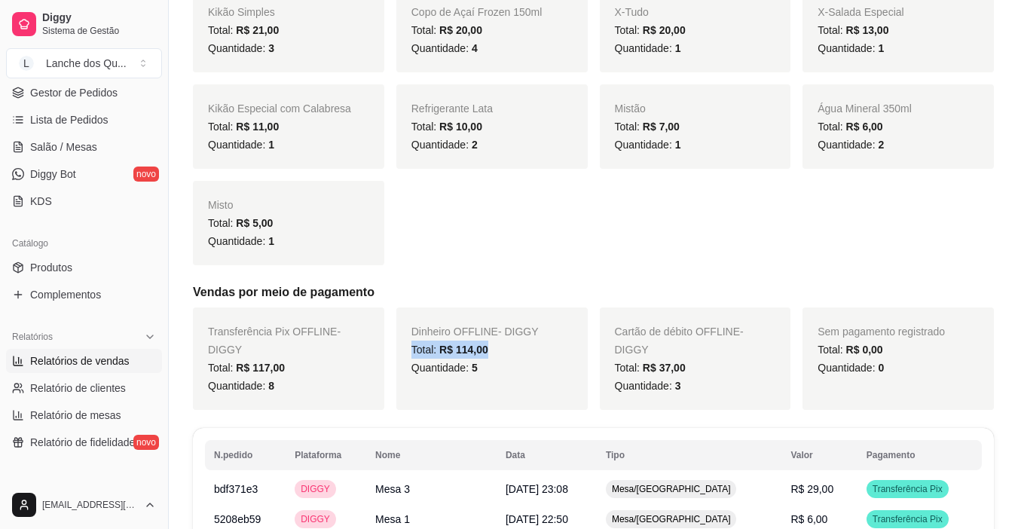
click at [478, 353] on span "R$ 114,00" at bounding box center [463, 350] width 49 height 12
click at [464, 257] on div "Copo de Açaí Frozen 500ml Total: R$ 45,00 Quantidade: 3 X-Salada Total: R$ 40,0…" at bounding box center [593, 78] width 801 height 374
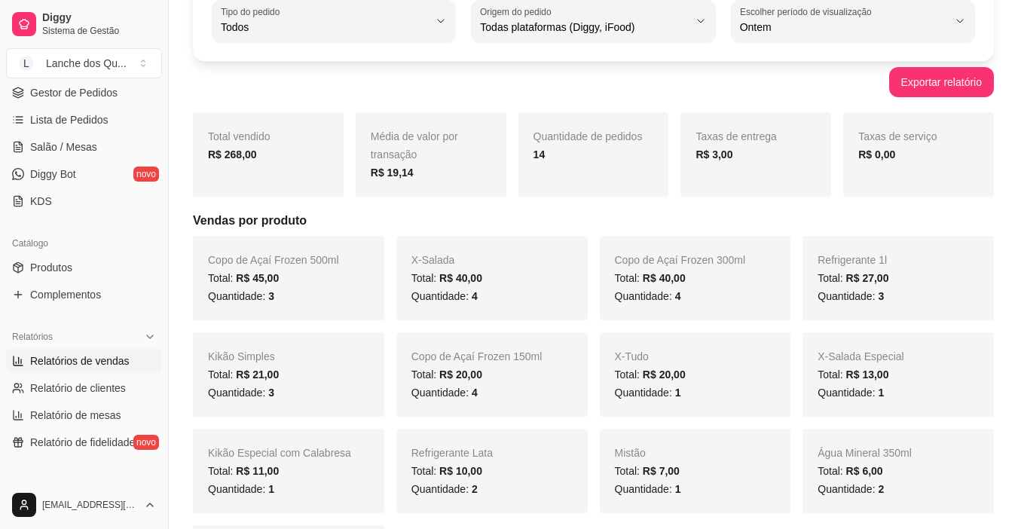
scroll to position [0, 0]
